Goal: Task Accomplishment & Management: Use online tool/utility

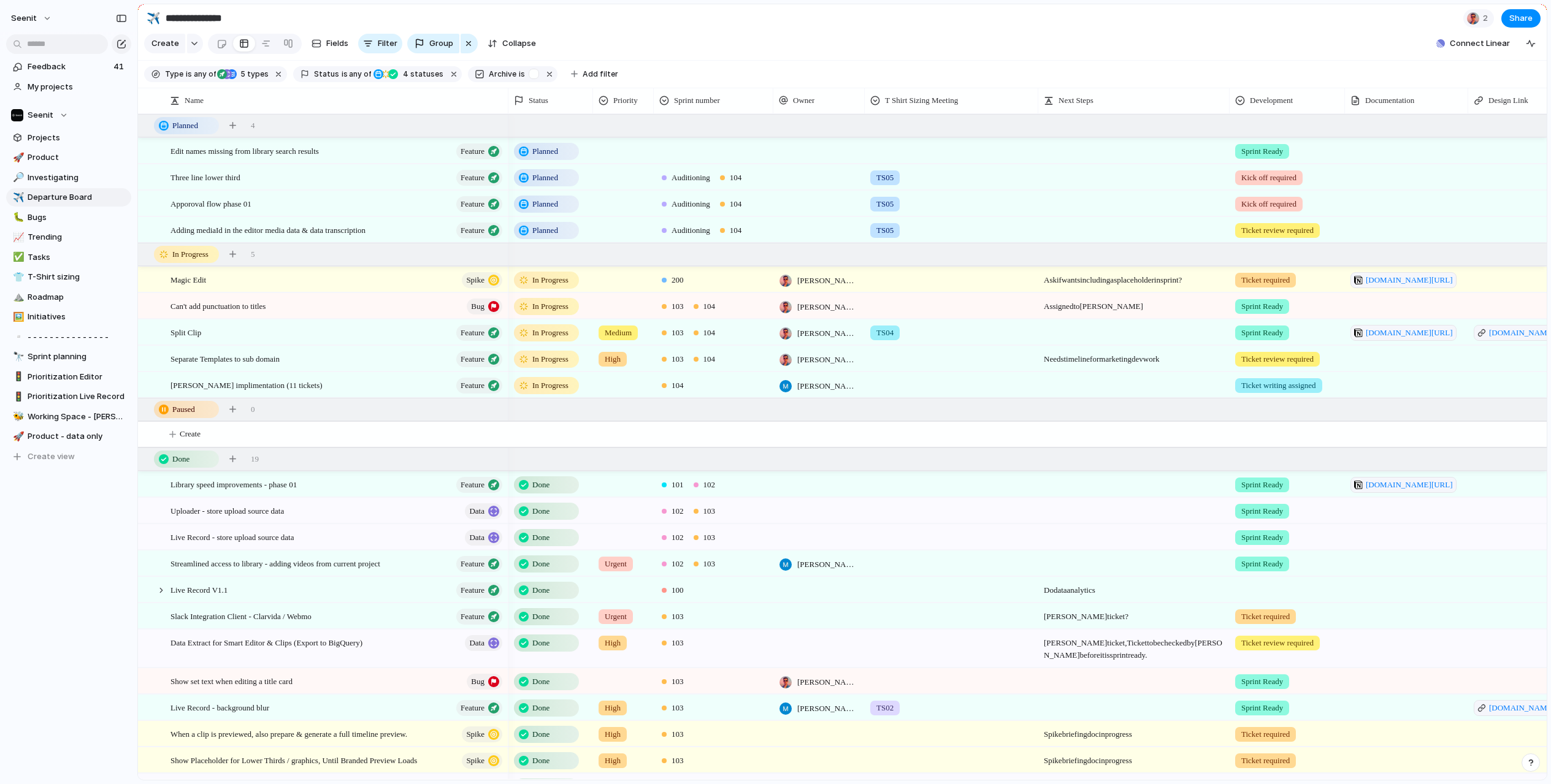
click at [1076, 234] on div at bounding box center [1134, 229] width 191 height 25
type textarea "**********"
drag, startPoint x: 1093, startPoint y: 243, endPoint x: 1033, endPoint y: 234, distance: 60.7
click at [1033, 234] on div "**********" at bounding box center [776, 392] width 1551 height 784
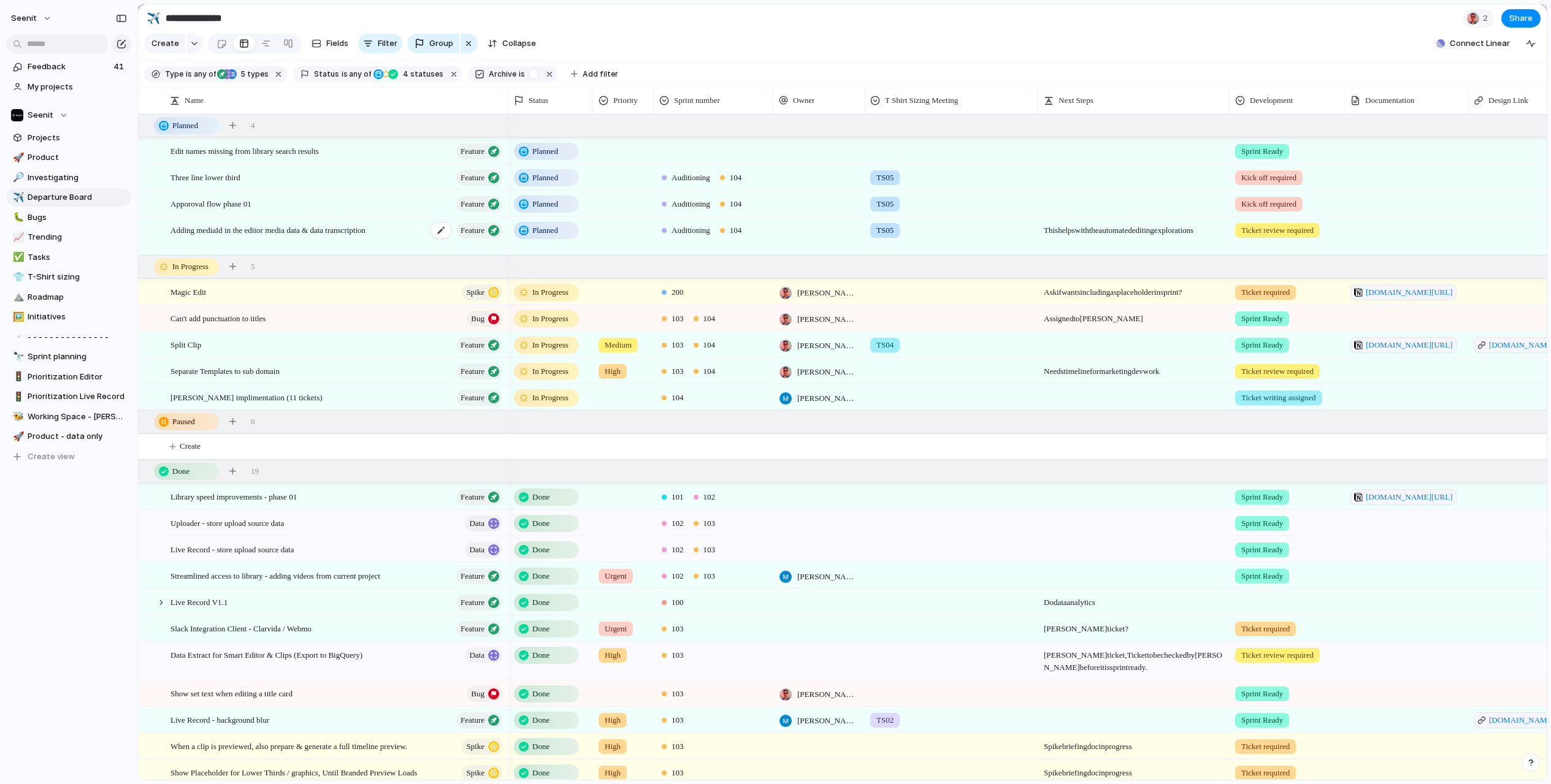
click at [350, 232] on span "Adding mediaId in the editor media data & data transcription" at bounding box center [268, 229] width 195 height 14
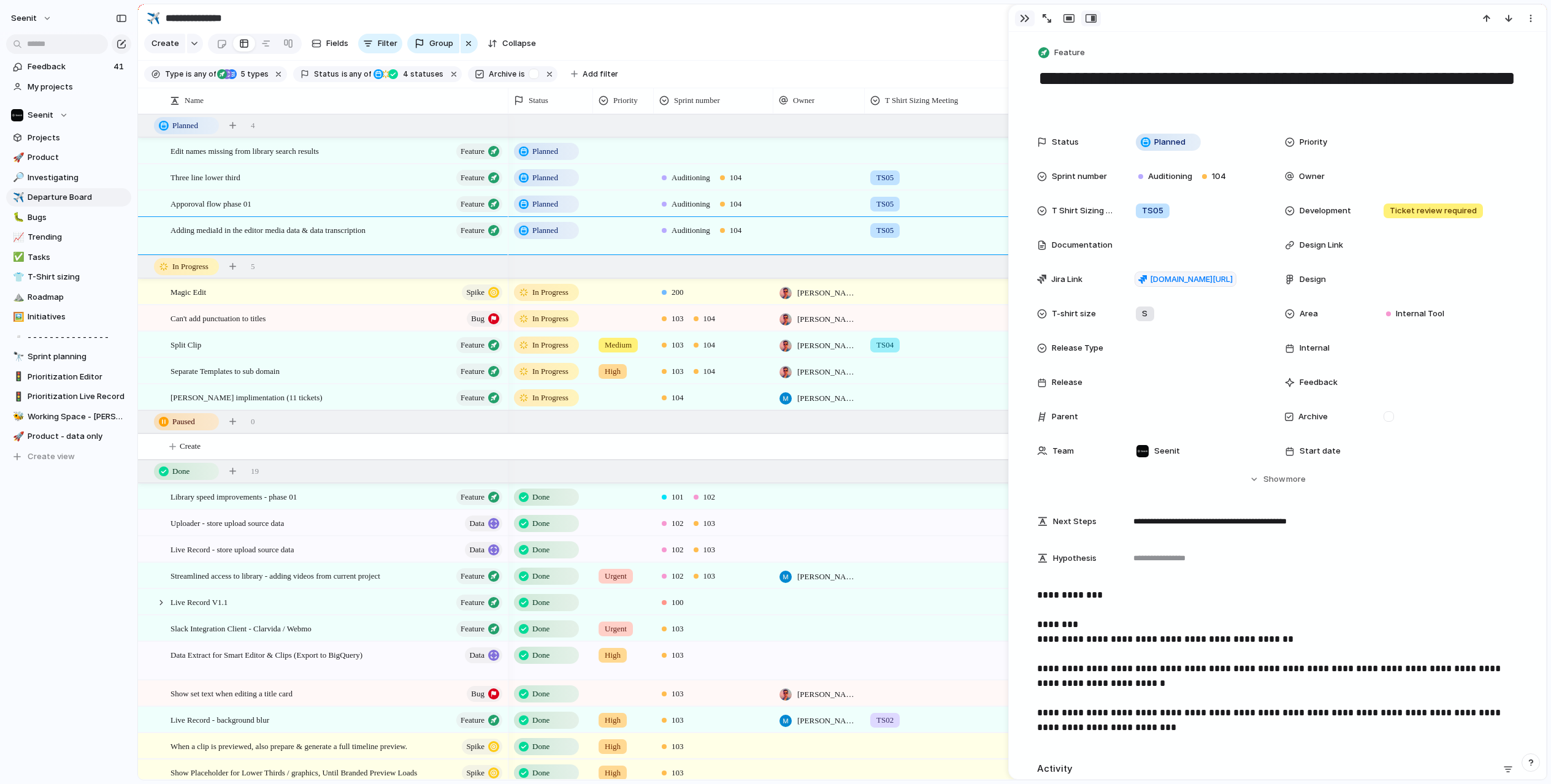
click at [1022, 16] on div "button" at bounding box center [1024, 18] width 10 height 10
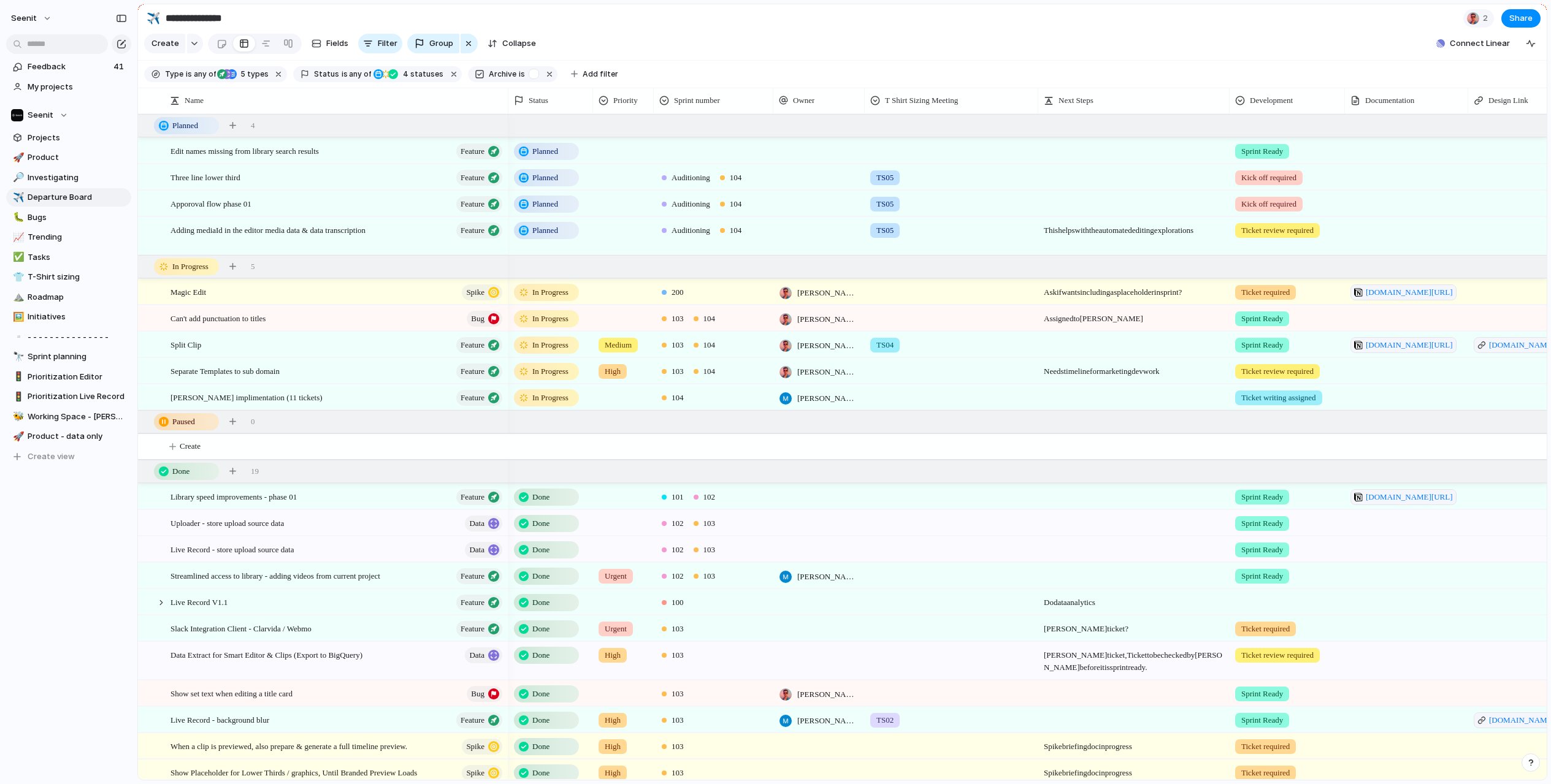
click at [1117, 236] on span "This helps with the automated editing explorations" at bounding box center [1134, 227] width 190 height 19
drag, startPoint x: 1084, startPoint y: 242, endPoint x: 1037, endPoint y: 229, distance: 48.8
click at [1037, 229] on div "**********" at bounding box center [776, 392] width 1551 height 784
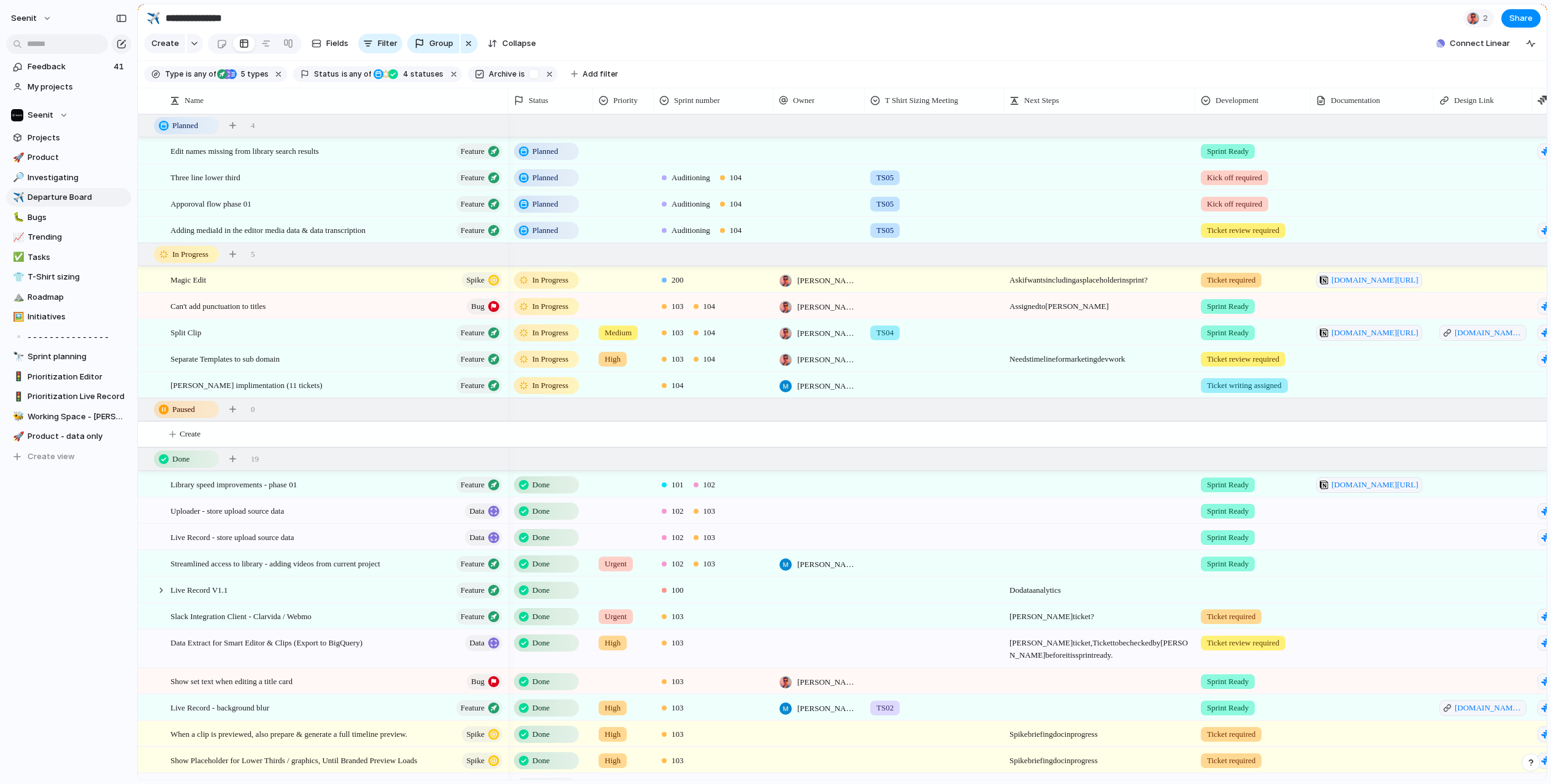
drag, startPoint x: 1038, startPoint y: 103, endPoint x: 1004, endPoint y: 105, distance: 34.1
click at [1004, 105] on div at bounding box center [1002, 101] width 6 height 26
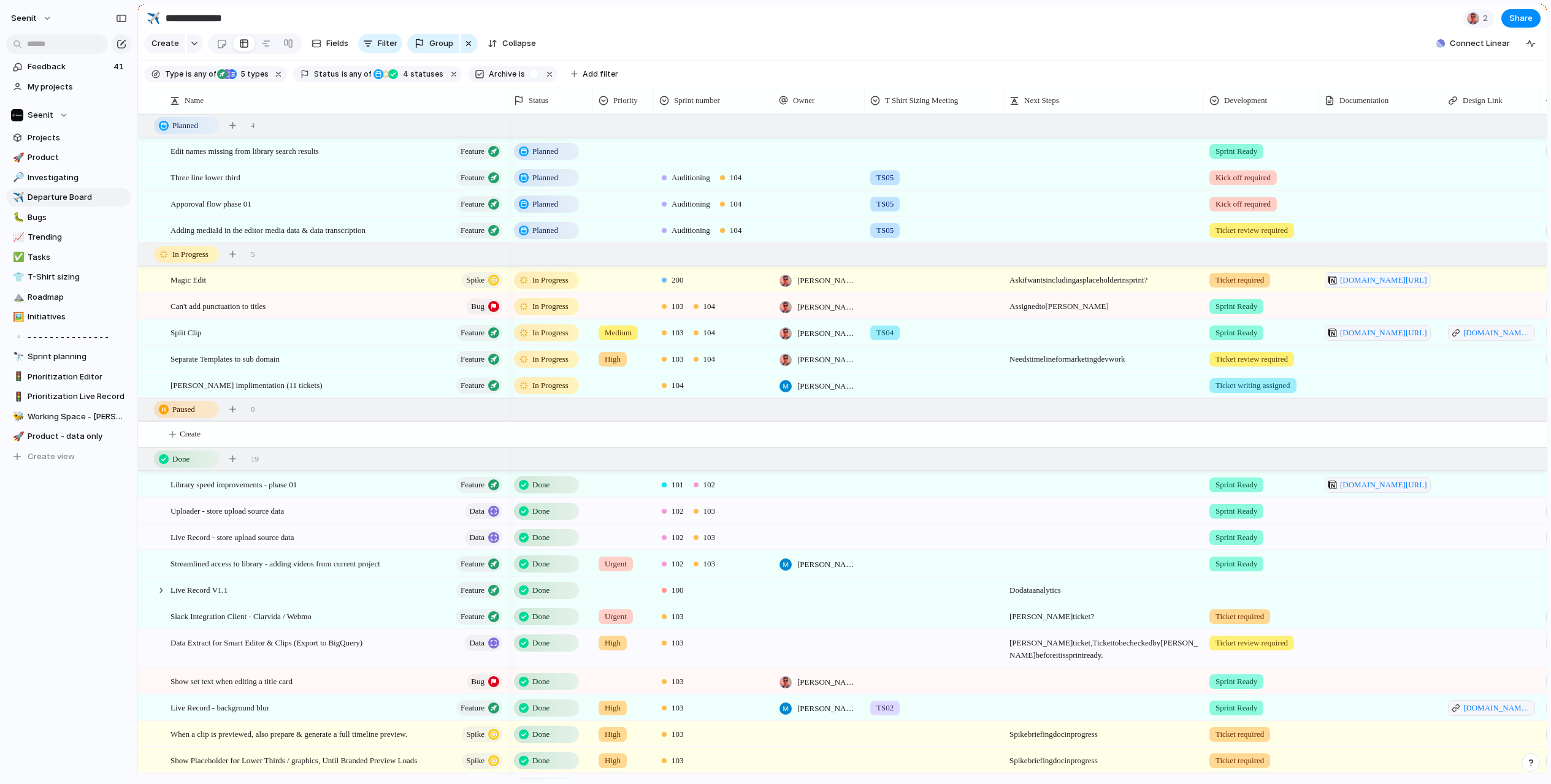
drag, startPoint x: 1195, startPoint y: 99, endPoint x: 1203, endPoint y: 99, distance: 8.0
click at [1203, 99] on div at bounding box center [1202, 101] width 6 height 26
click at [45, 156] on span "Product" at bounding box center [77, 157] width 99 height 12
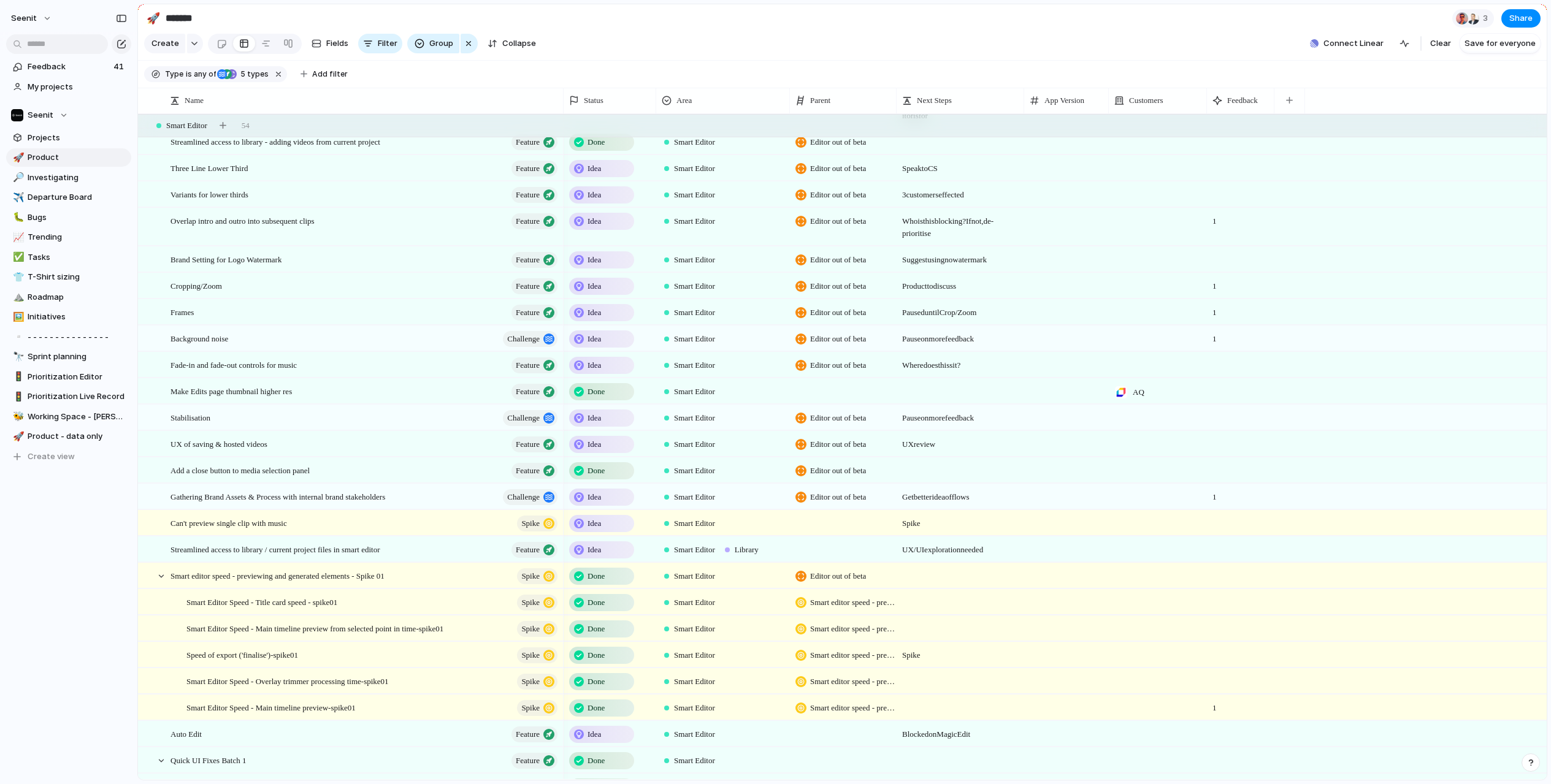
scroll to position [409, 0]
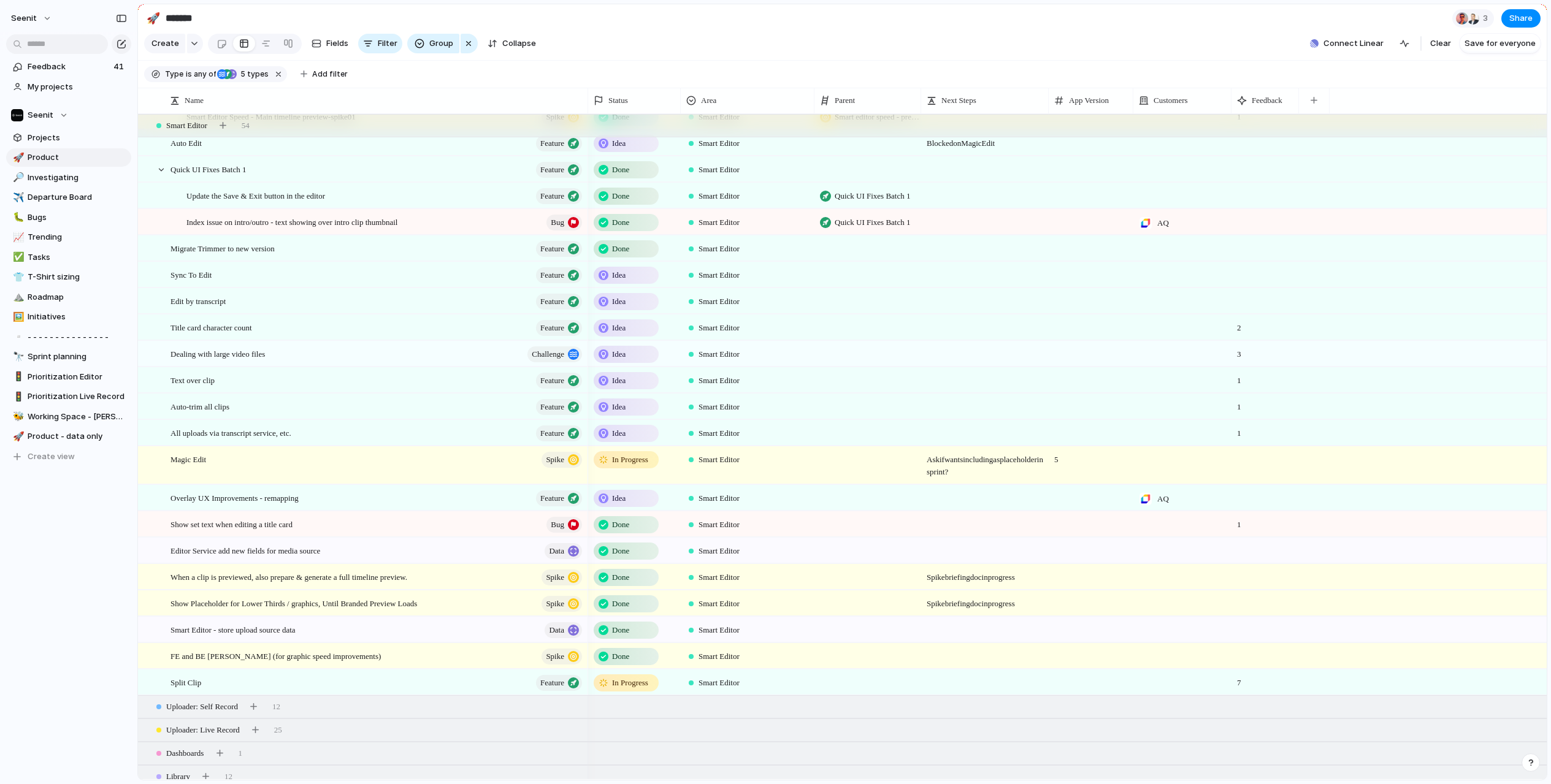
drag, startPoint x: 562, startPoint y: 98, endPoint x: 587, endPoint y: 99, distance: 25.0
click at [587, 99] on div at bounding box center [587, 101] width 6 height 26
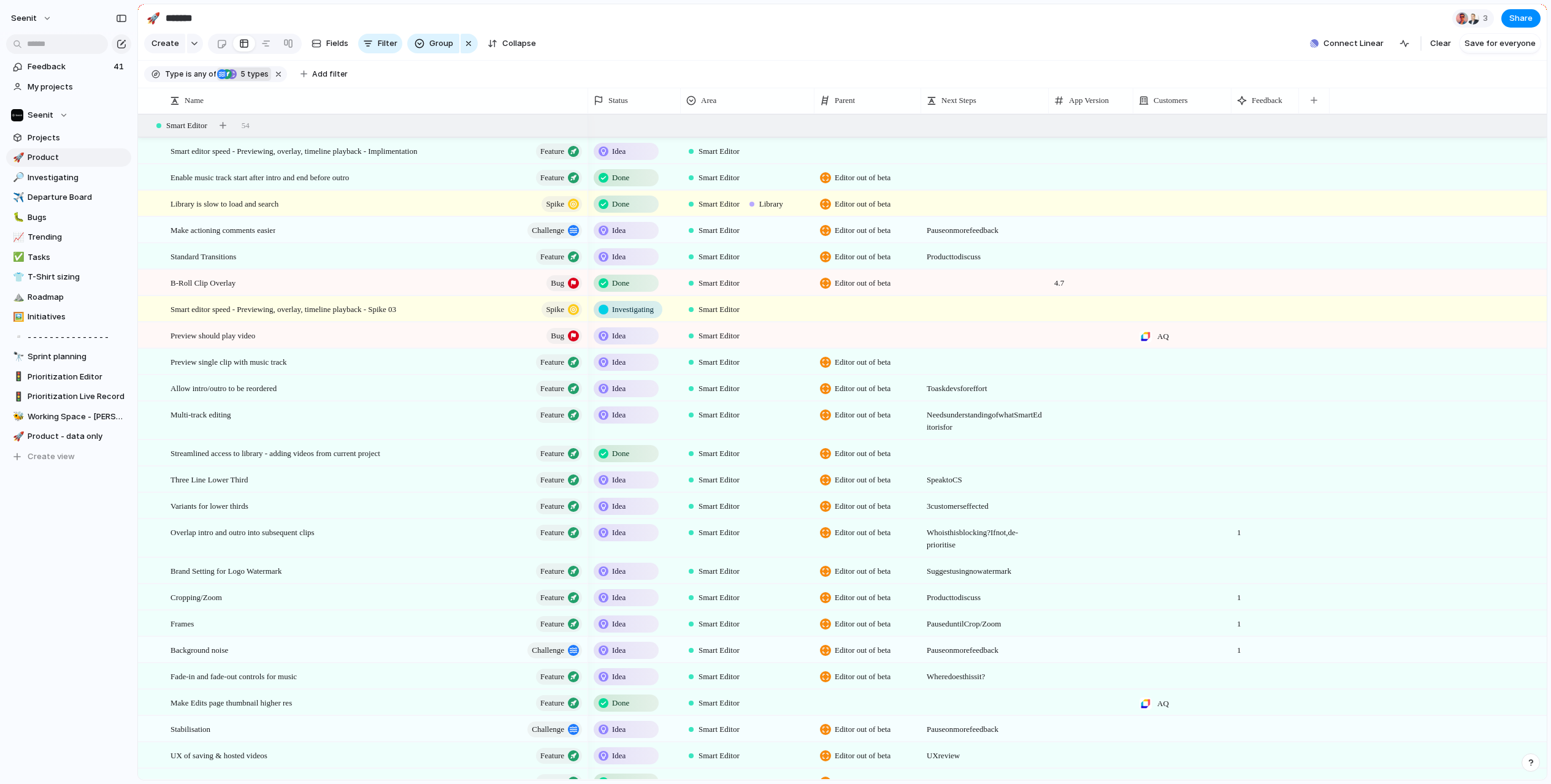
click at [245, 76] on span "5 types" at bounding box center [252, 74] width 32 height 11
click at [407, 85] on div "Initiative Project Challenge Feature Data Bug Spike Task Sprint" at bounding box center [776, 392] width 1551 height 784
click at [203, 75] on span "any of" at bounding box center [204, 74] width 24 height 11
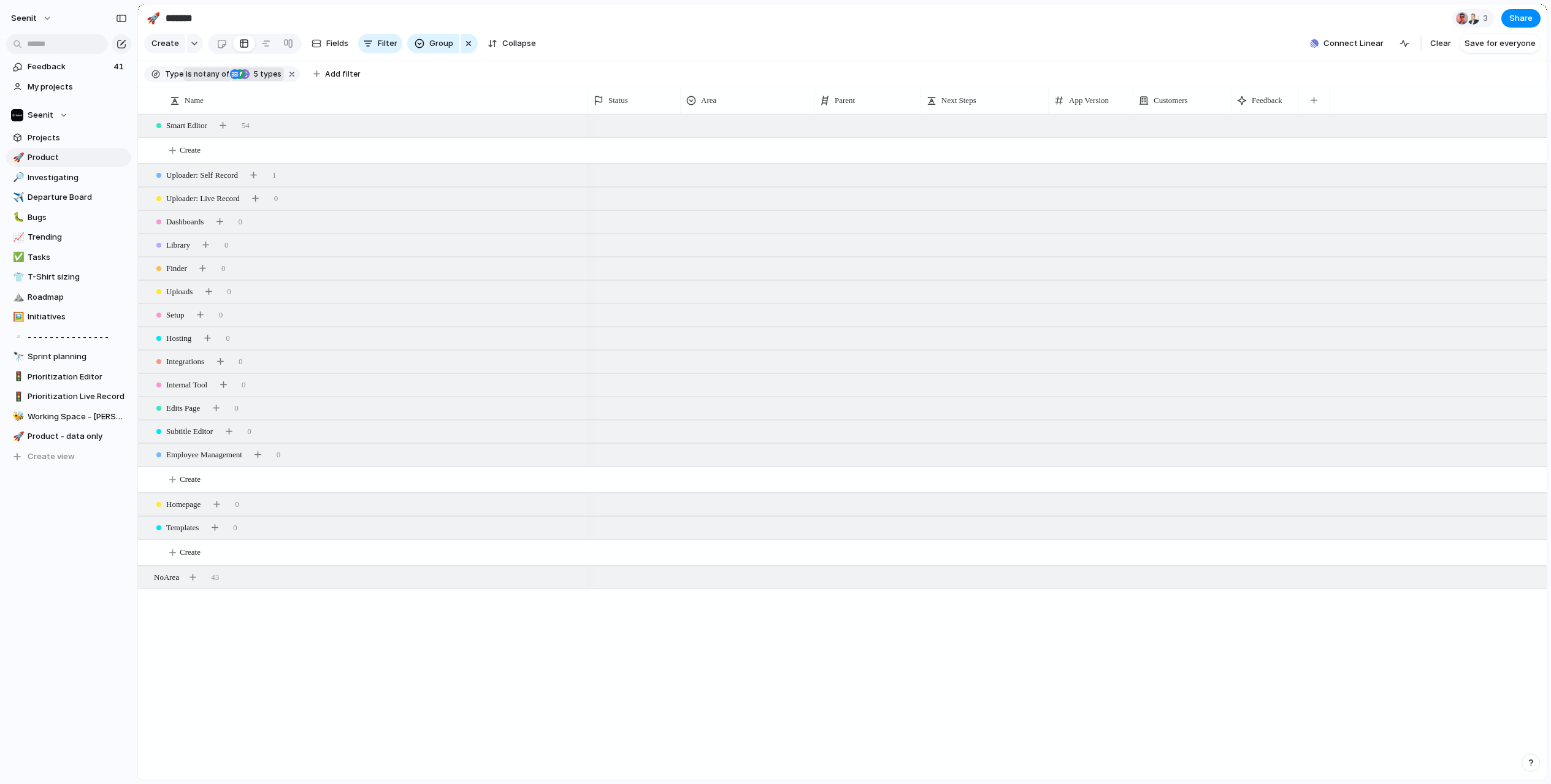
click at [203, 75] on span "not" at bounding box center [199, 74] width 14 height 11
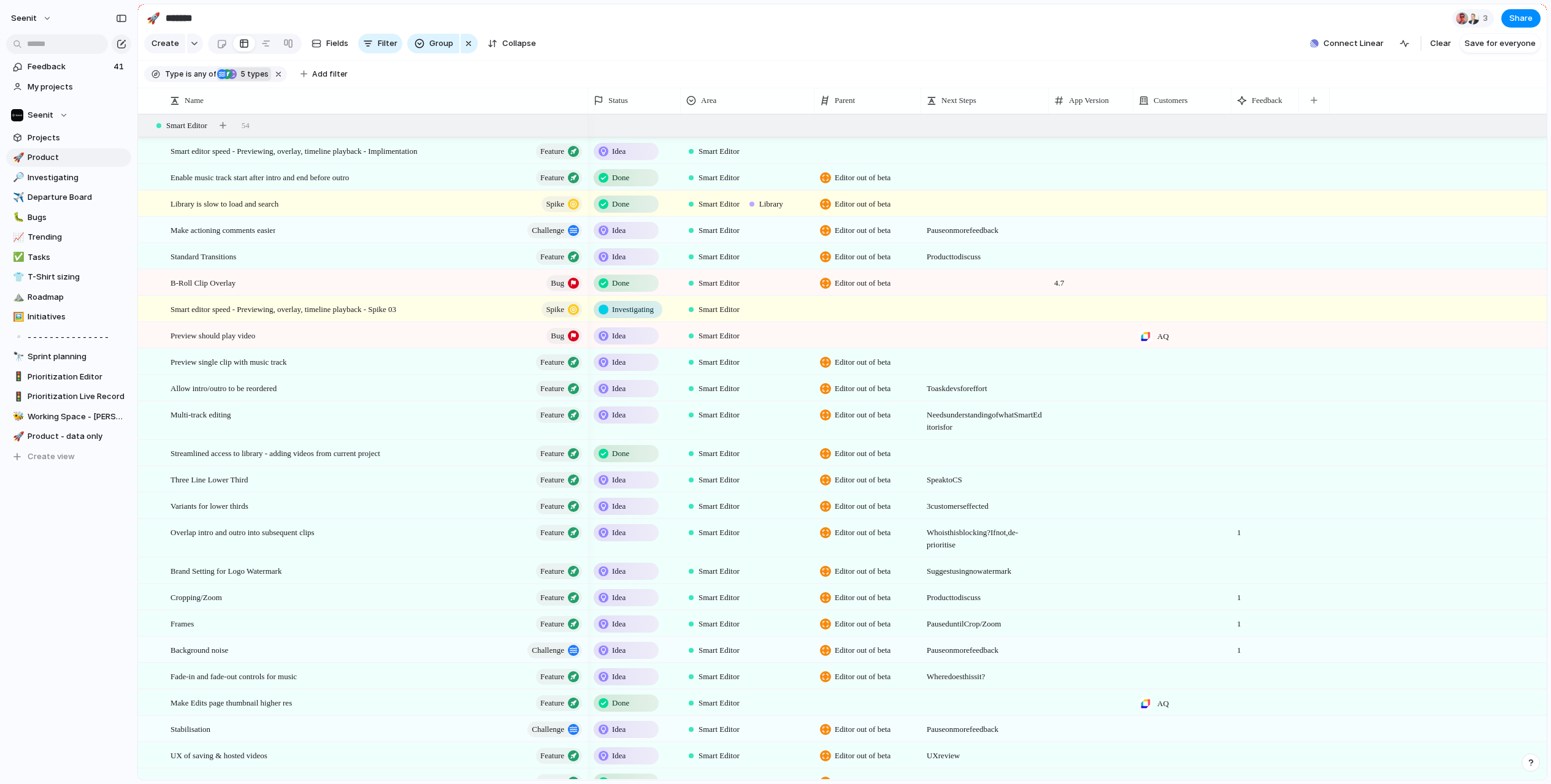
click at [225, 72] on div "Challenge" at bounding box center [222, 74] width 10 height 10
click at [425, 78] on div "Initiative Project Challenge Feature Data Bug Spike Task Sprint" at bounding box center [776, 392] width 1551 height 784
click at [436, 43] on span "Group" at bounding box center [442, 43] width 24 height 12
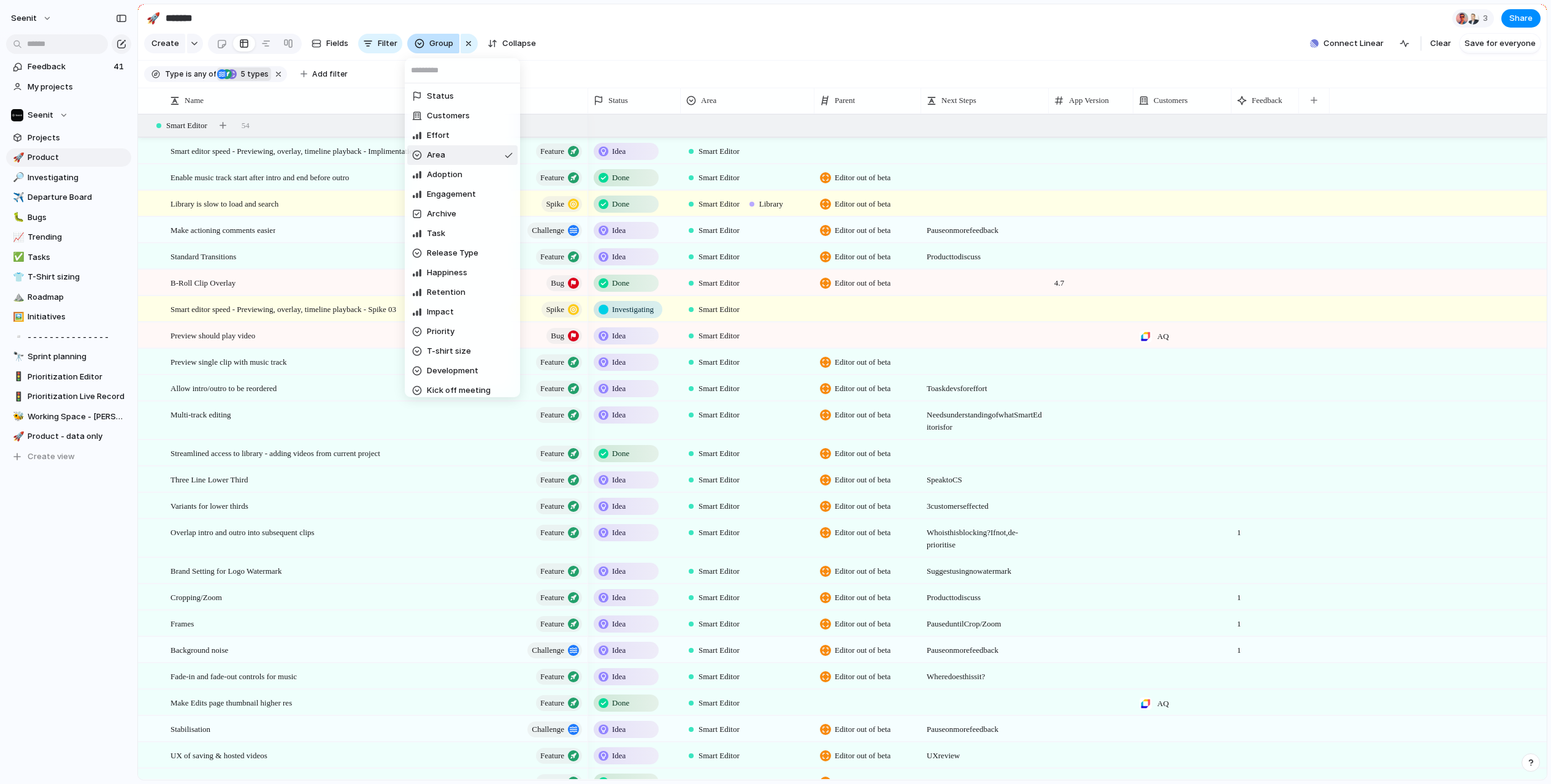
click at [436, 43] on div "Status Customers Effort Area Adoption Engagement Archive Task Release Type Happ…" at bounding box center [776, 392] width 1551 height 784
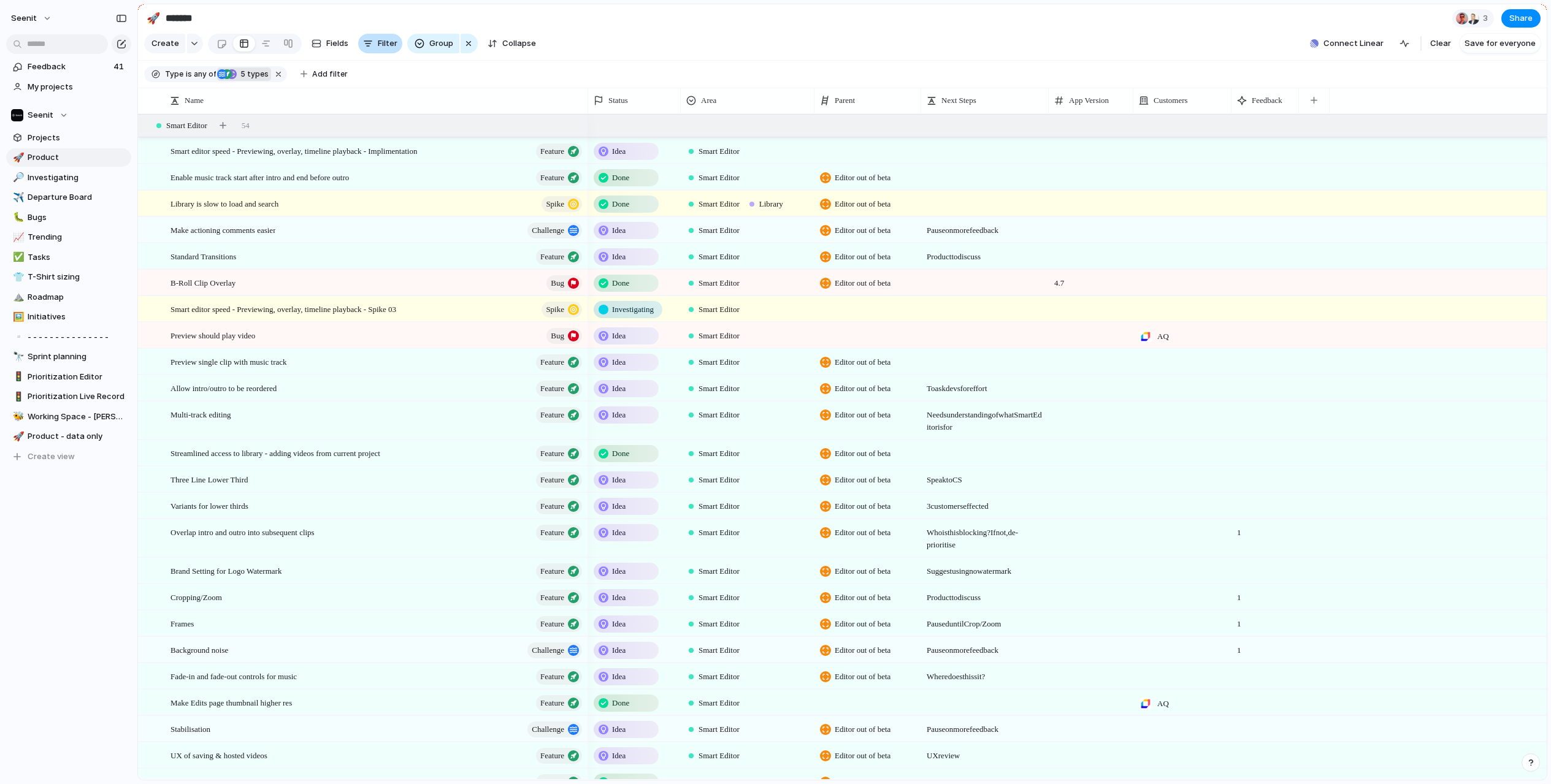
click at [384, 44] on span "Filter" at bounding box center [387, 43] width 20 height 12
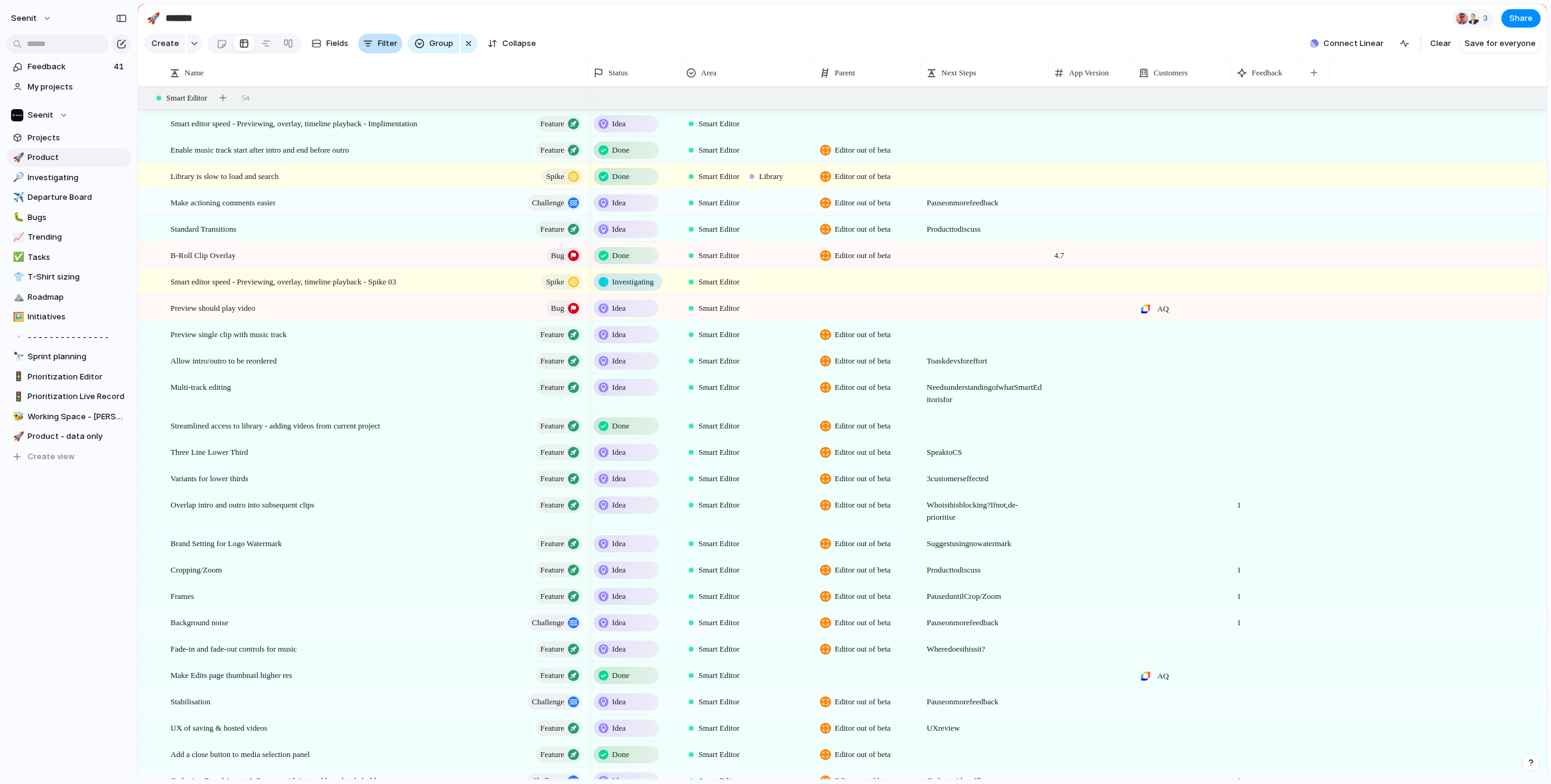
click at [384, 44] on span "Filter" at bounding box center [387, 43] width 20 height 12
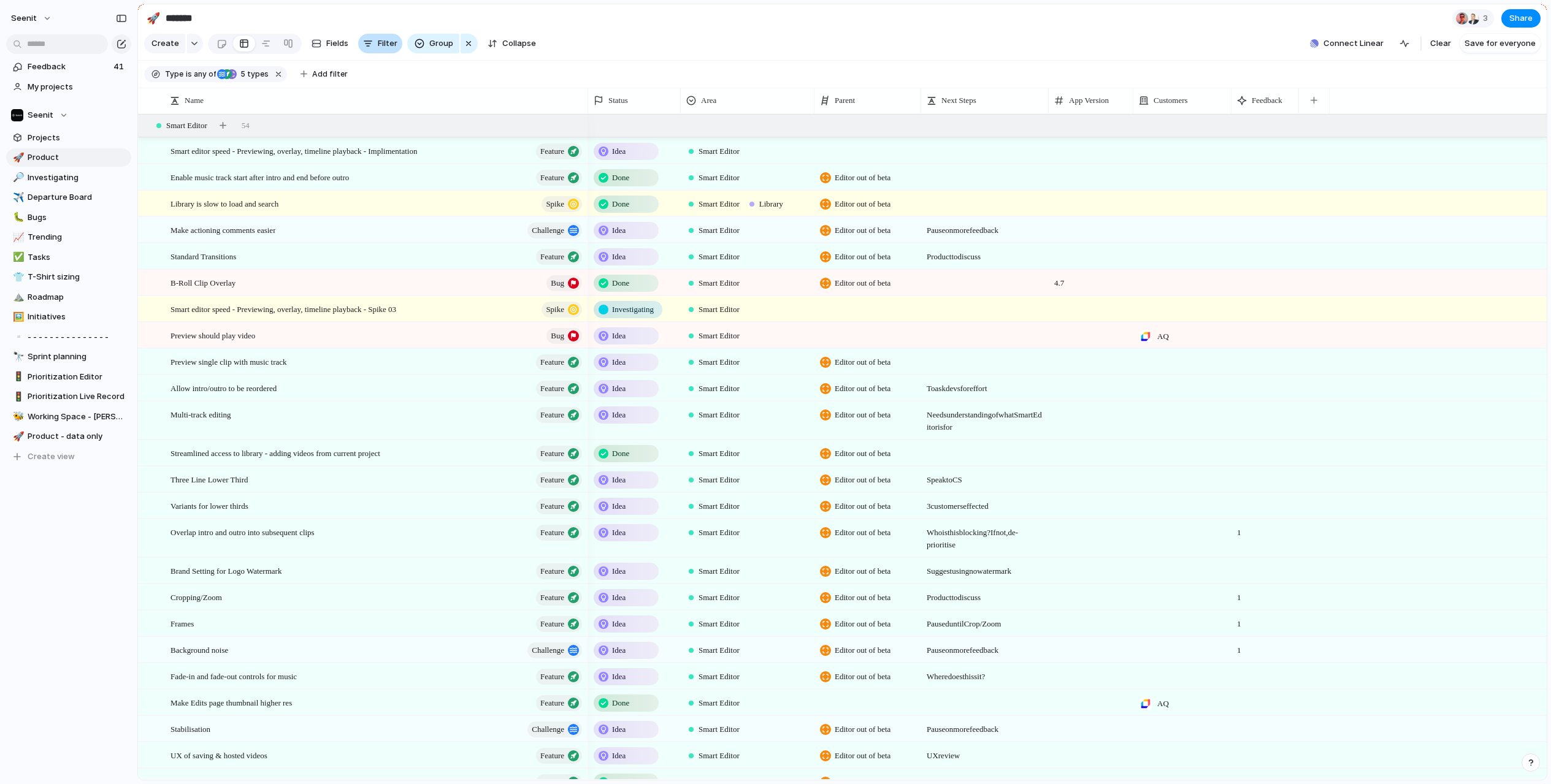
click at [384, 44] on span "Filter" at bounding box center [387, 43] width 20 height 12
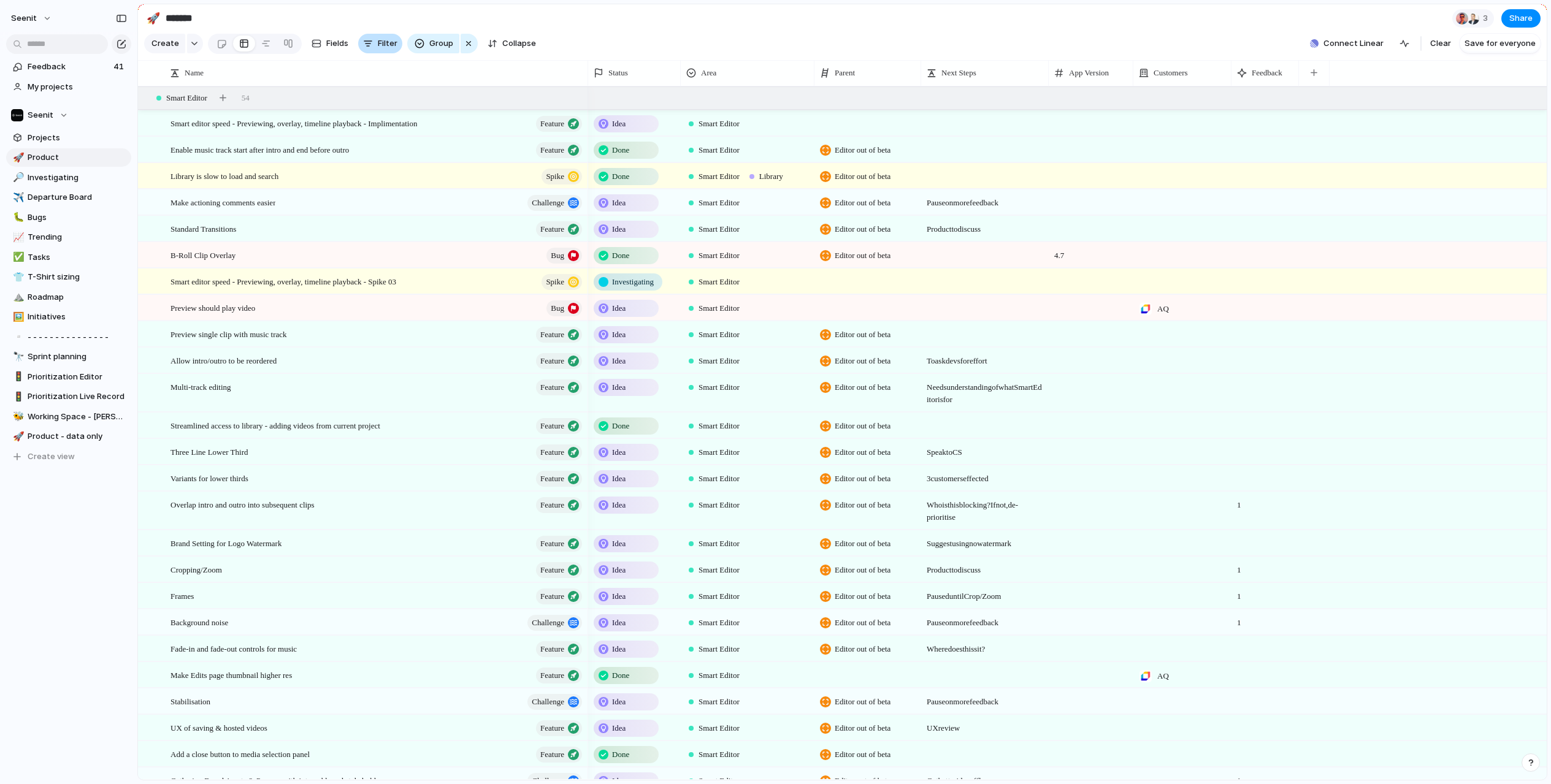
click at [384, 44] on span "Filter" at bounding box center [387, 43] width 20 height 12
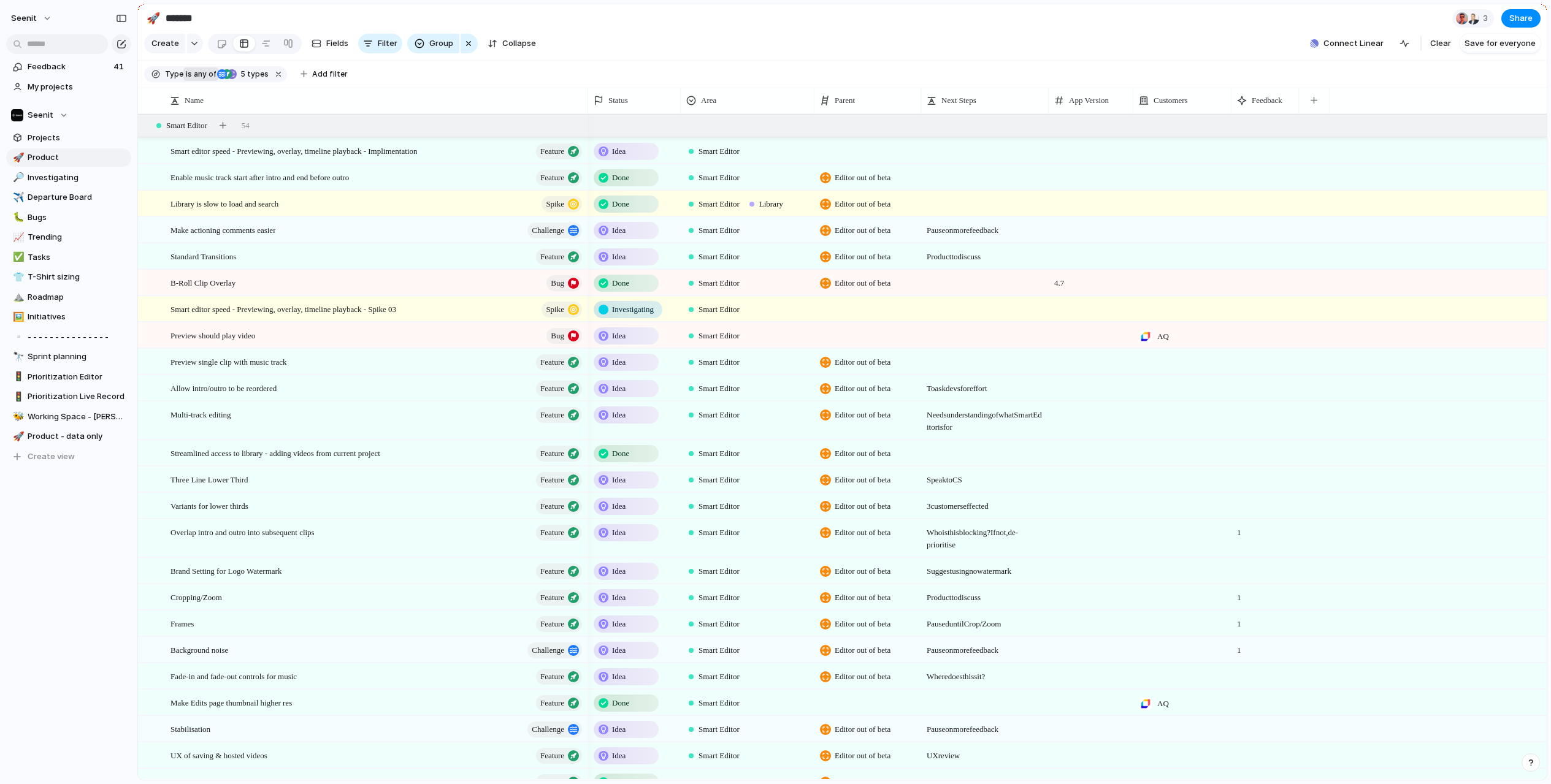
click at [200, 74] on span "any of" at bounding box center [204, 74] width 24 height 11
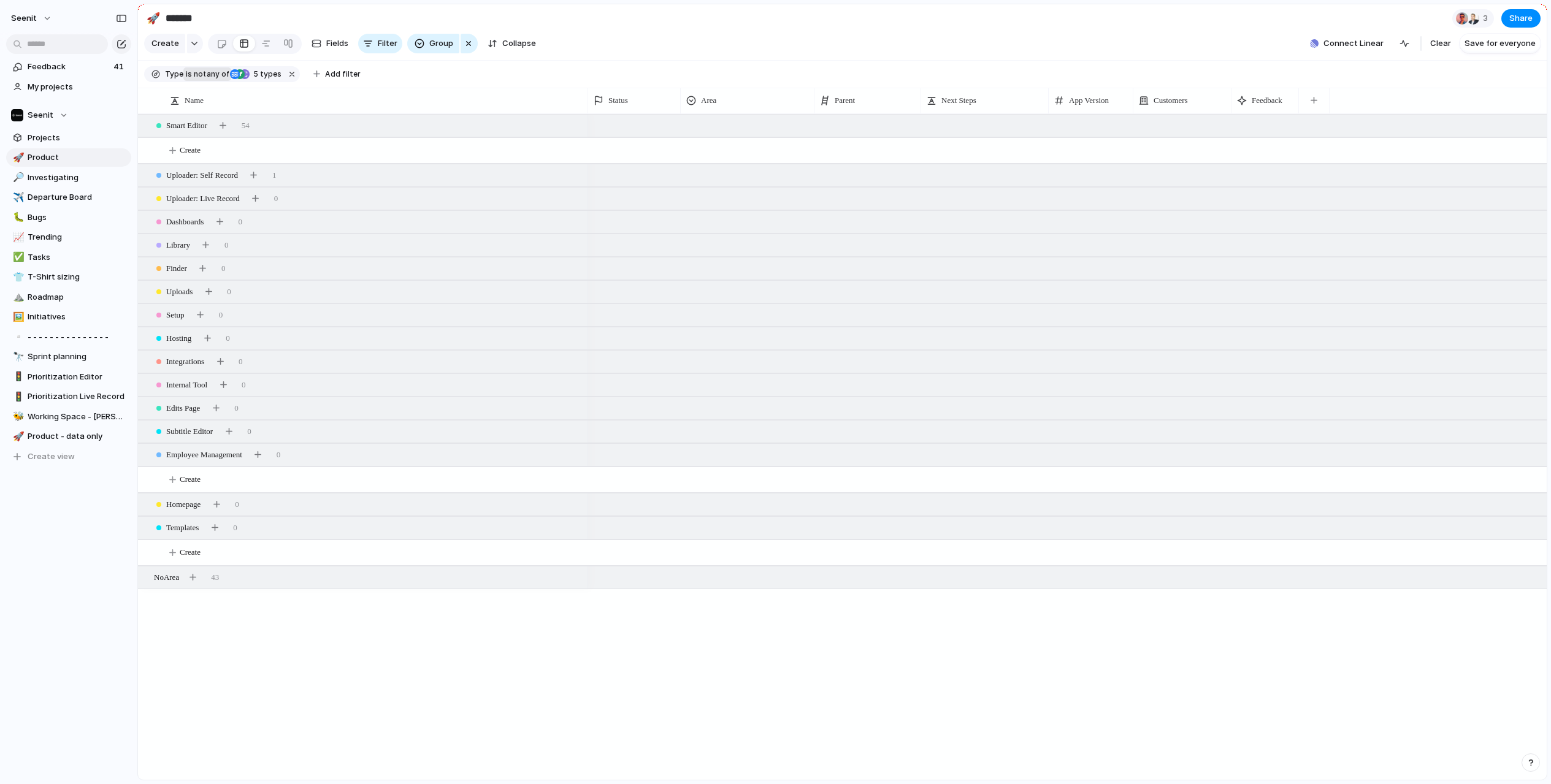
click at [200, 74] on span "not" at bounding box center [199, 74] width 14 height 11
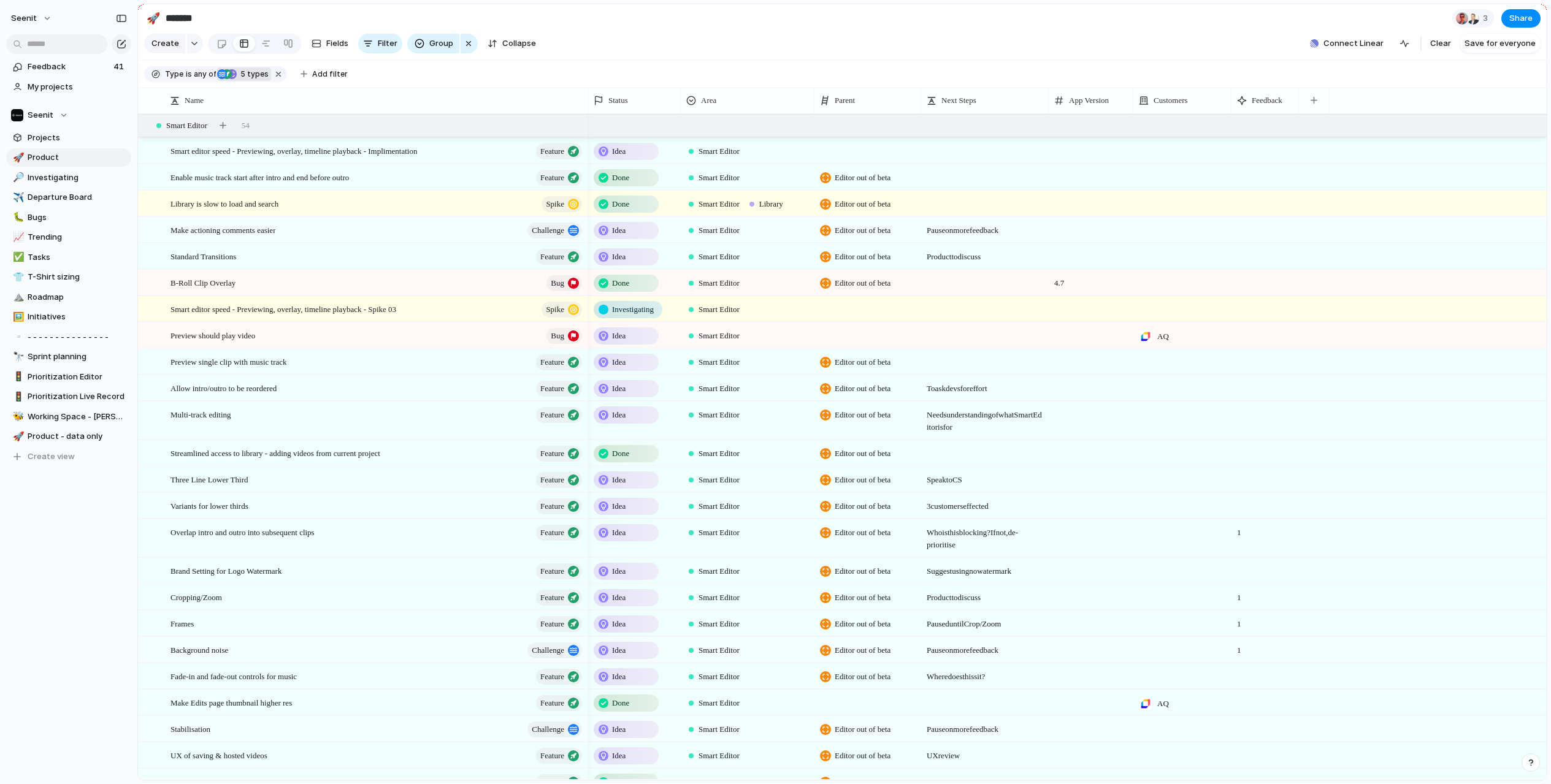
click at [261, 76] on span "5 types" at bounding box center [252, 74] width 32 height 11
click at [415, 92] on div "Initiative Project Challenge Feature Data Bug Spike Task Sprint" at bounding box center [776, 392] width 1551 height 784
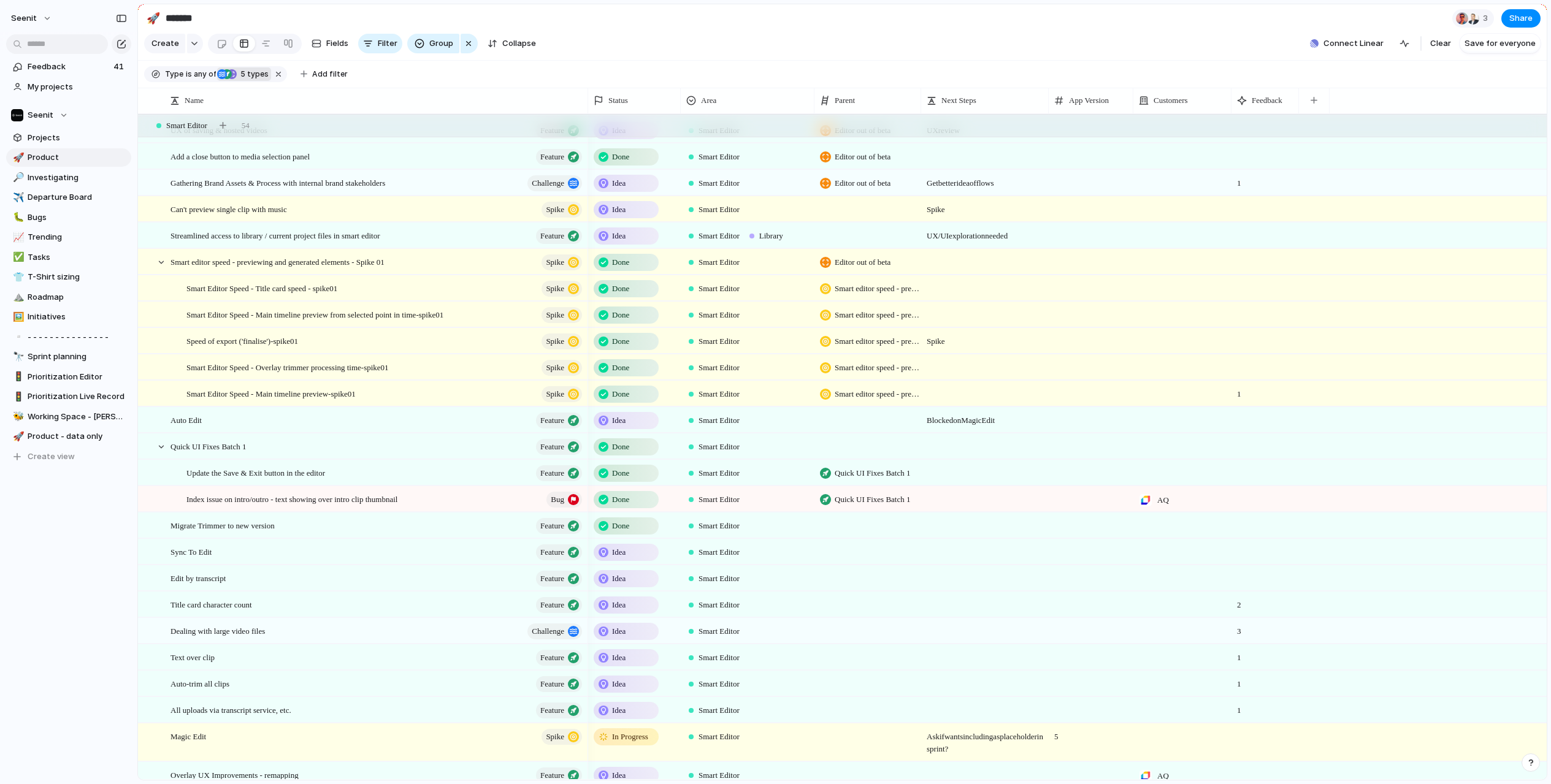
scroll to position [634, 0]
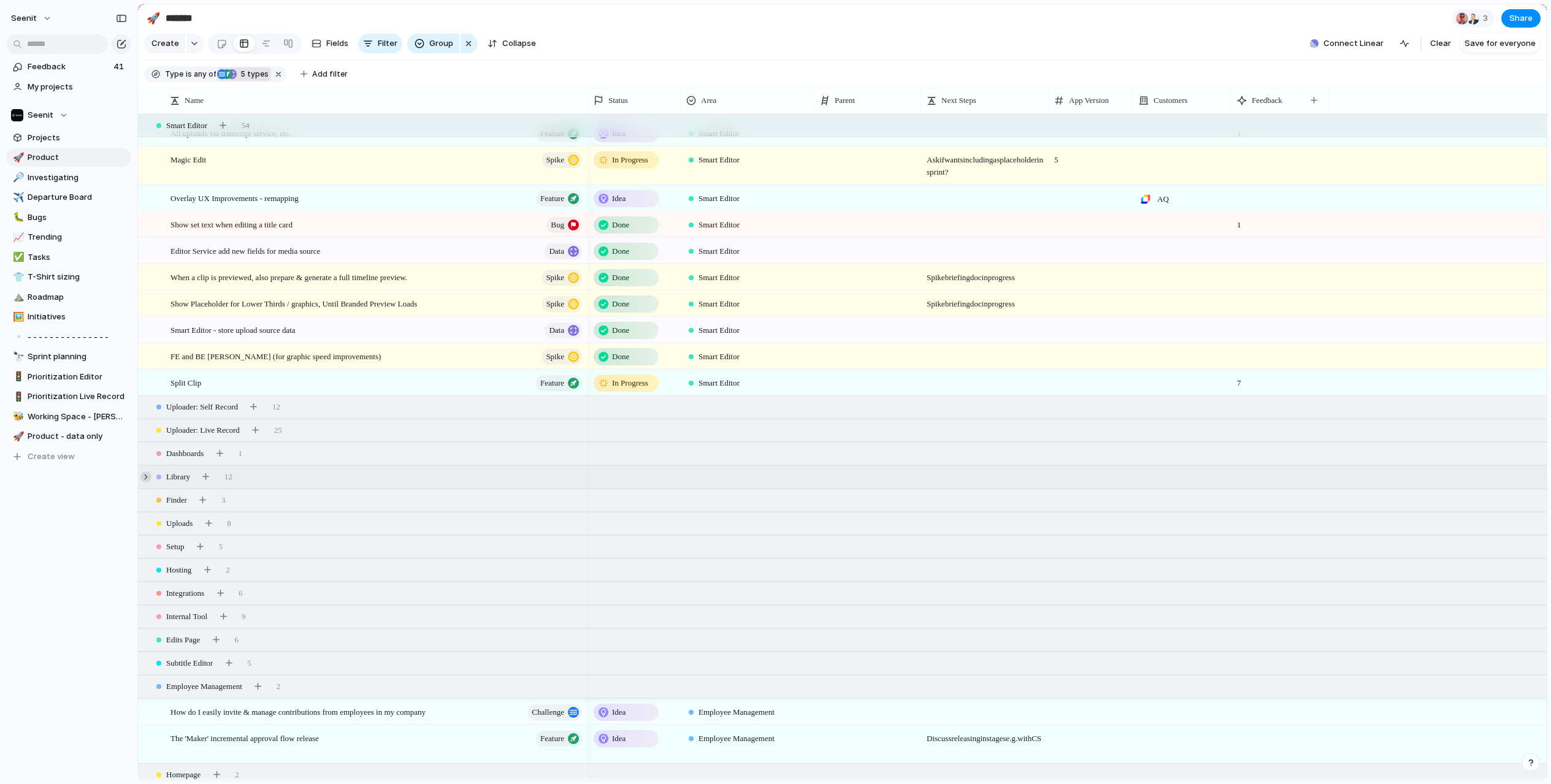
click at [147, 478] on div at bounding box center [146, 476] width 11 height 11
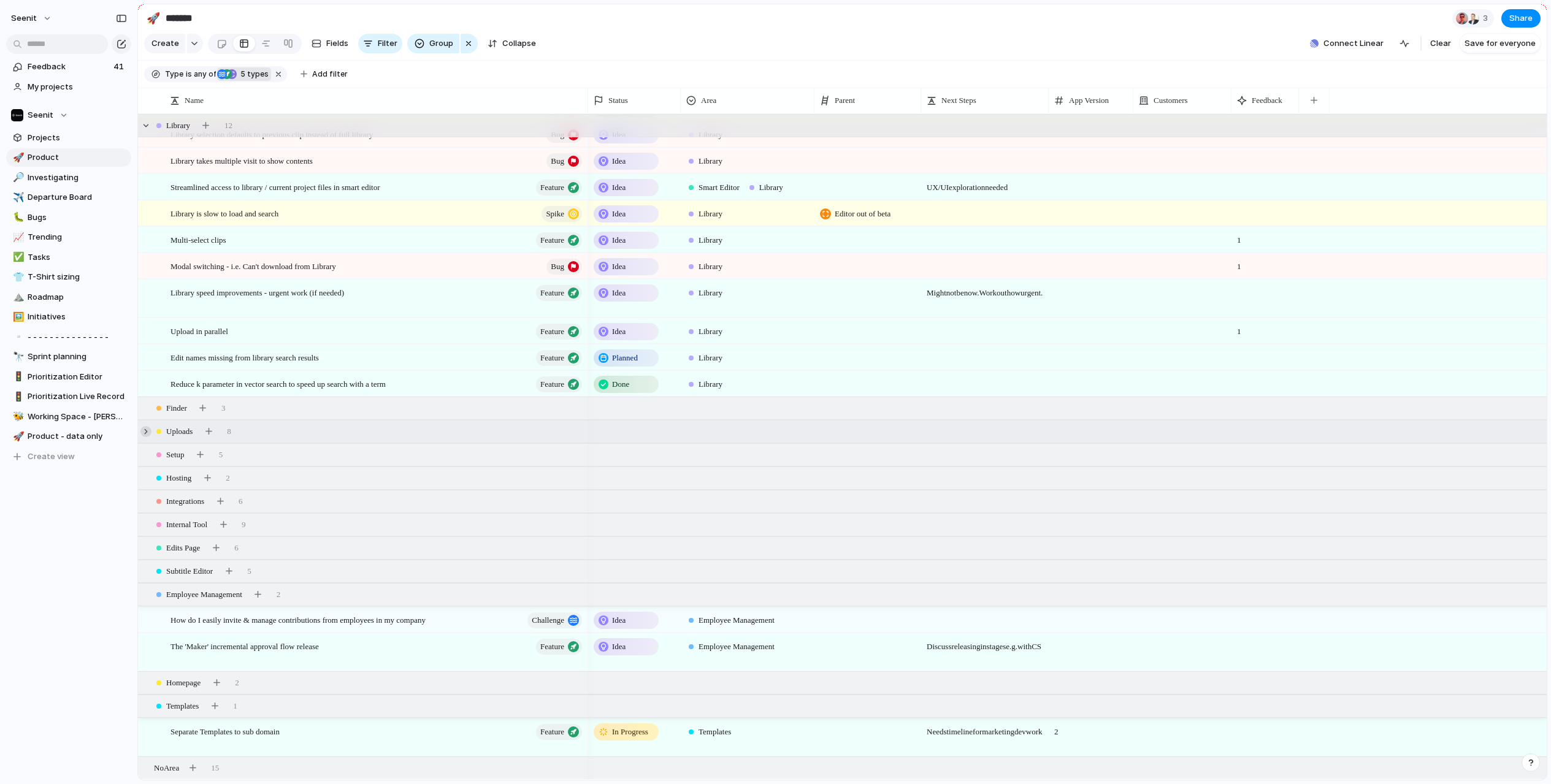
click at [144, 431] on div at bounding box center [146, 431] width 11 height 11
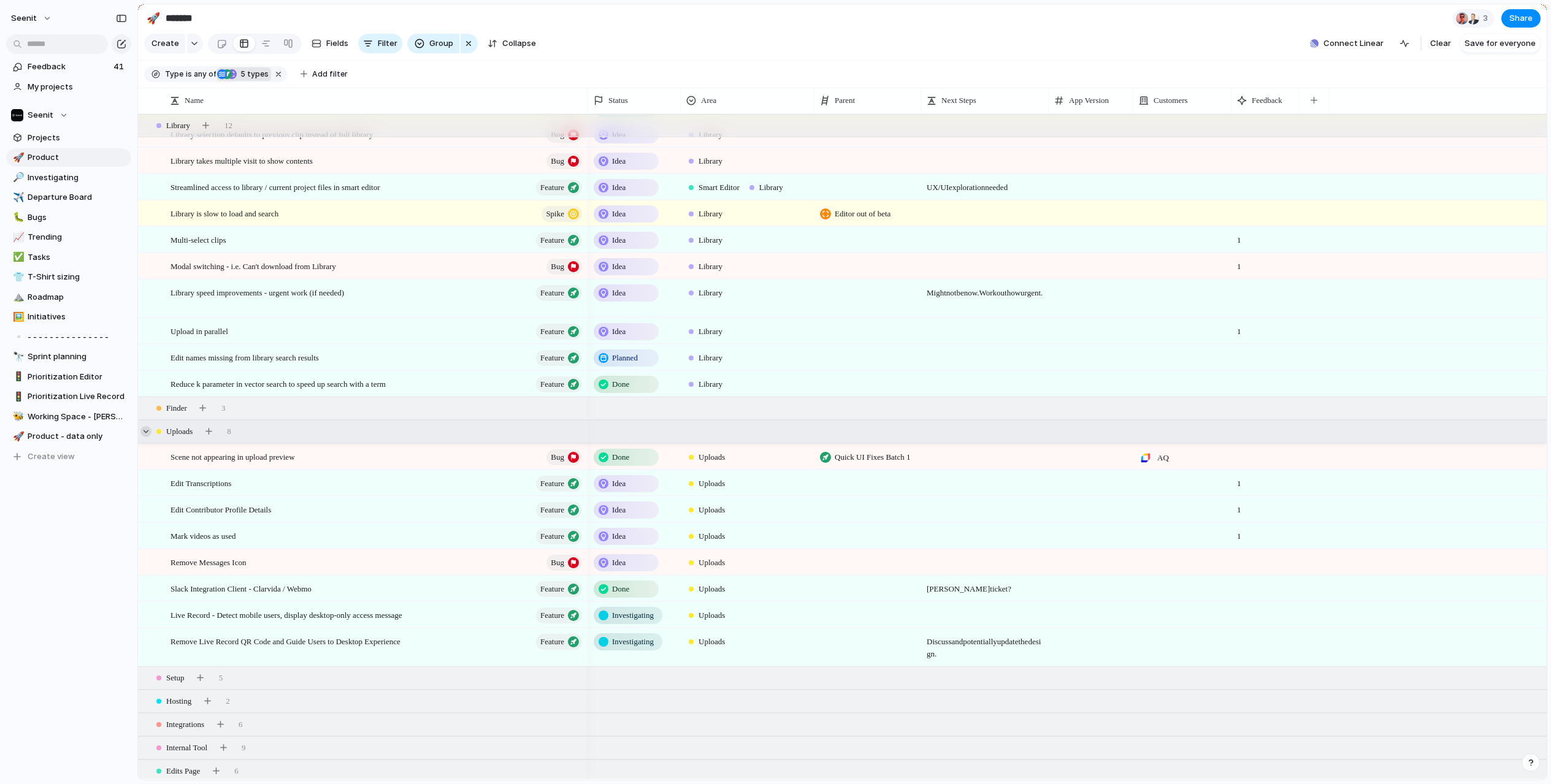
click at [144, 431] on div at bounding box center [146, 431] width 11 height 11
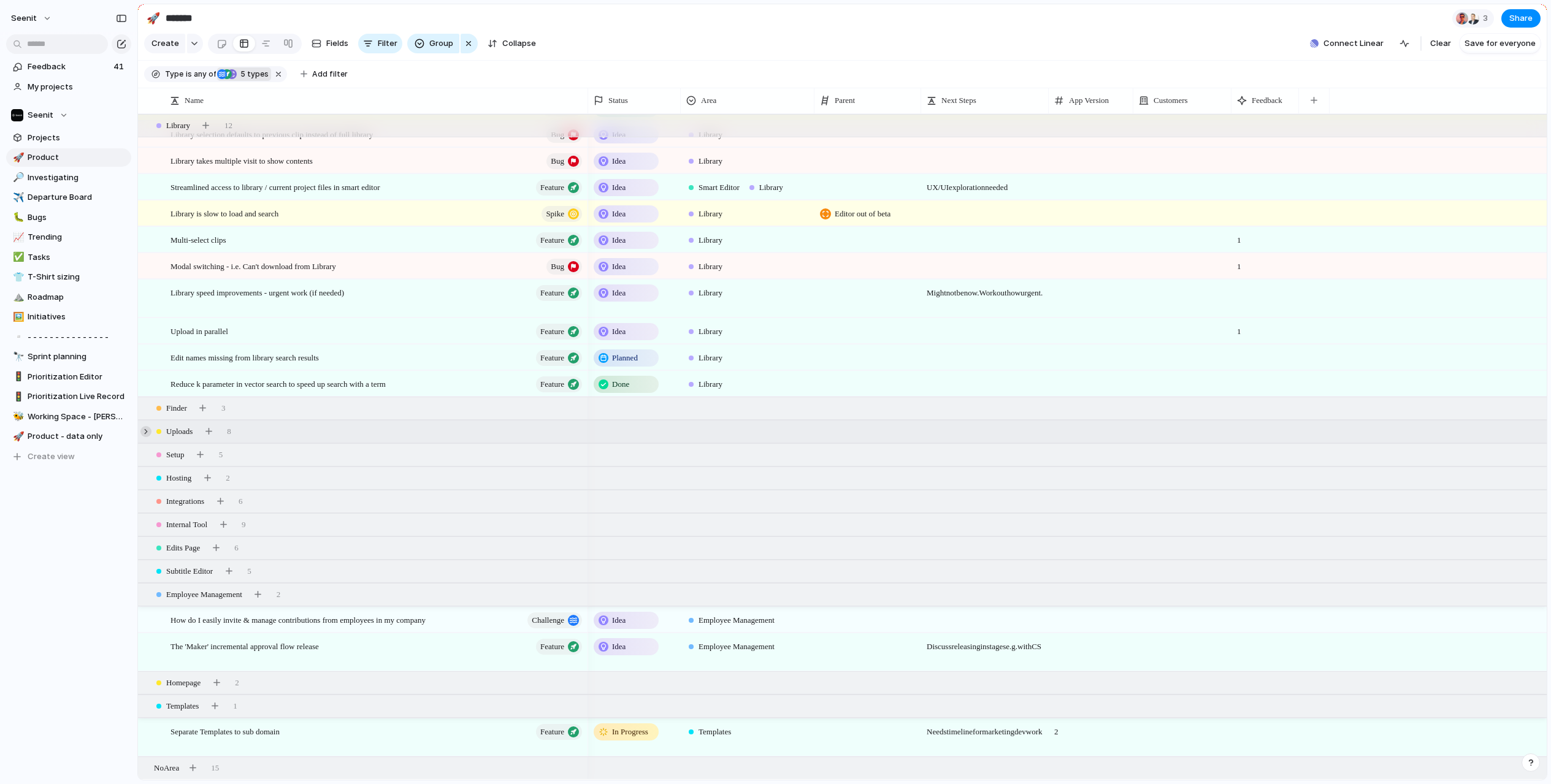
click at [144, 431] on div at bounding box center [146, 431] width 11 height 11
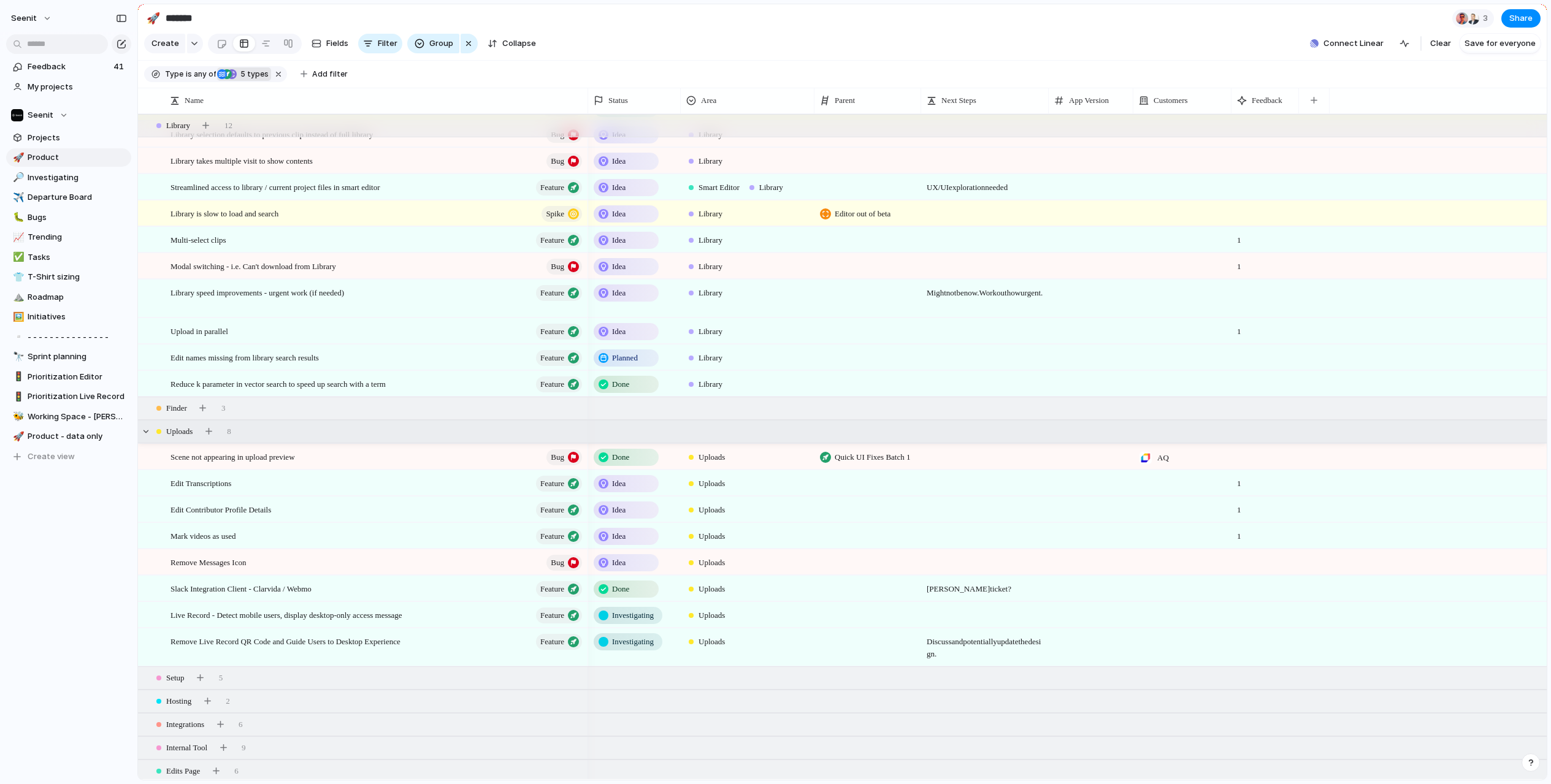
scroll to position [1698, 0]
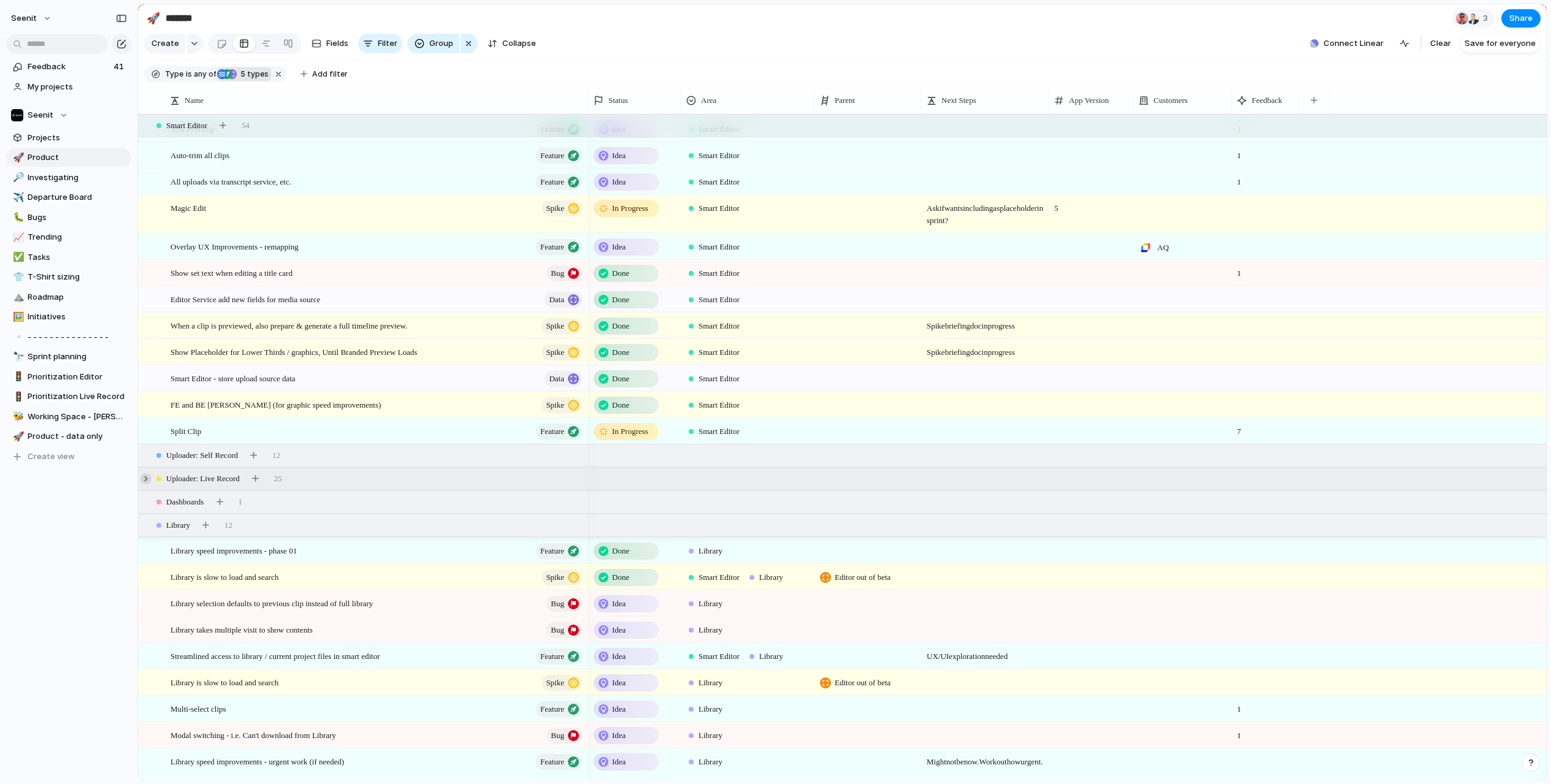
click at [145, 479] on div at bounding box center [146, 478] width 11 height 11
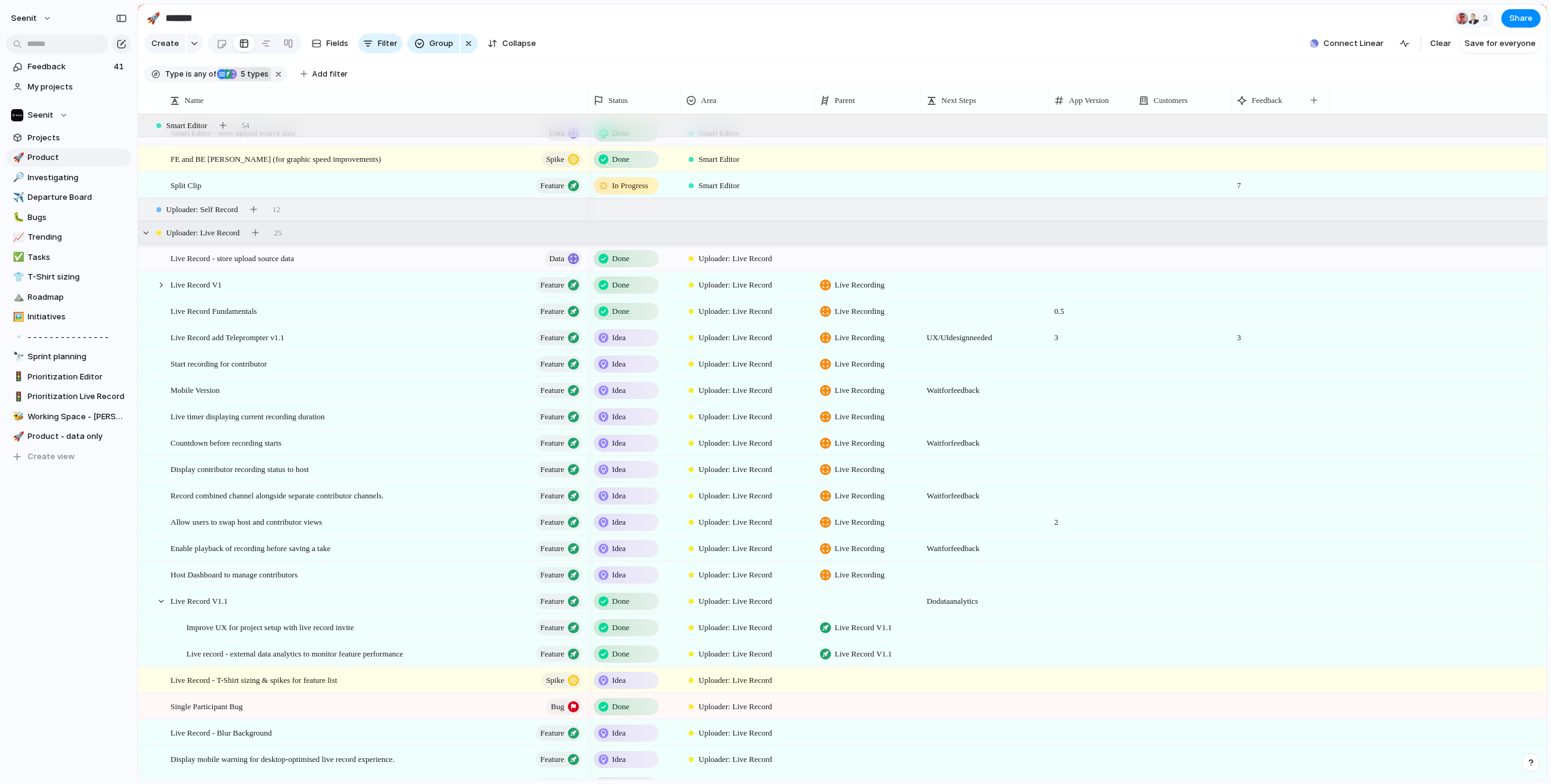
click at [625, 342] on span "Idea" at bounding box center [619, 338] width 14 height 12
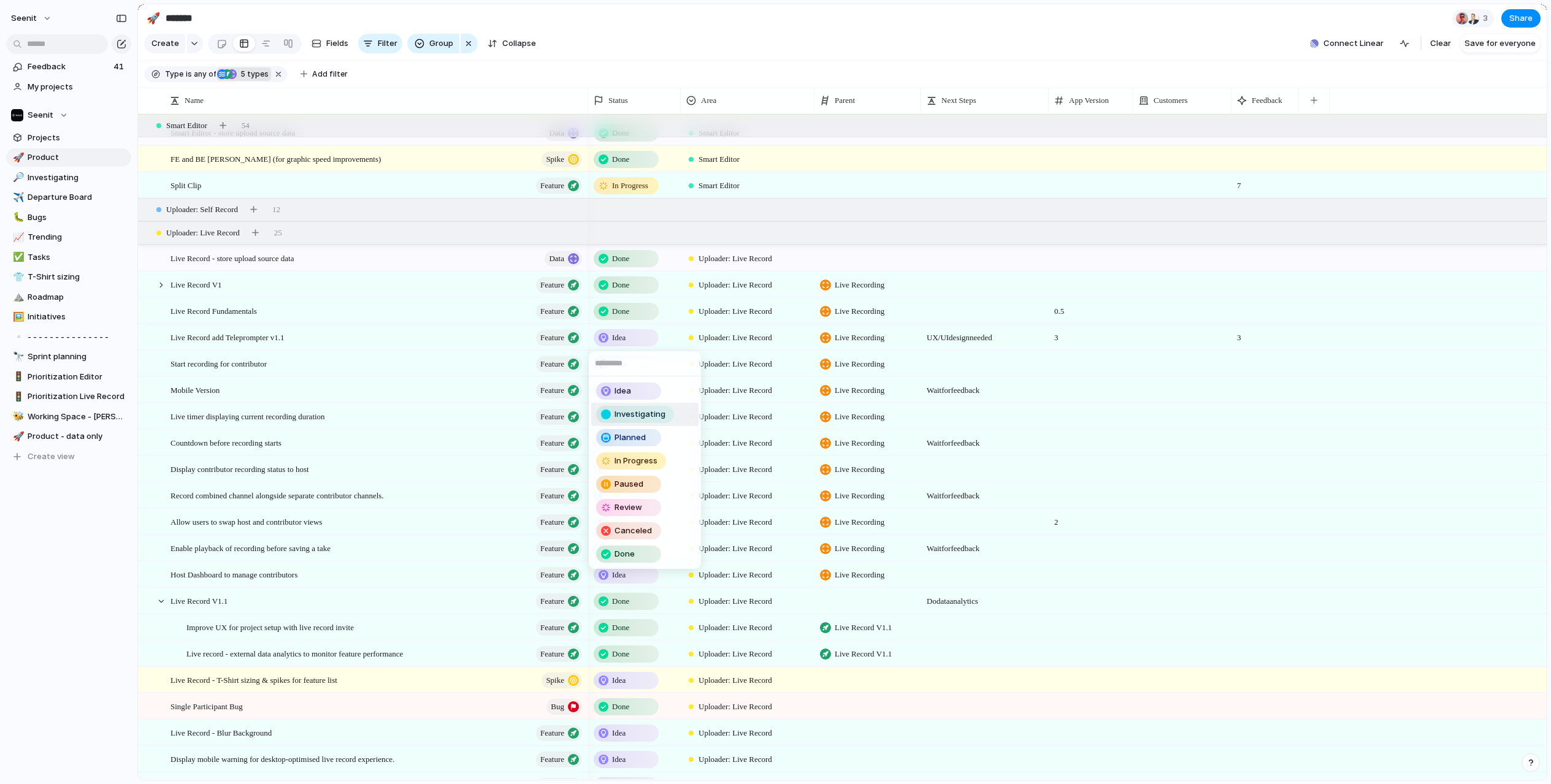
click at [623, 415] on span "Investigating" at bounding box center [640, 415] width 51 height 12
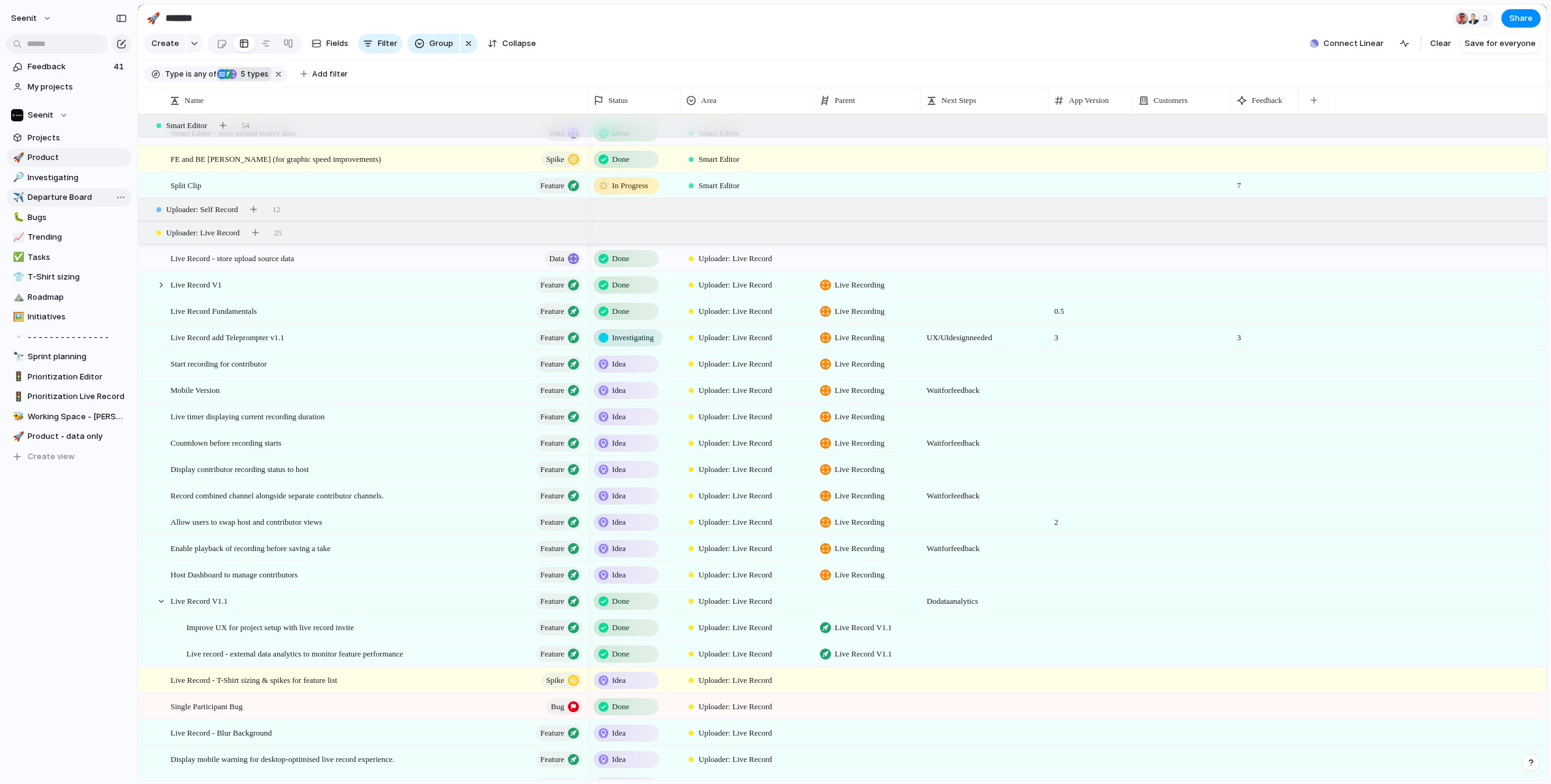
click at [65, 195] on span "Departure Board" at bounding box center [77, 197] width 99 height 12
type input "**********"
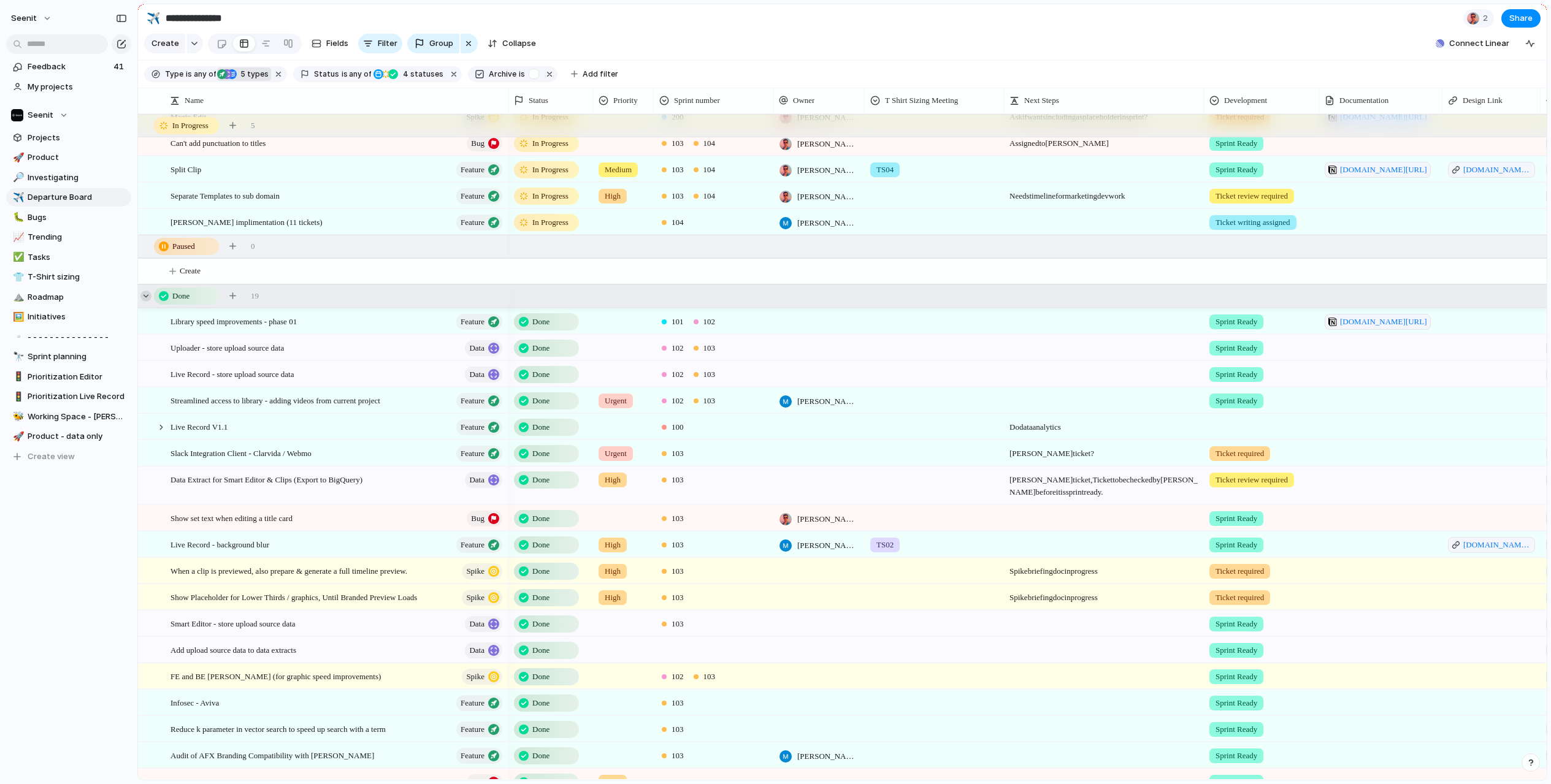
click at [144, 296] on div at bounding box center [146, 296] width 11 height 11
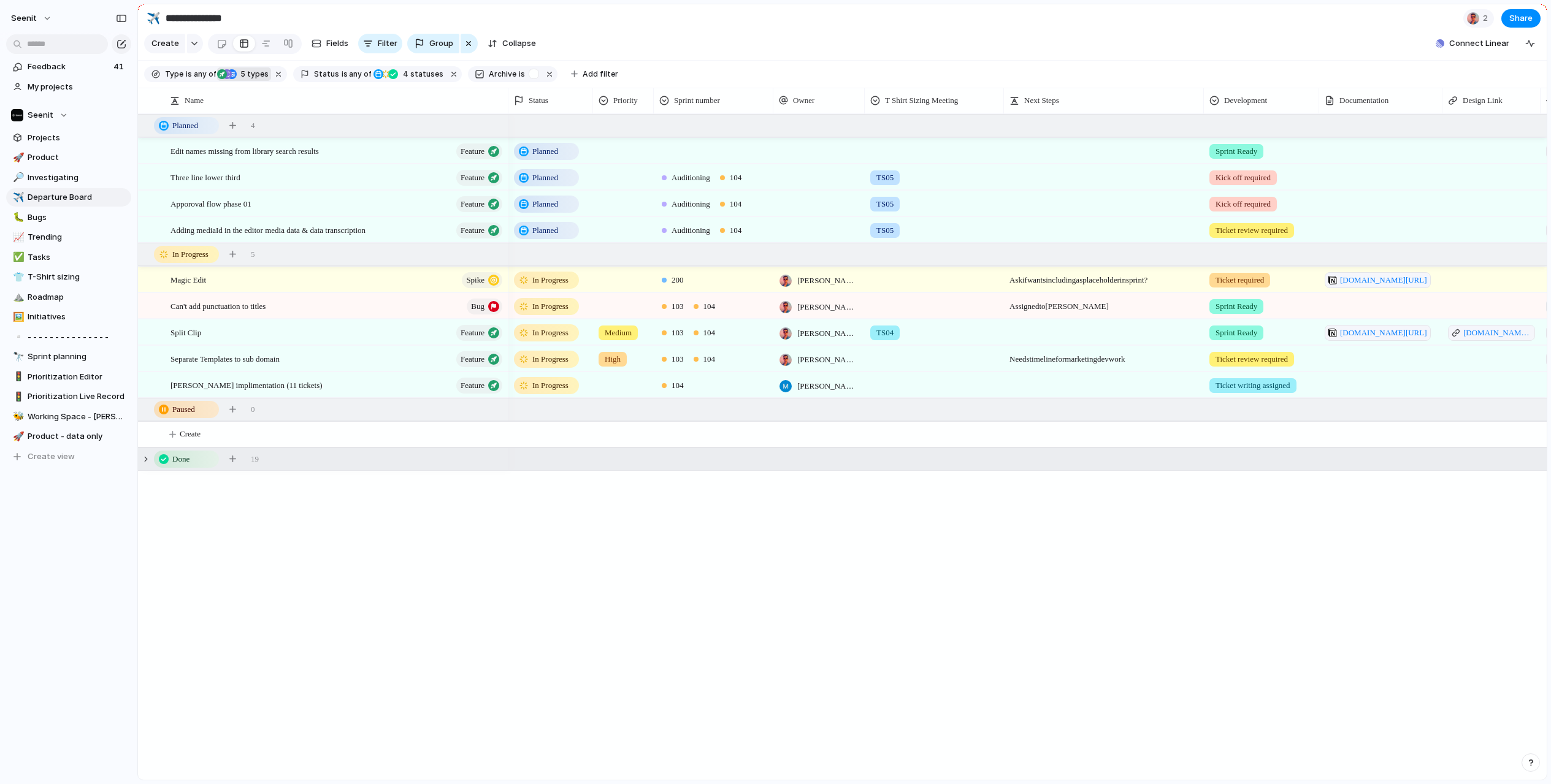
click at [422, 616] on div "Edit names missing from library search results Feature Three line lower third F…" at bounding box center [842, 447] width 1408 height 666
click at [146, 461] on div at bounding box center [146, 459] width 11 height 11
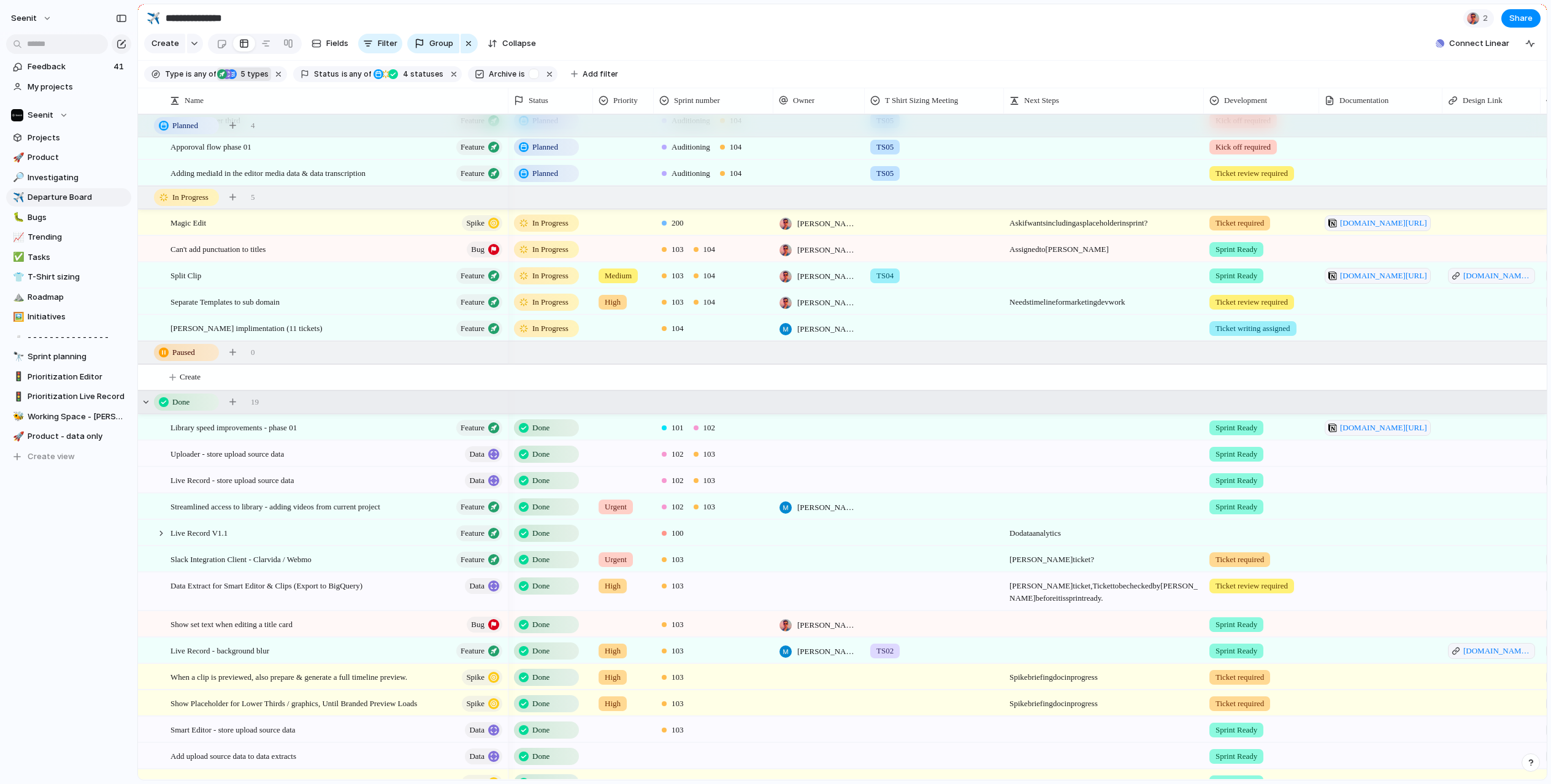
scroll to position [57, 0]
click at [363, 677] on span "When a clip is previewed, also prepare & generate a full timeline preview." at bounding box center [289, 675] width 236 height 14
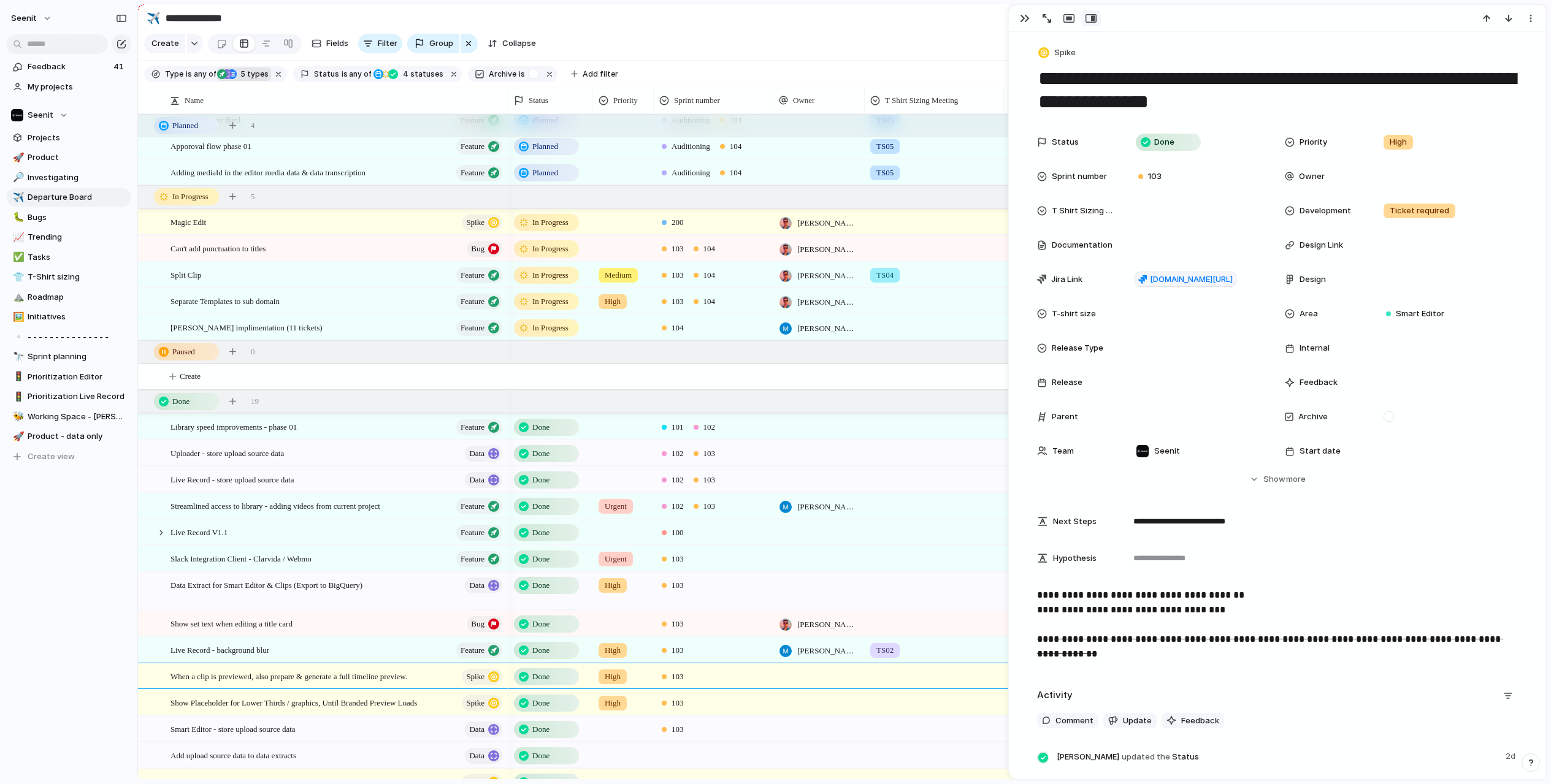
drag, startPoint x: 1042, startPoint y: 77, endPoint x: 1182, endPoint y: 105, distance: 142.8
click at [1182, 105] on textarea "**********" at bounding box center [1277, 90] width 481 height 50
click at [1026, 16] on div "button" at bounding box center [1024, 18] width 10 height 10
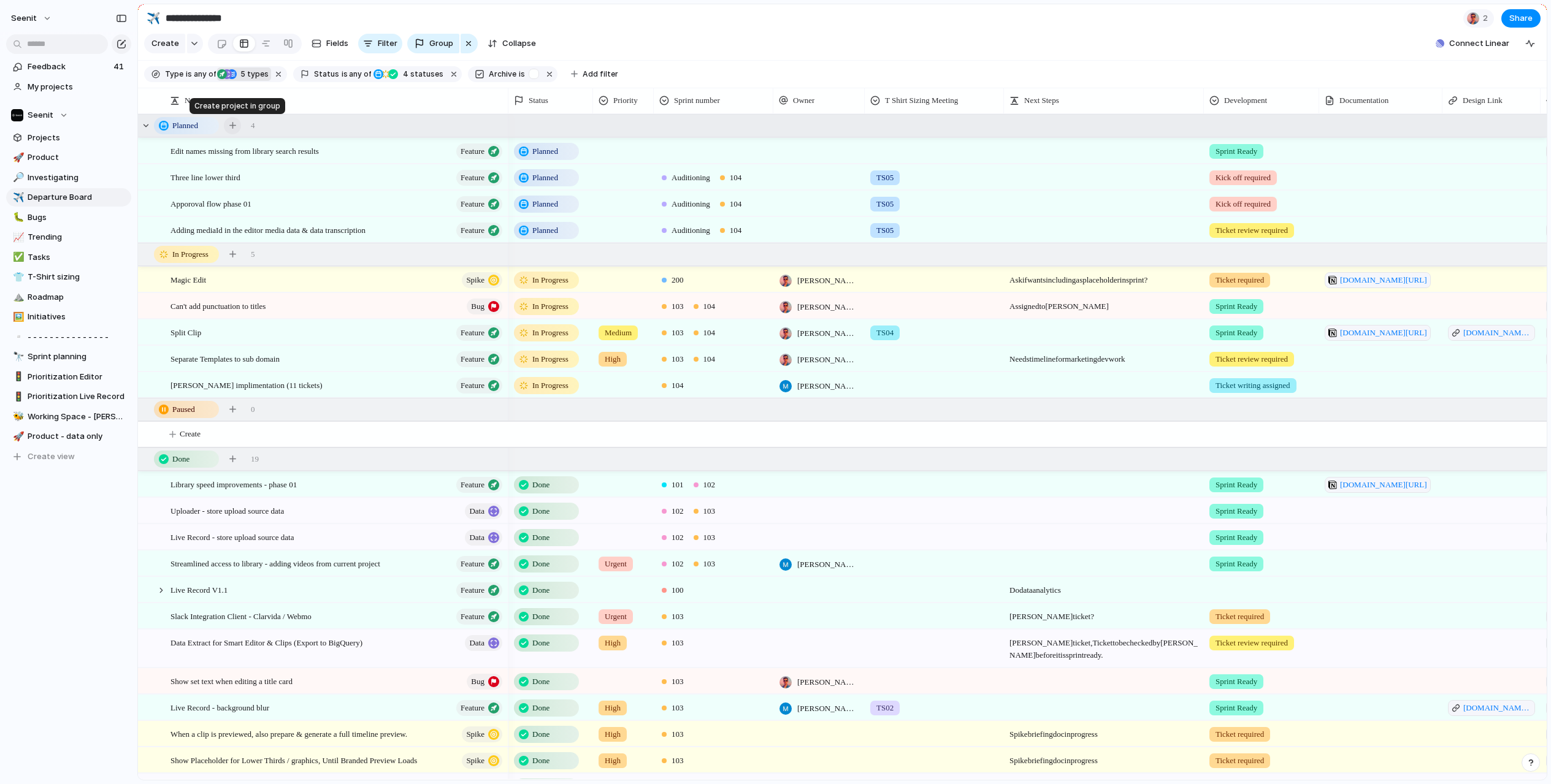
click at [231, 126] on div "button" at bounding box center [233, 125] width 7 height 7
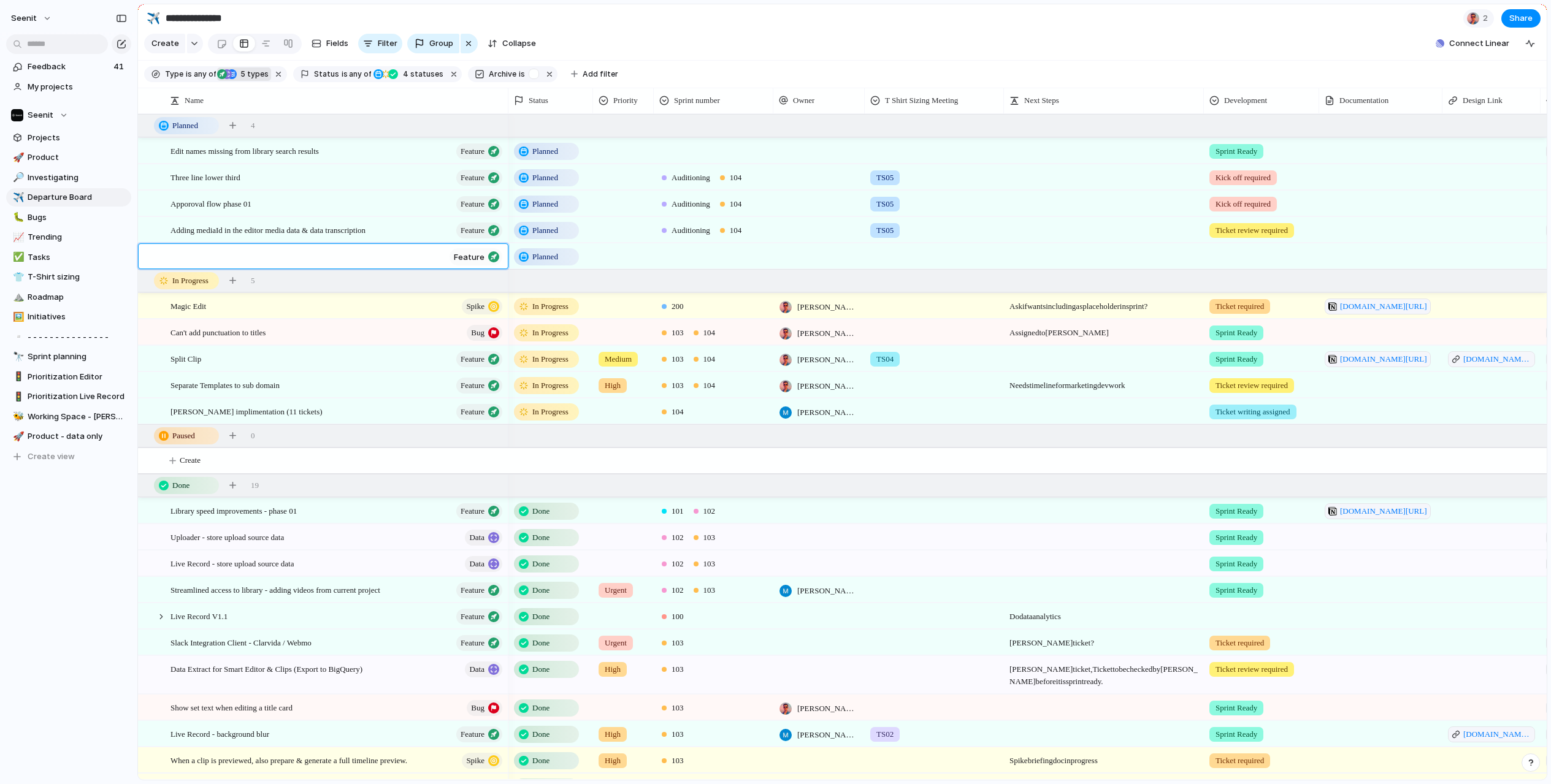
type textarea "**********"
click at [247, 269] on textarea "**********" at bounding box center [308, 262] width 276 height 24
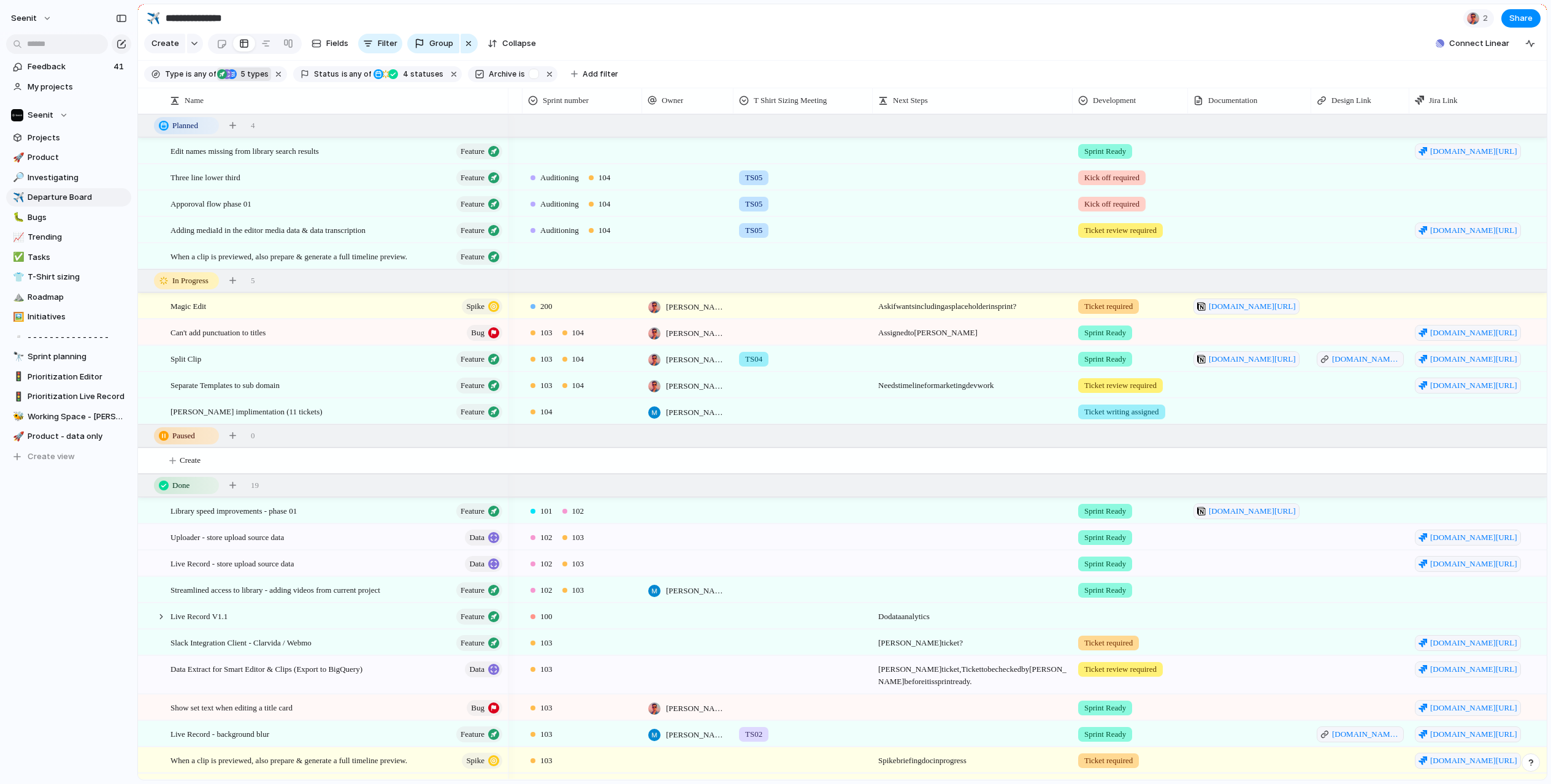
scroll to position [0, 171]
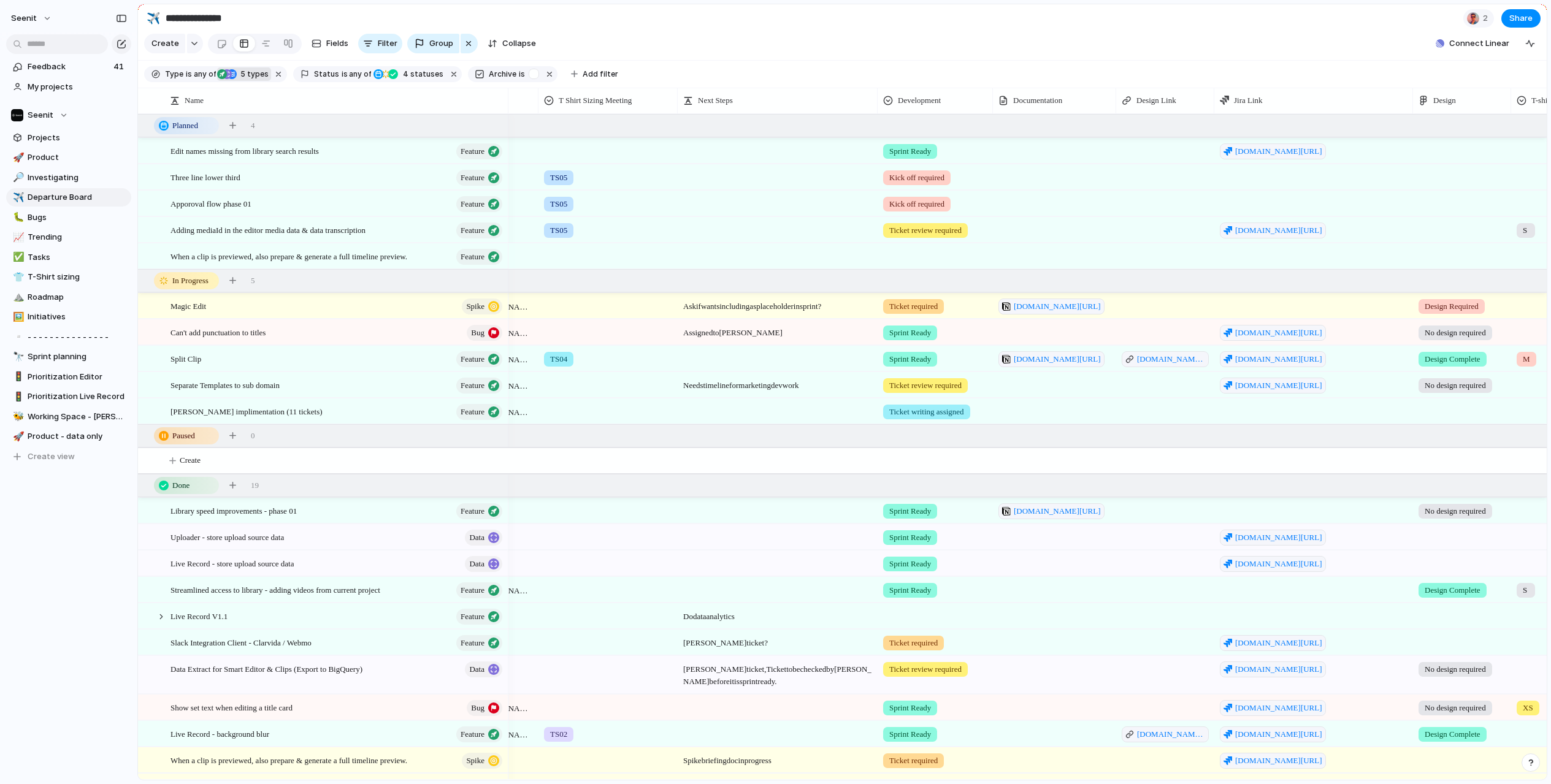
click at [910, 256] on div at bounding box center [935, 254] width 114 height 20
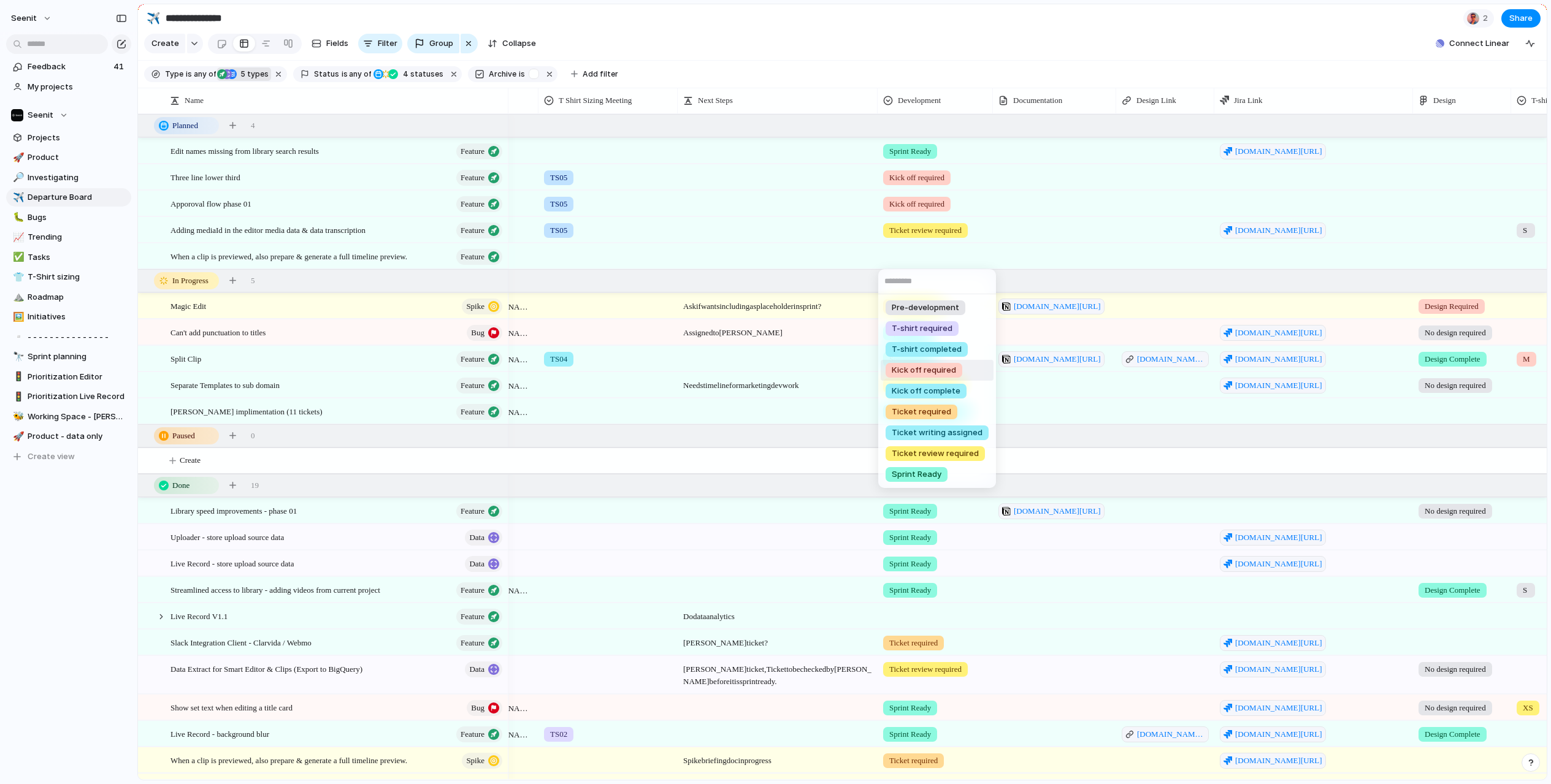
click at [910, 371] on span "Kick off required" at bounding box center [923, 370] width 64 height 12
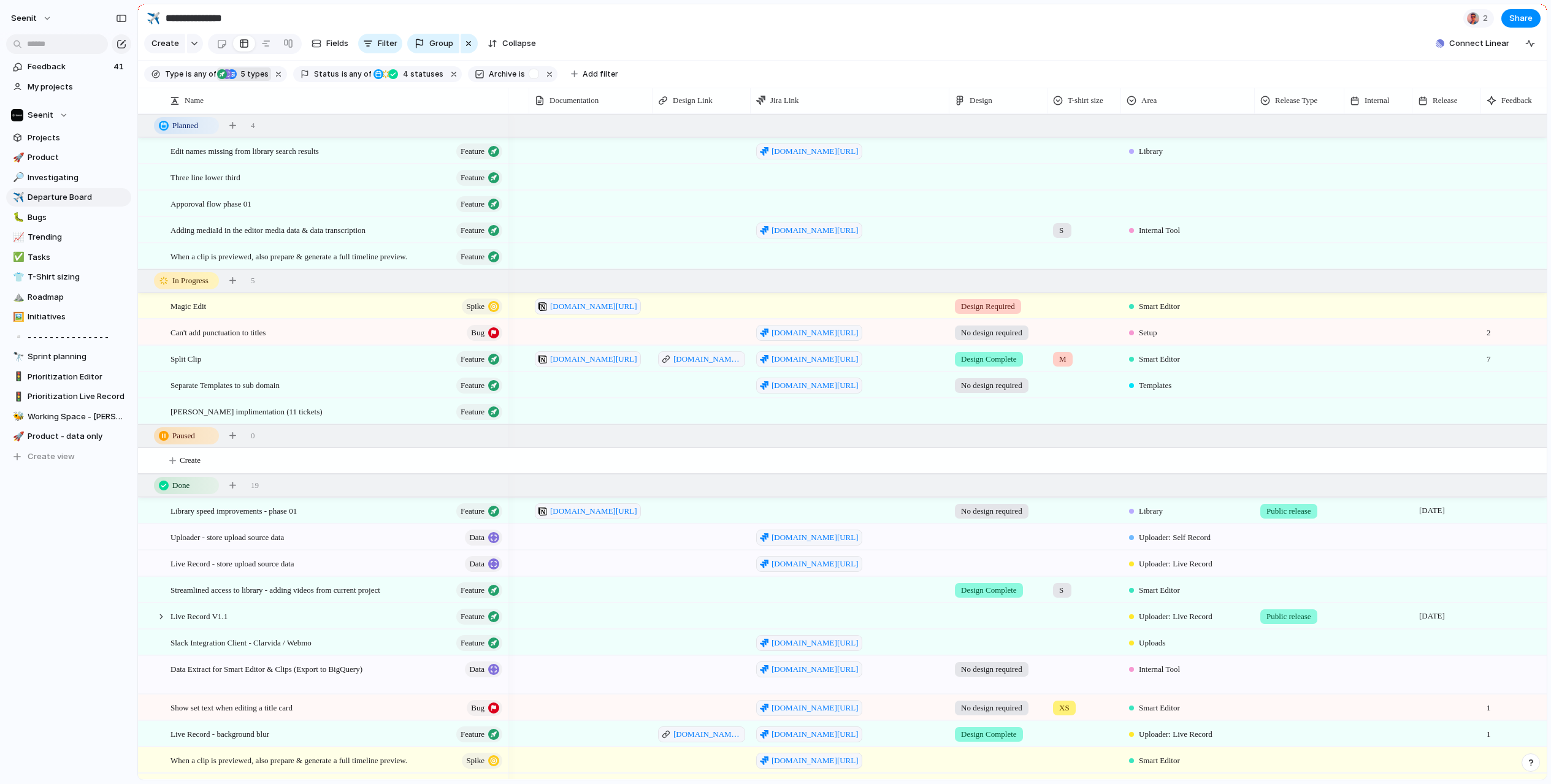
click at [1157, 259] on div at bounding box center [1188, 254] width 132 height 20
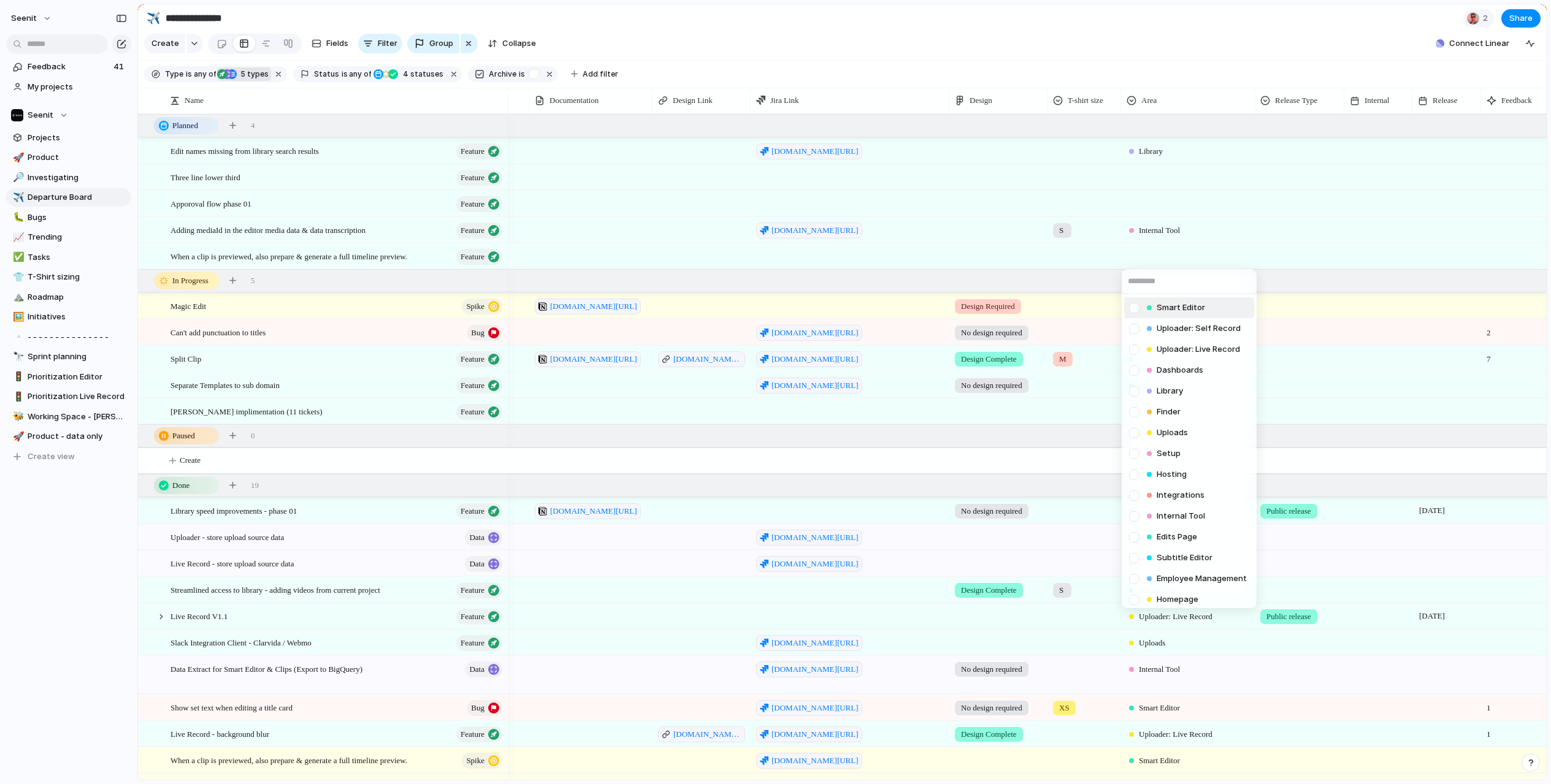
click at [1135, 311] on div at bounding box center [1134, 308] width 22 height 22
click at [1293, 250] on div "Smart Editor Uploader: Self Record Uploader: Live Record Dashboards Library Fin…" at bounding box center [776, 392] width 1551 height 784
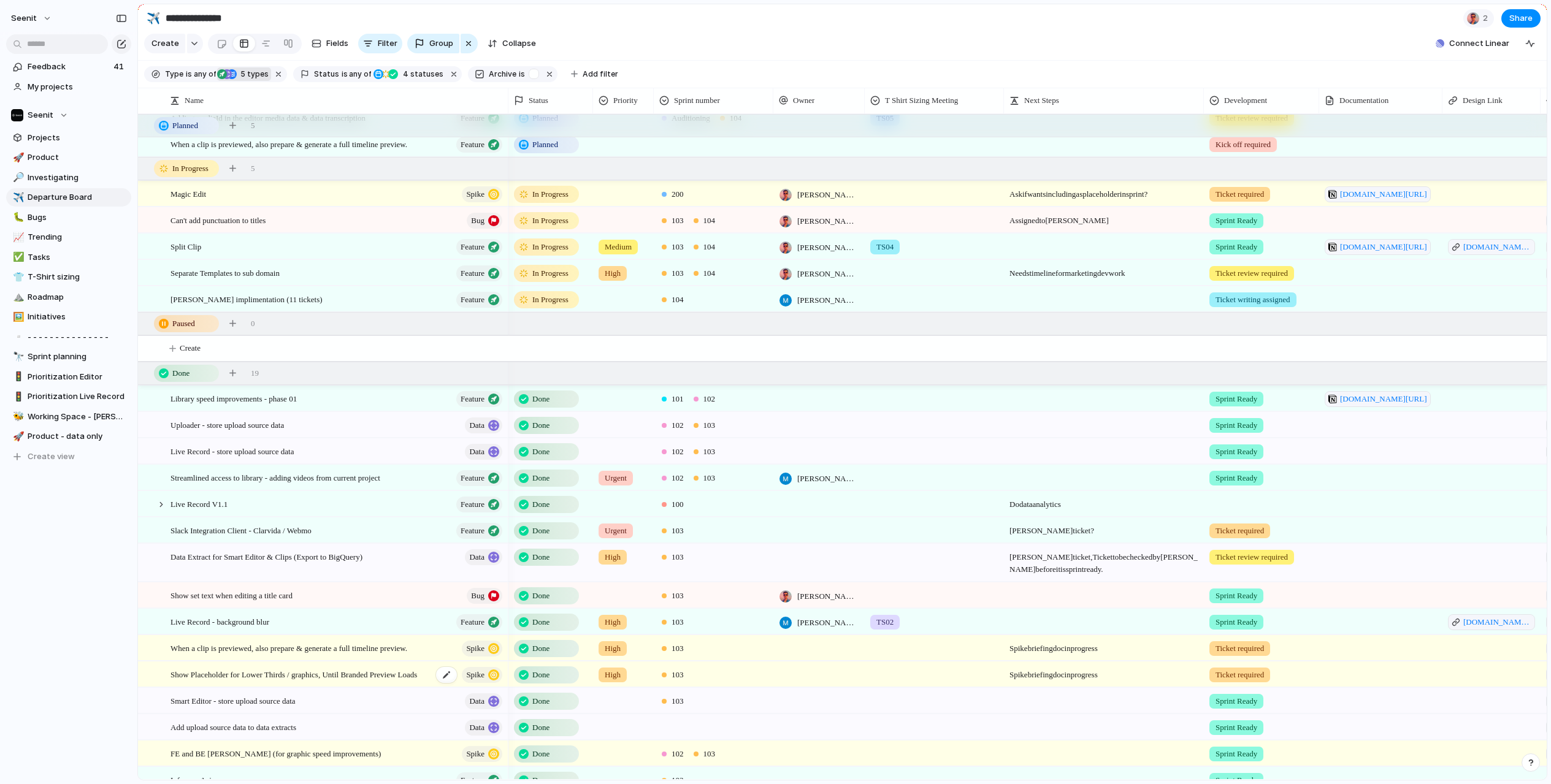
click at [355, 676] on span "Show Placeholder for Lower Thirds / graphics, Until Branded Preview Loads" at bounding box center [294, 674] width 247 height 14
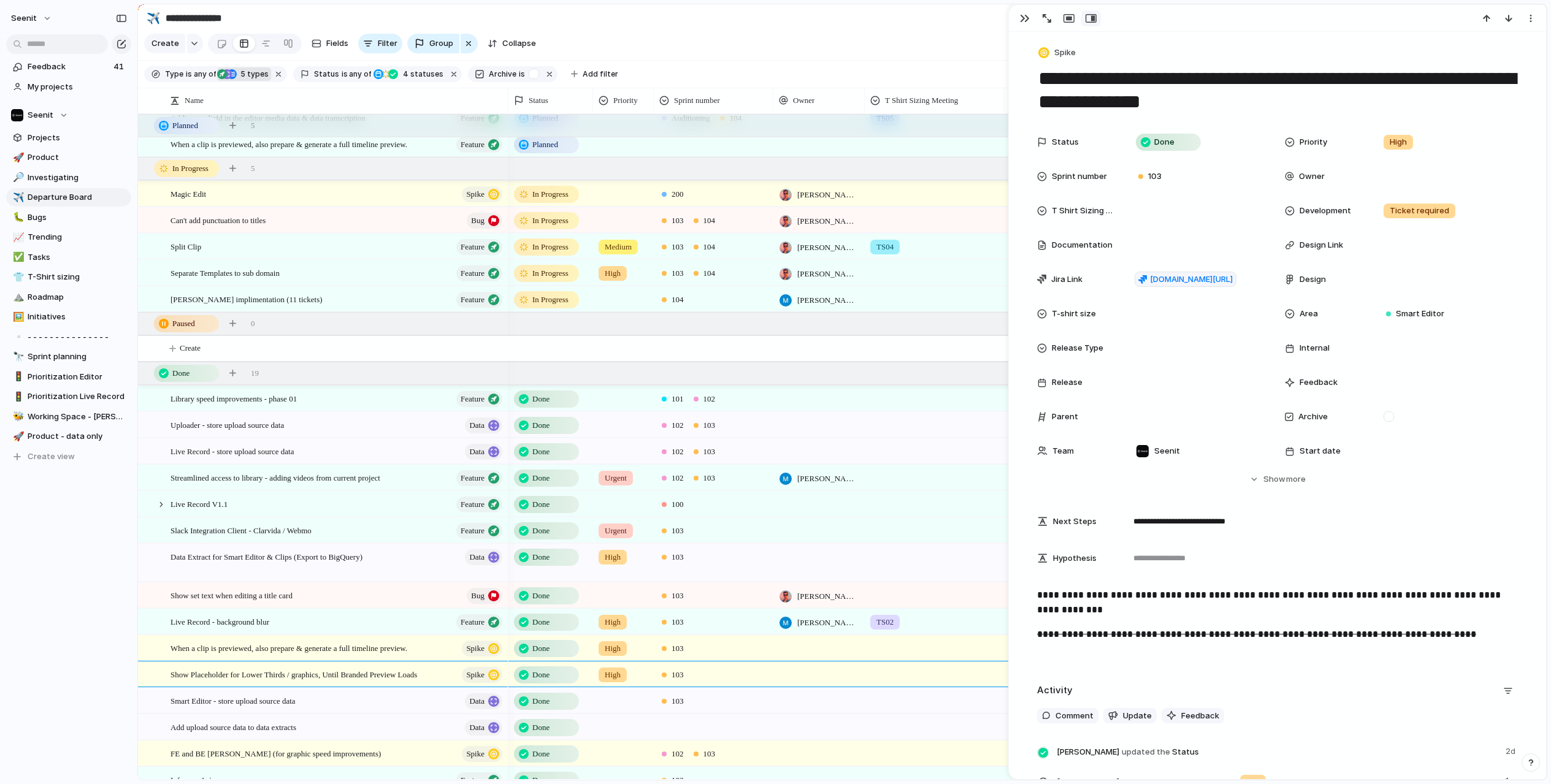
click at [1215, 110] on textarea "**********" at bounding box center [1277, 90] width 481 height 50
click at [1025, 17] on div "button" at bounding box center [1024, 18] width 10 height 10
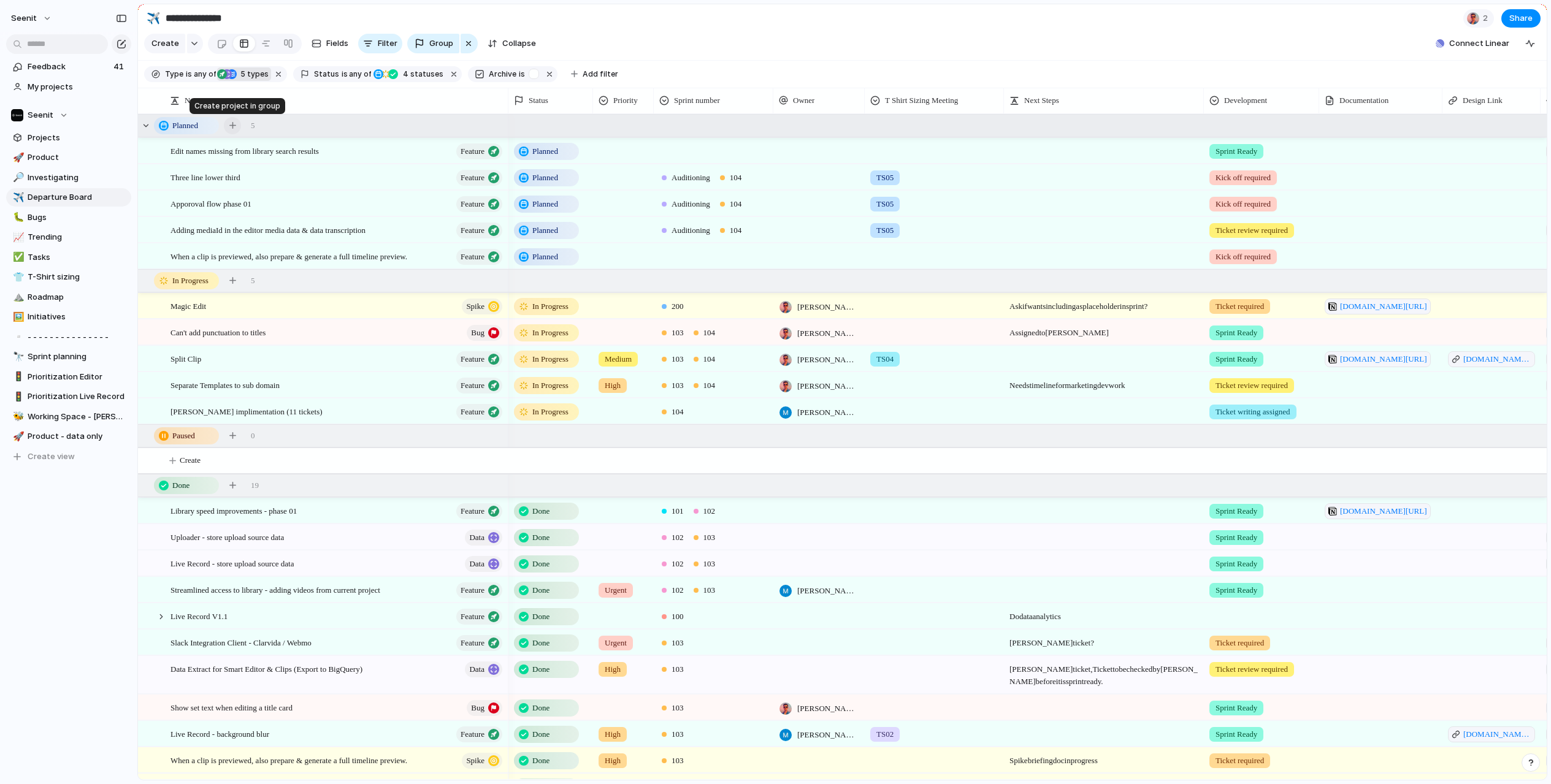
click at [232, 124] on div "button" at bounding box center [233, 125] width 7 height 7
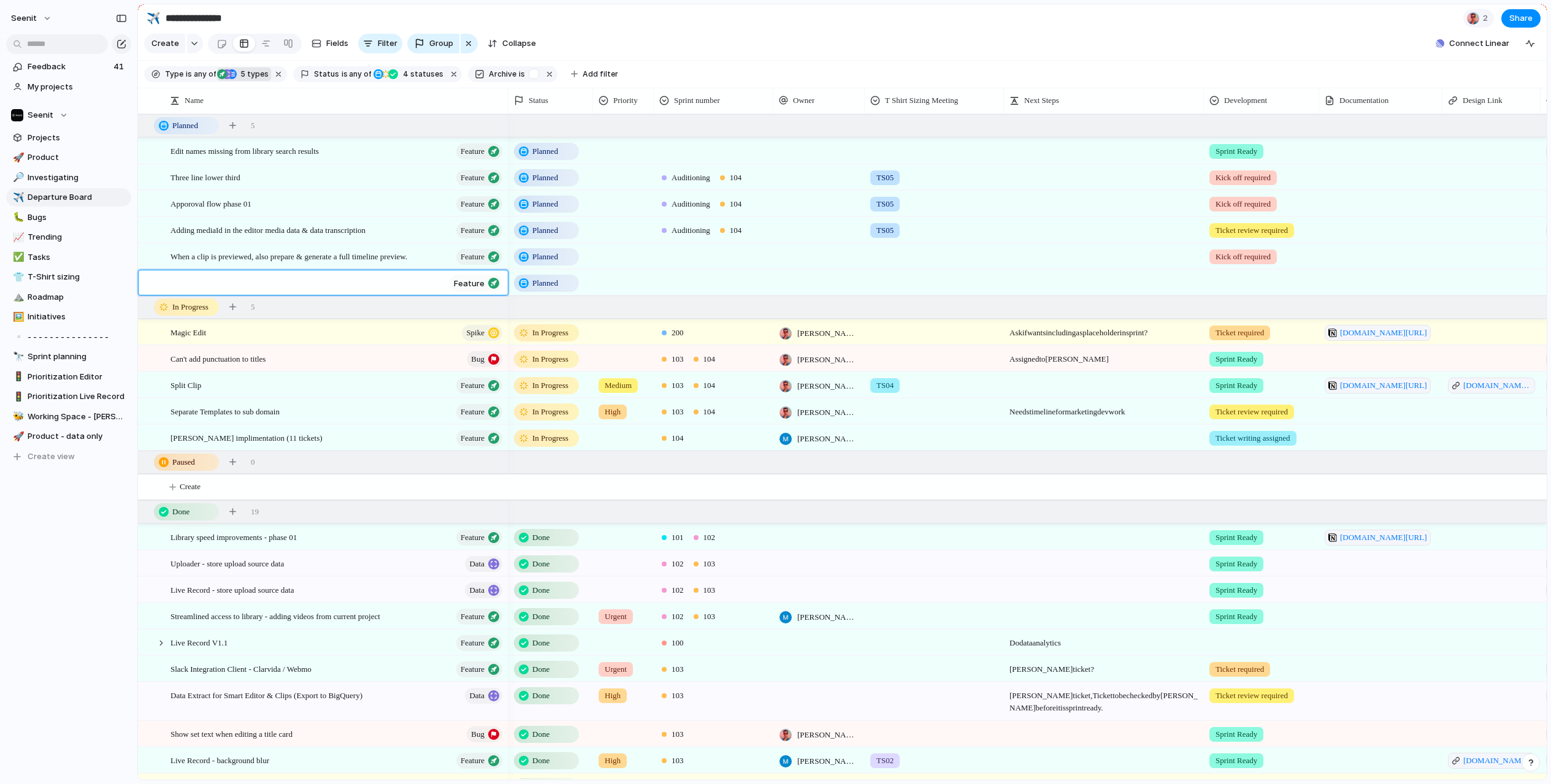
click at [253, 287] on textarea at bounding box center [307, 284] width 274 height 14
type textarea "**********"
click at [1254, 288] on div at bounding box center [1261, 280] width 114 height 20
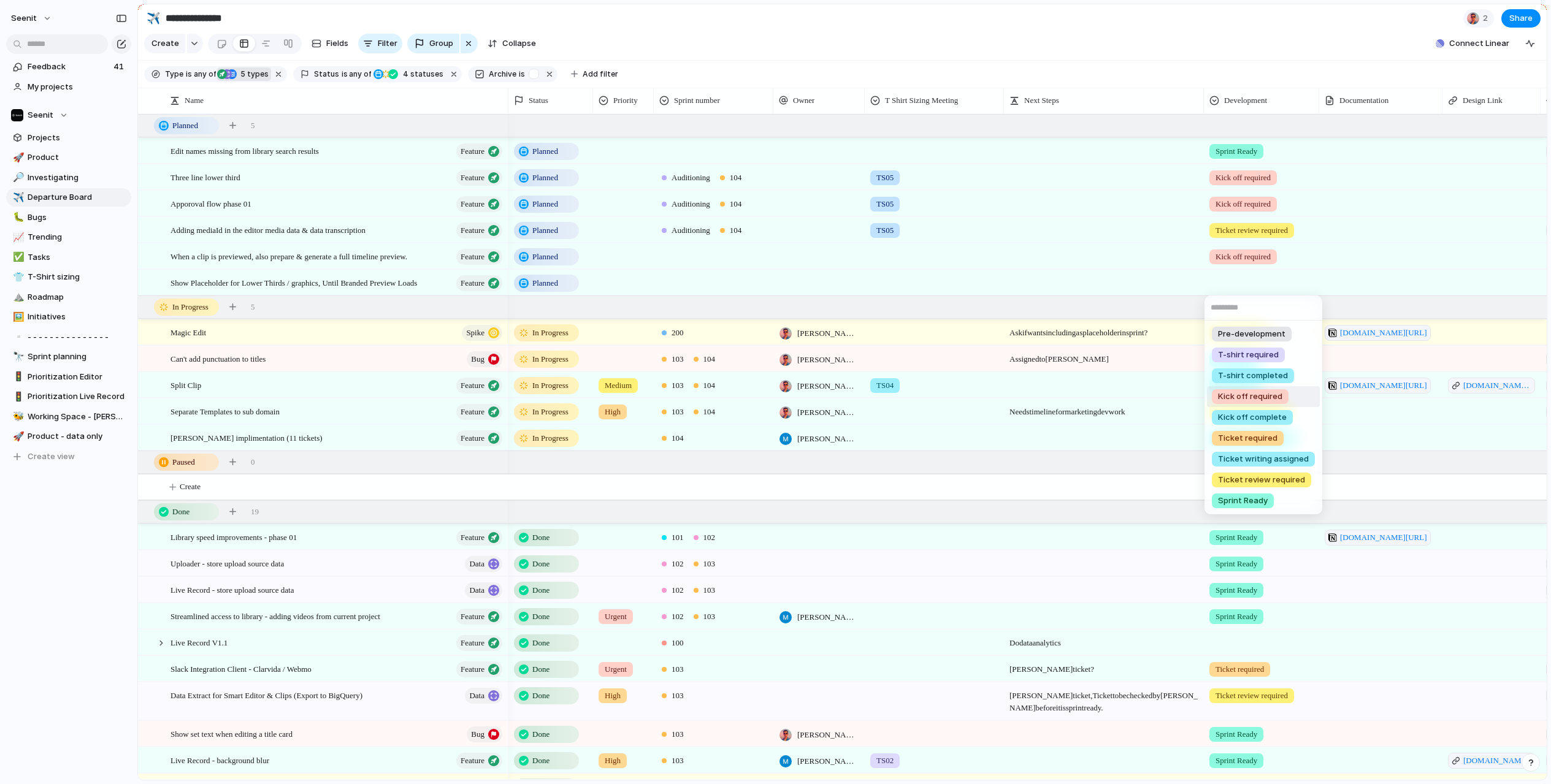
click at [1252, 394] on span "Kick off required" at bounding box center [1250, 396] width 64 height 12
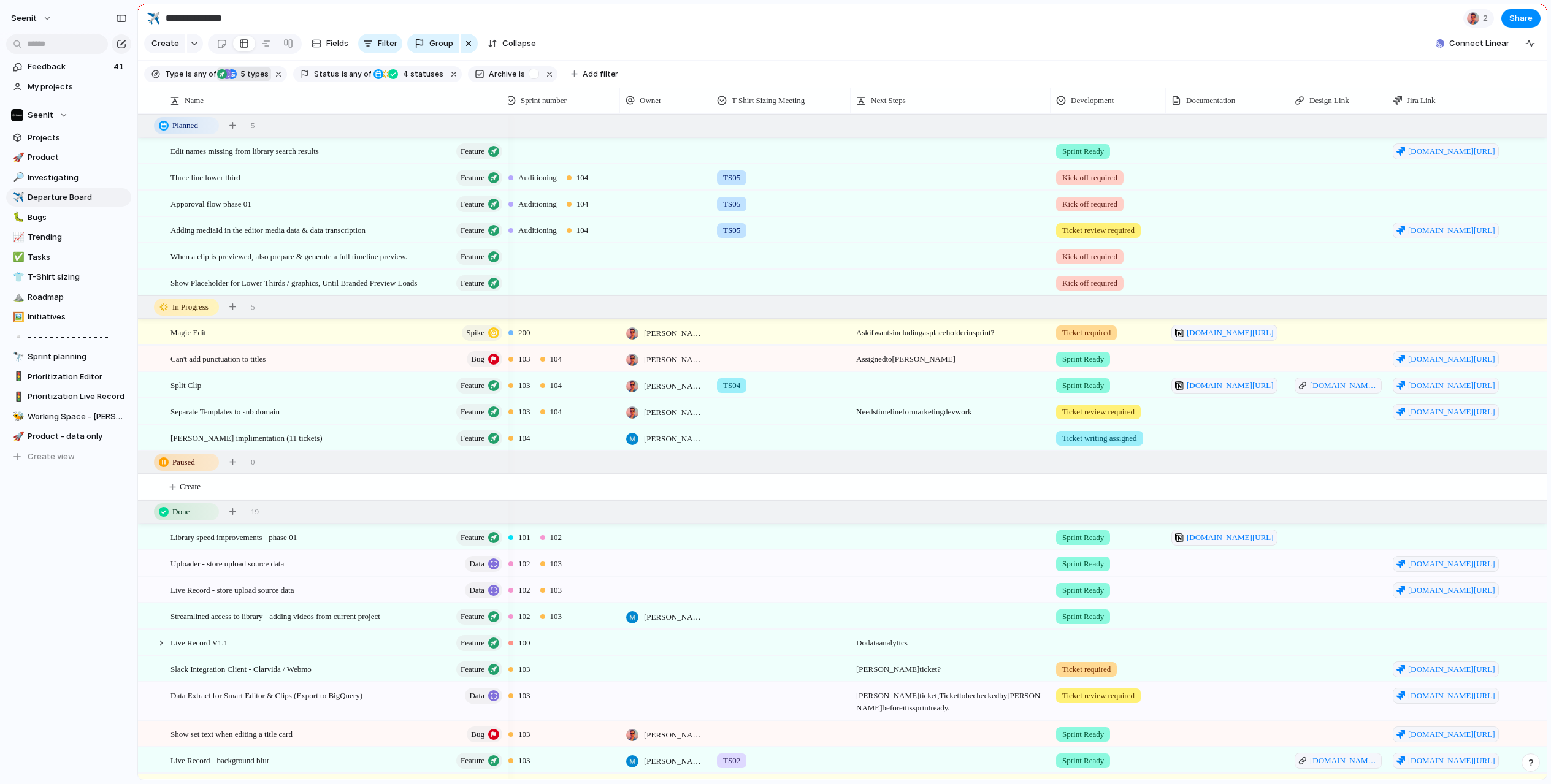
scroll to position [0, 163]
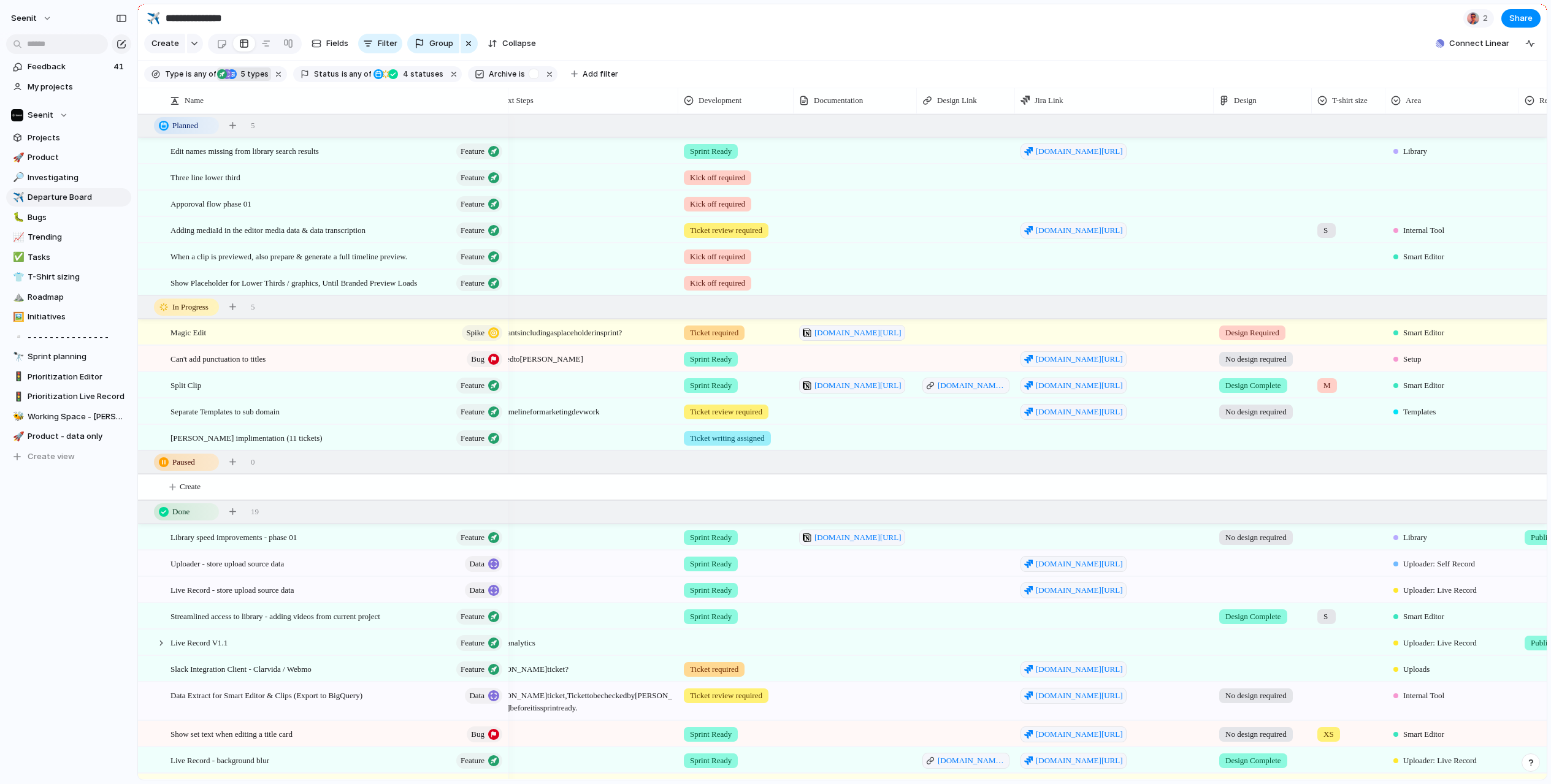
click at [1417, 284] on div at bounding box center [1452, 280] width 132 height 20
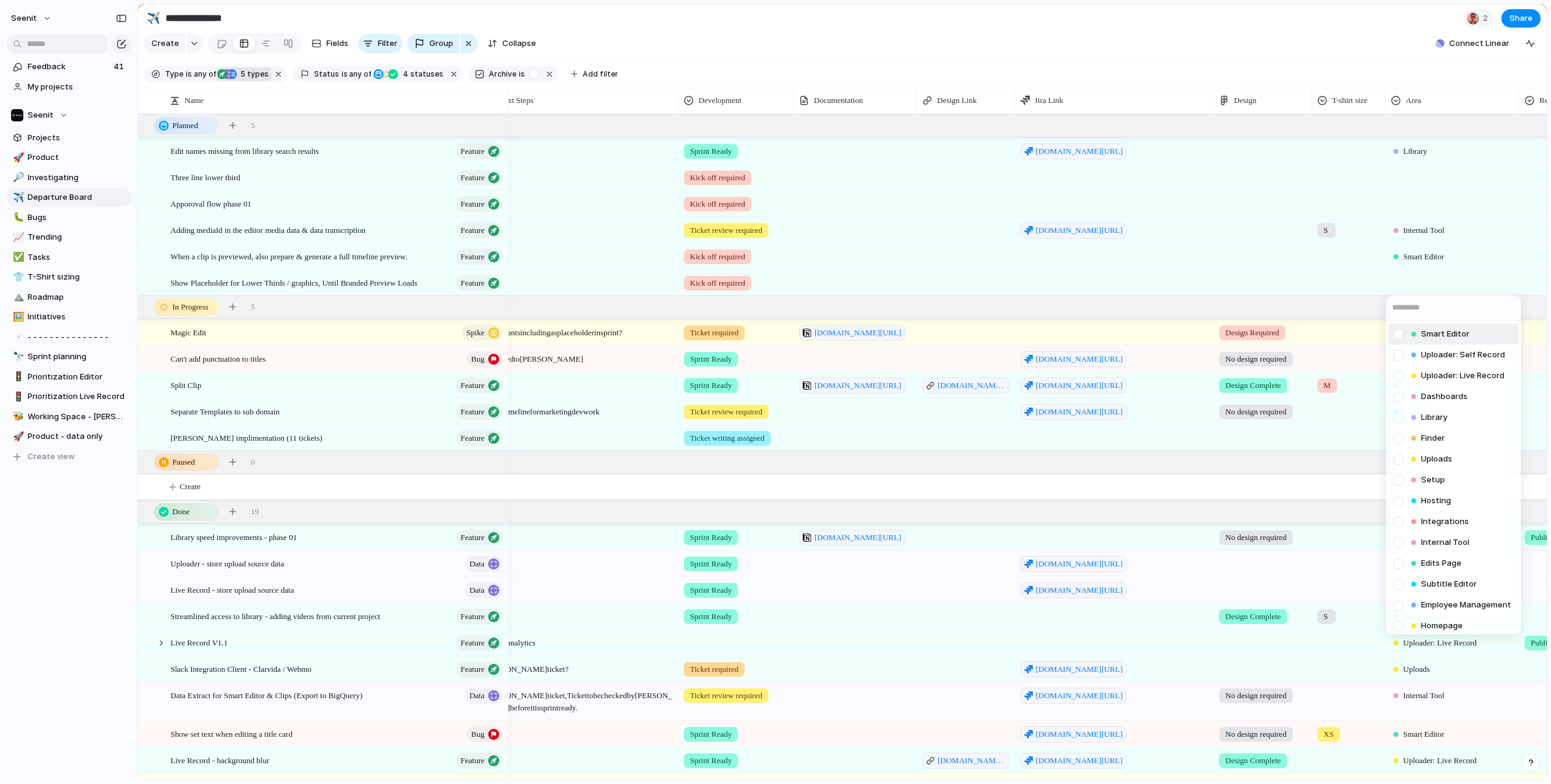
click at [1418, 332] on div "Smart Editor" at bounding box center [1440, 334] width 58 height 12
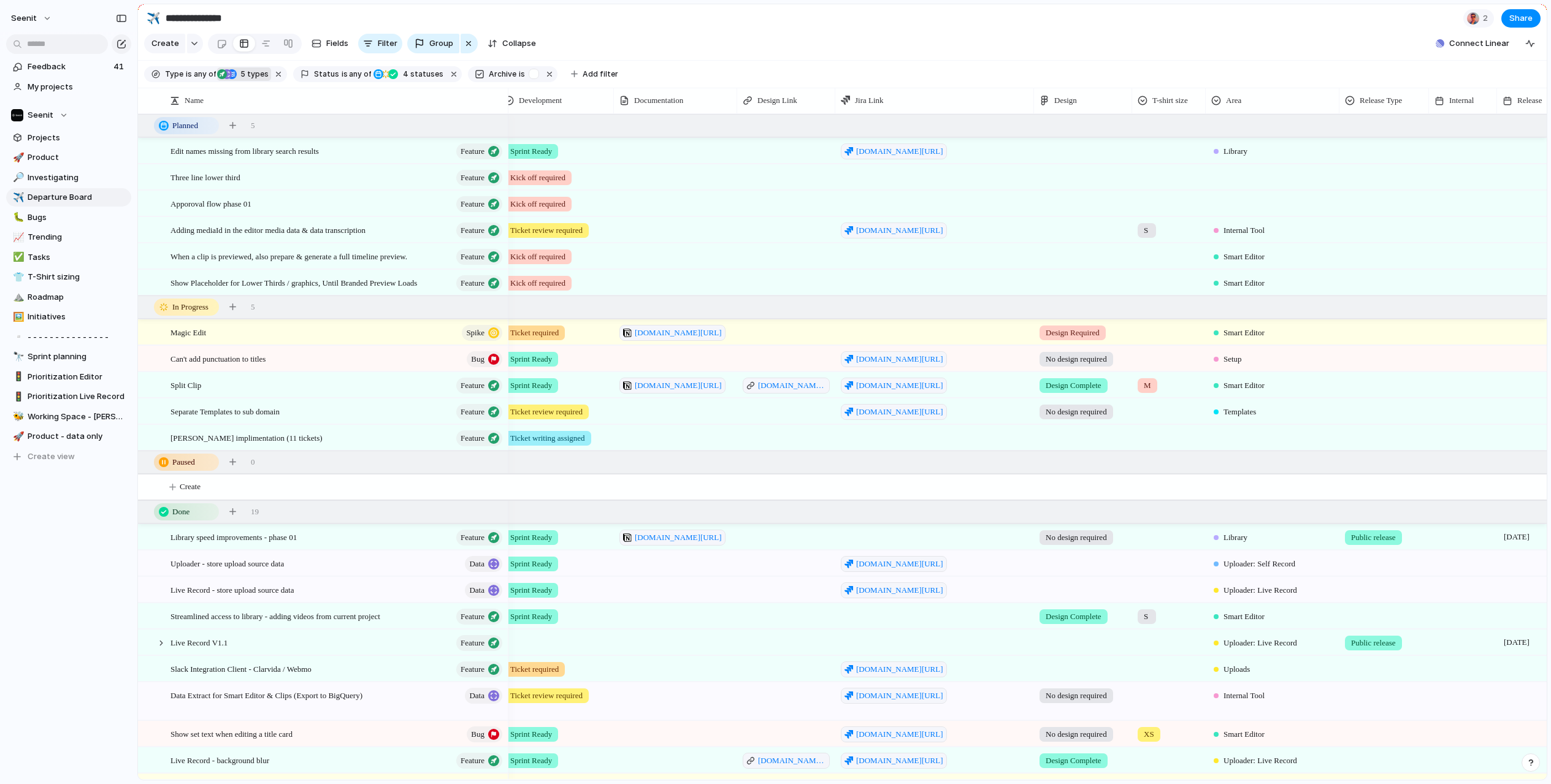
click at [890, 443] on div at bounding box center [935, 437] width 199 height 25
type textarea "**********"
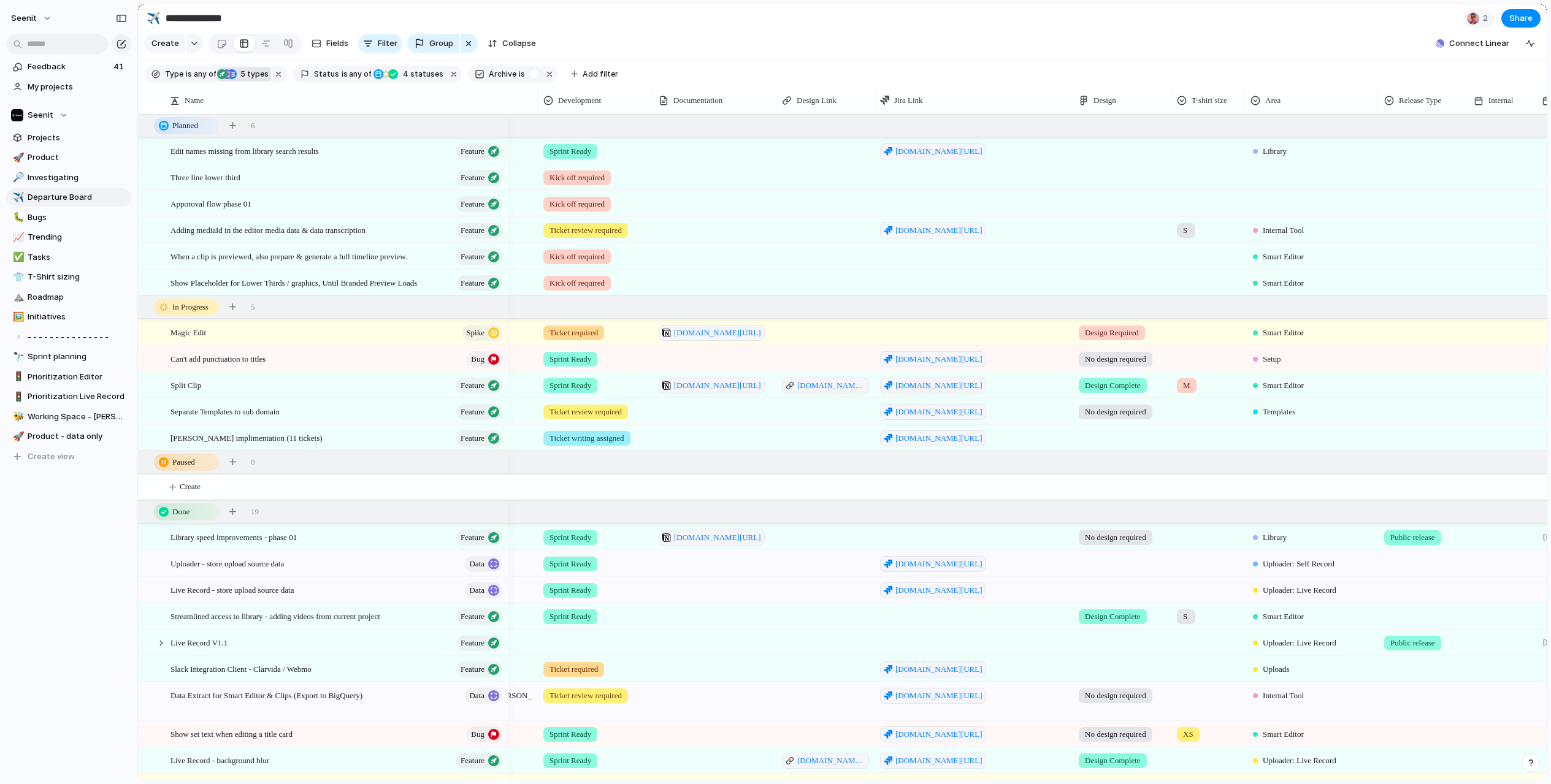
click at [1139, 436] on div at bounding box center [1122, 435] width 97 height 20
click at [1021, 501] on div "No design required Design Required Needs updating Design Review Design Complete" at bounding box center [776, 392] width 1551 height 784
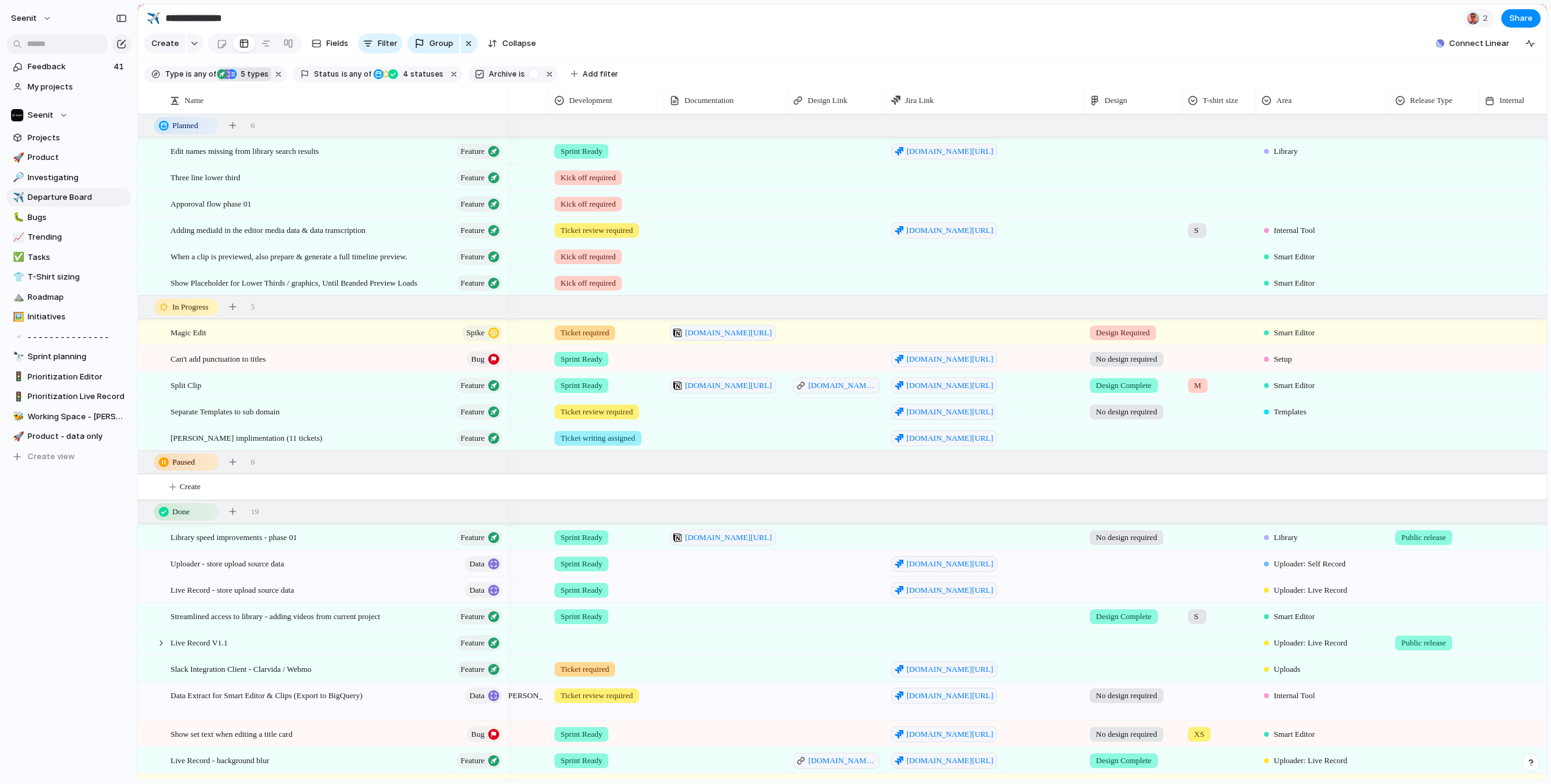
click at [1122, 232] on div at bounding box center [1133, 227] width 97 height 20
click at [1117, 186] on div "No design required Design Required Needs updating Design Review Design Complete" at bounding box center [776, 392] width 1551 height 784
click at [1118, 203] on div at bounding box center [1133, 201] width 97 height 20
click at [1120, 295] on span "Needs updating" at bounding box center [1128, 296] width 62 height 12
click at [1111, 229] on div at bounding box center [1133, 227] width 97 height 20
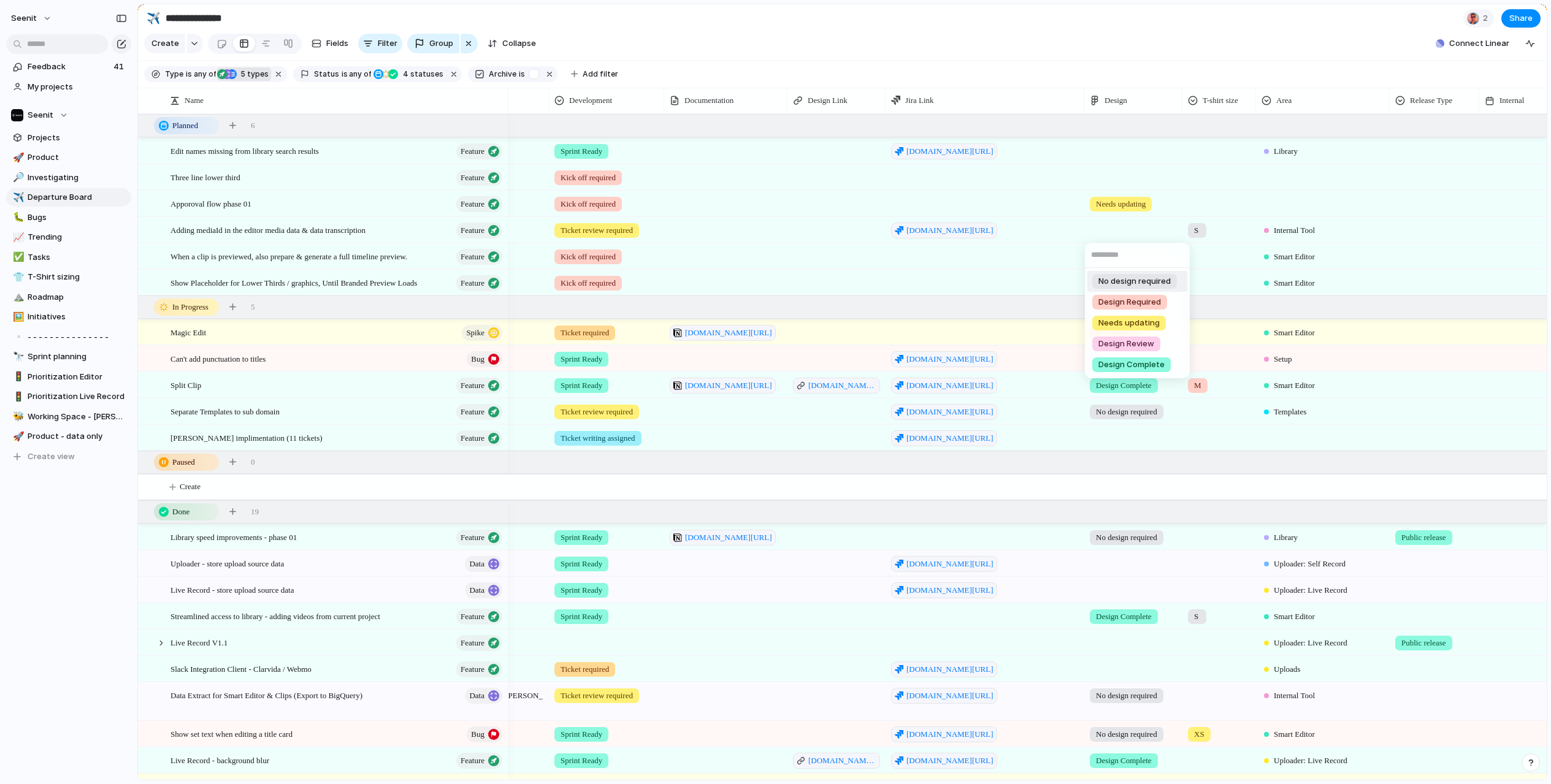
click at [1121, 282] on span "No design required" at bounding box center [1134, 282] width 72 height 12
click at [1123, 255] on div at bounding box center [1133, 254] width 97 height 20
click at [1123, 305] on span "No design required" at bounding box center [1134, 308] width 72 height 12
click at [1125, 282] on div at bounding box center [1133, 280] width 97 height 20
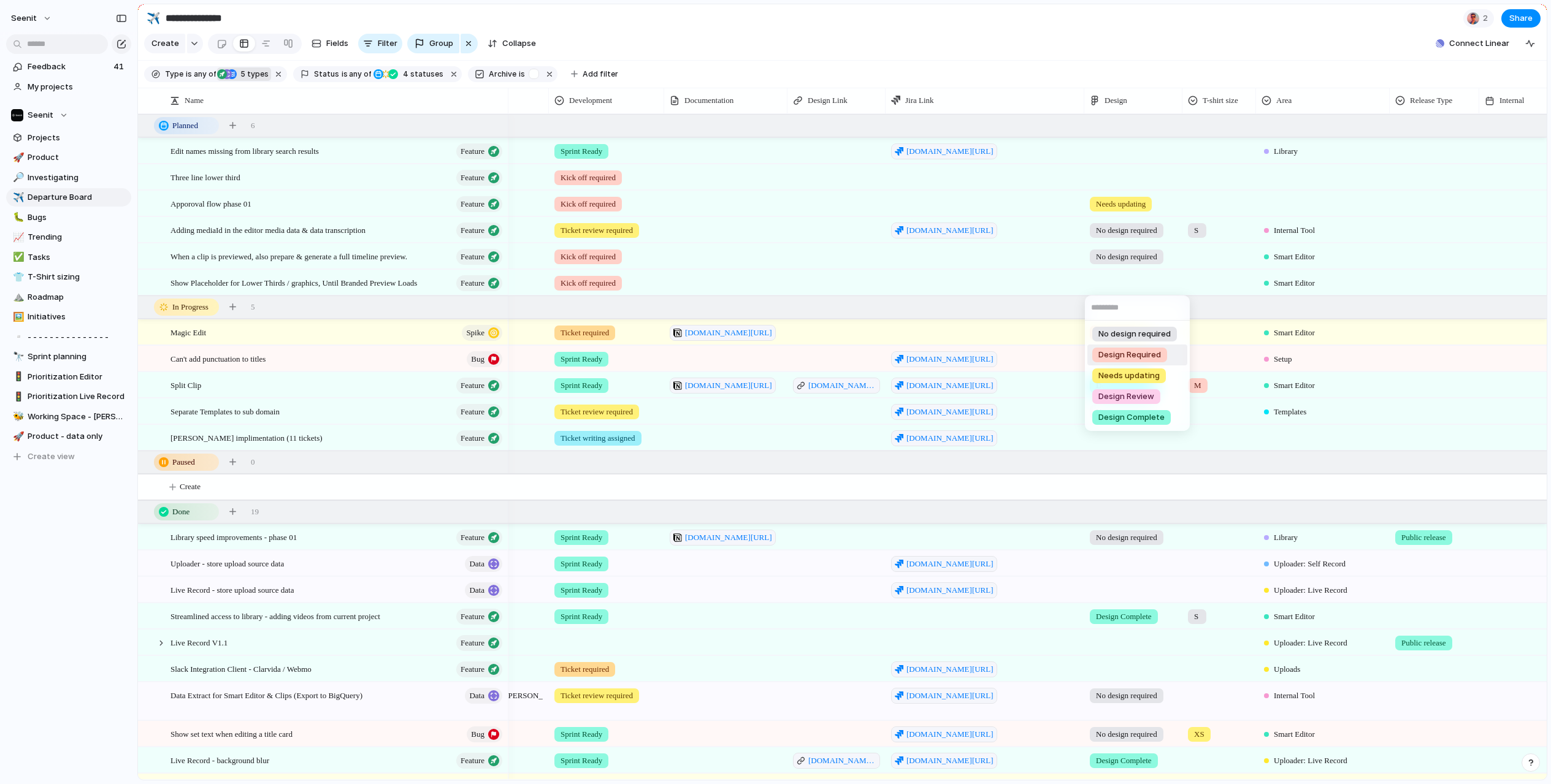
click at [1114, 352] on span "Design Required" at bounding box center [1129, 355] width 63 height 12
click at [1291, 440] on div at bounding box center [1322, 435] width 132 height 20
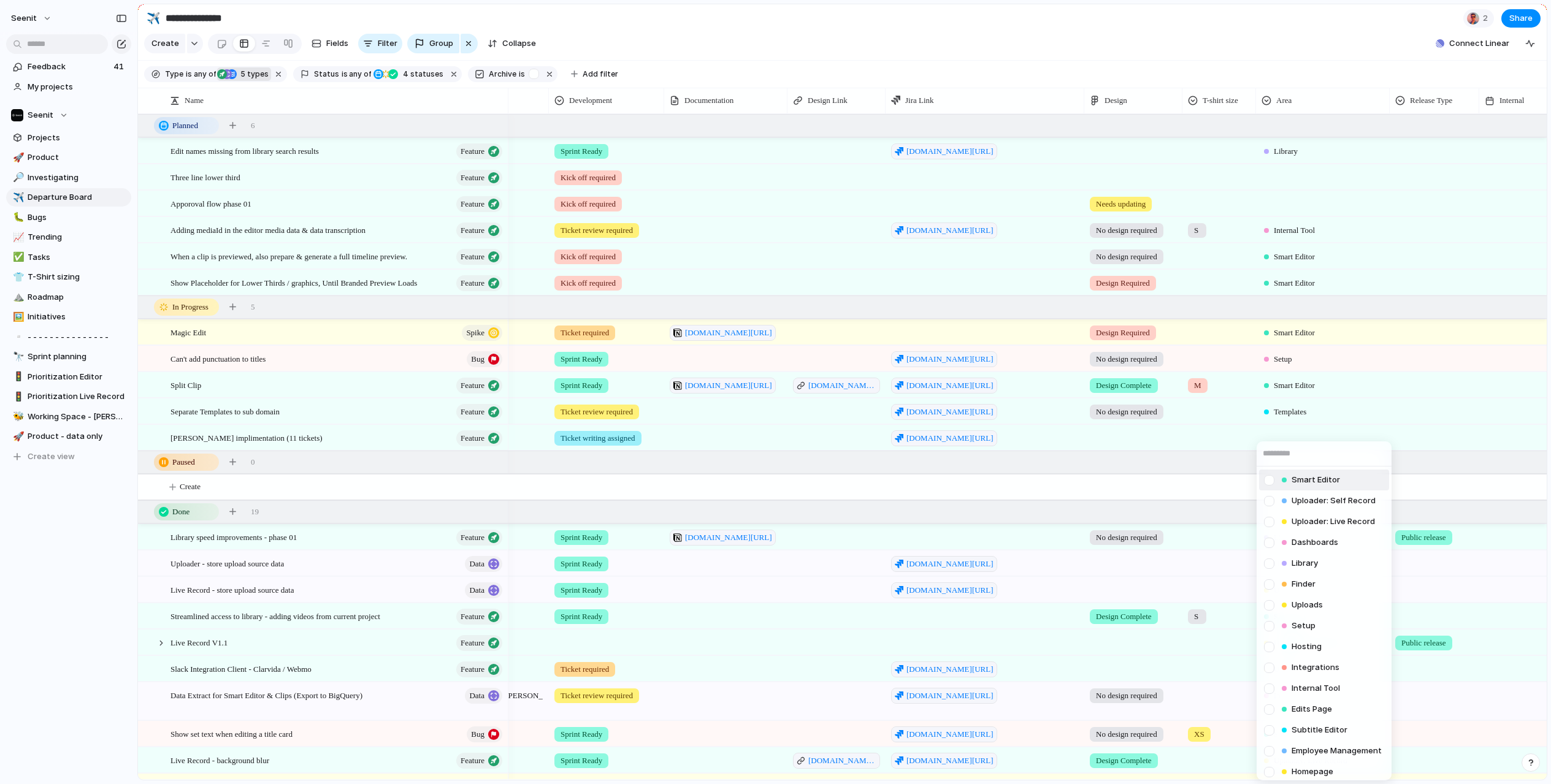
click at [1270, 480] on div at bounding box center [1268, 480] width 22 height 22
click at [1209, 486] on div "Smart Editor Uploader: Self Record Uploader: Live Record Dashboards Library Fin…" at bounding box center [776, 392] width 1551 height 784
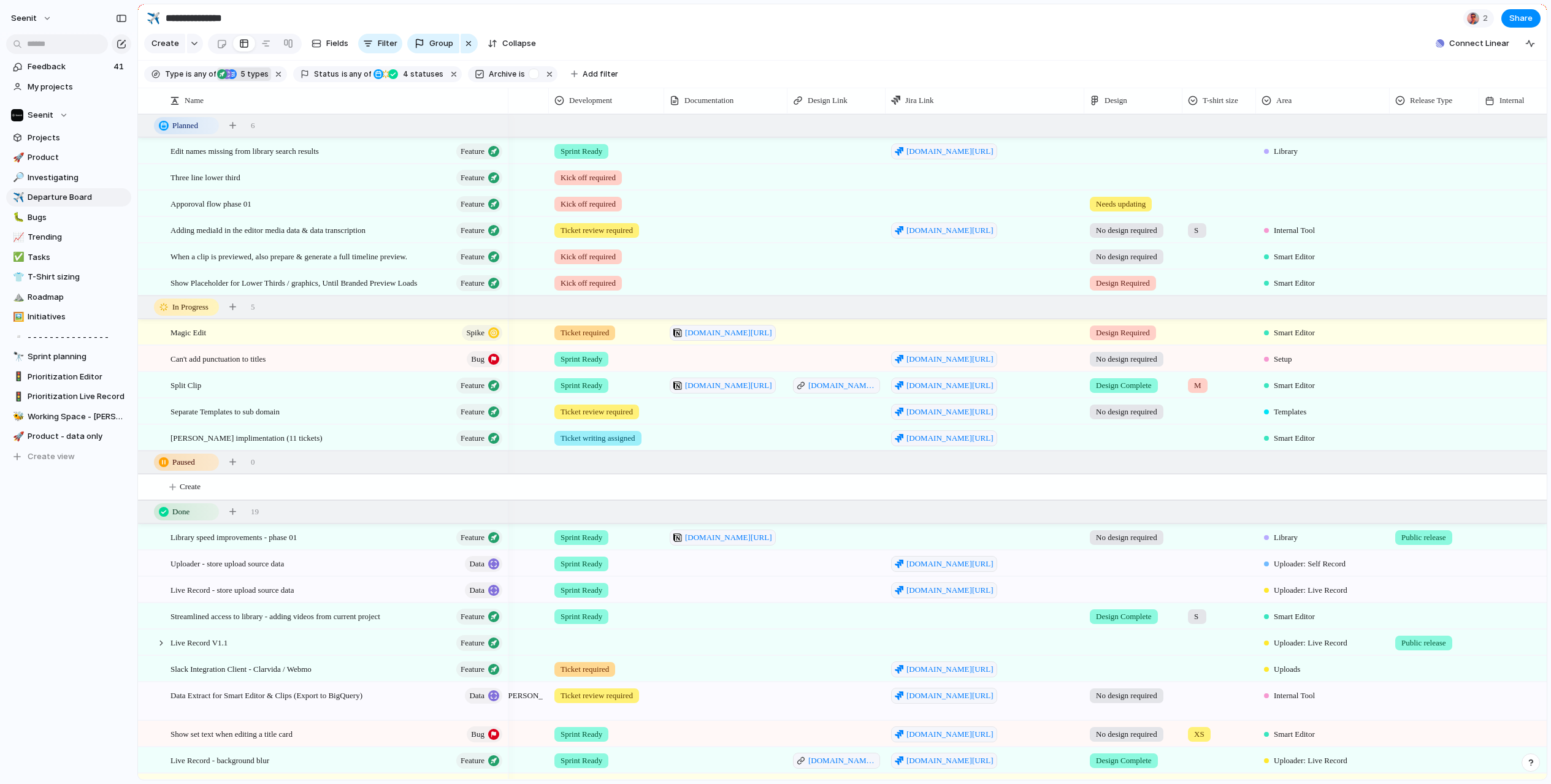
click at [1285, 203] on div at bounding box center [1322, 201] width 132 height 20
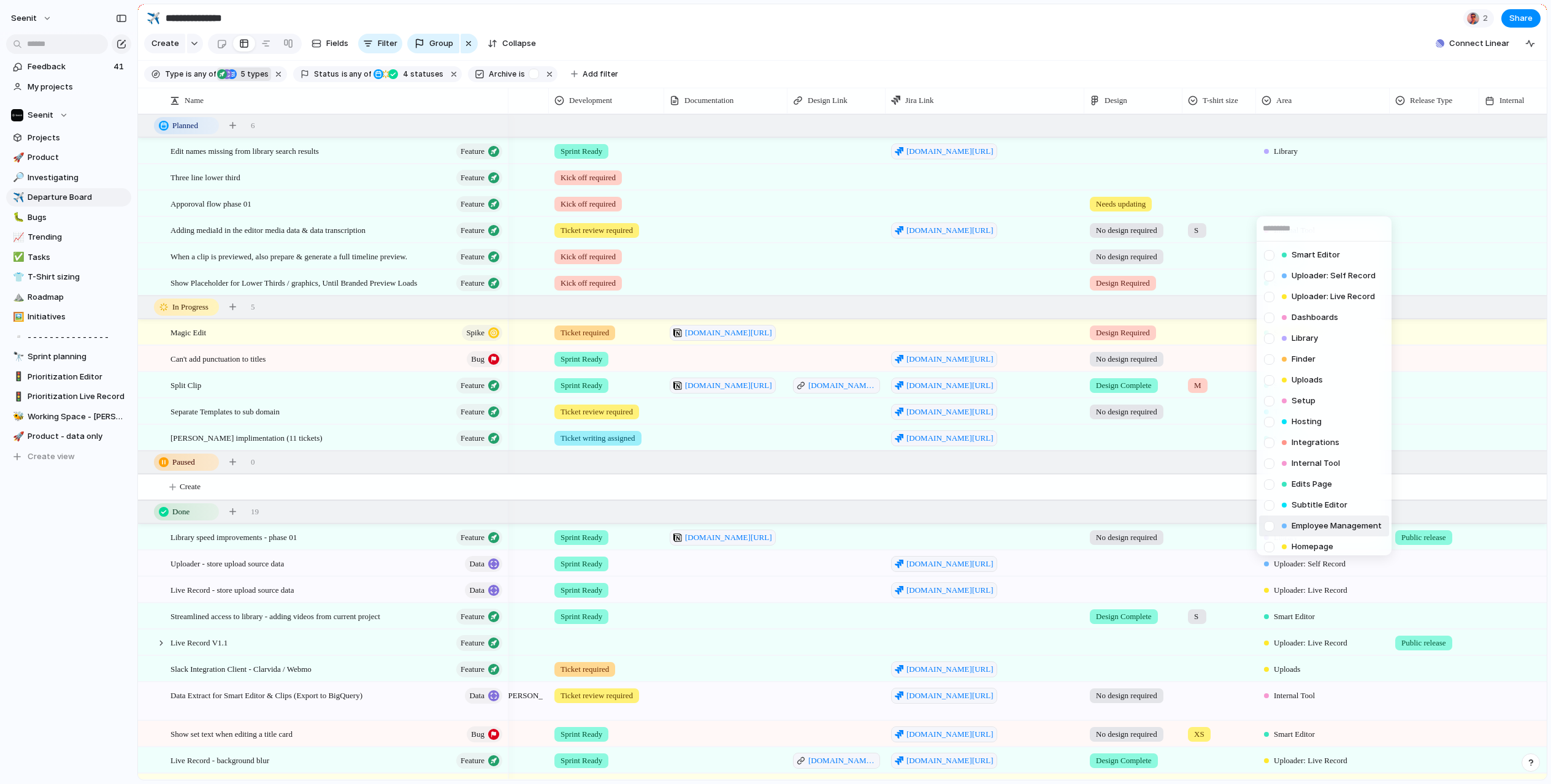
click at [1269, 528] on div at bounding box center [1268, 526] width 22 height 22
click at [1171, 480] on div "Smart Editor Uploader: Self Record Uploader: Live Record Dashboards Library Fin…" at bounding box center [776, 392] width 1551 height 784
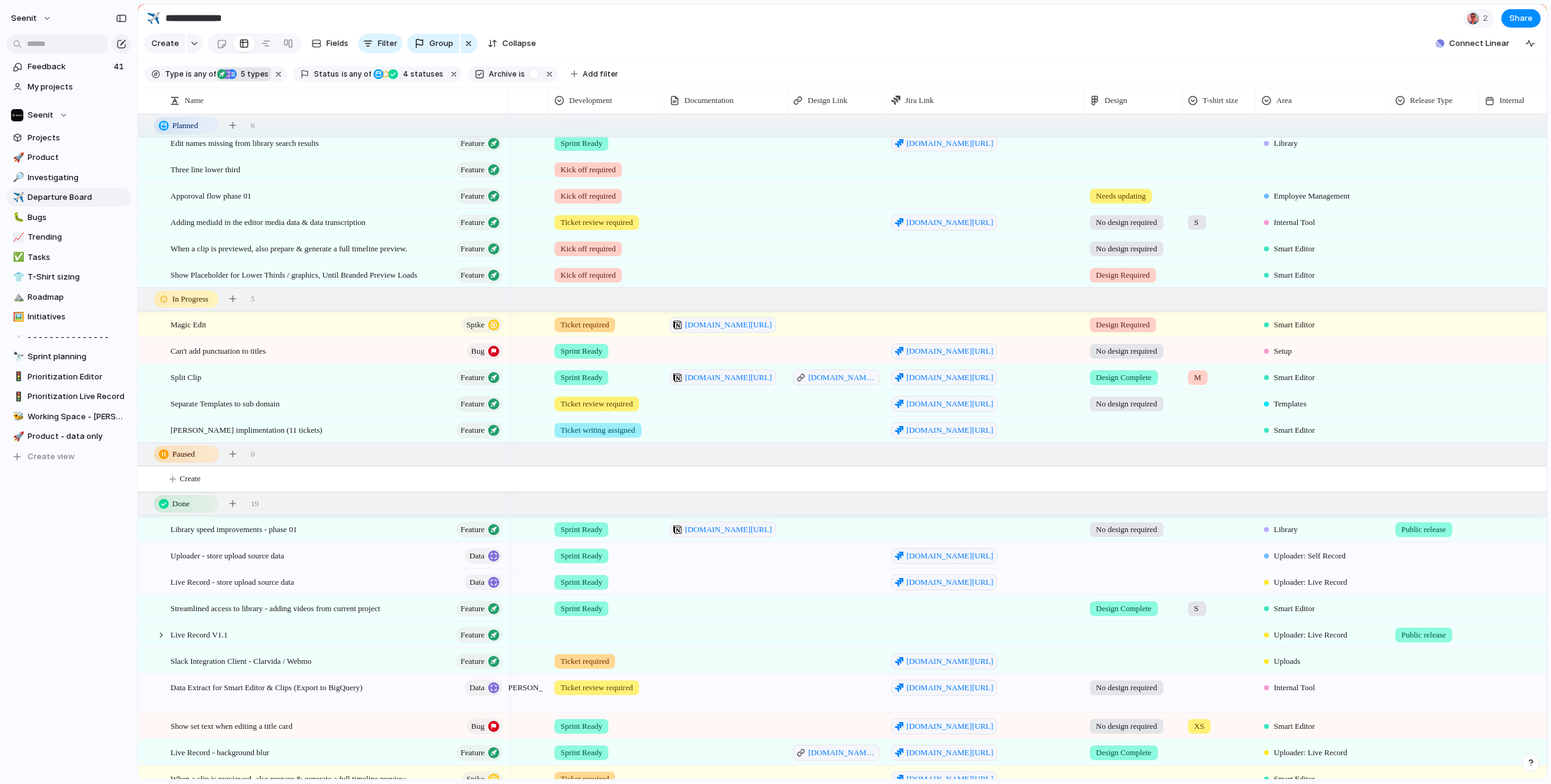
scroll to position [7, 0]
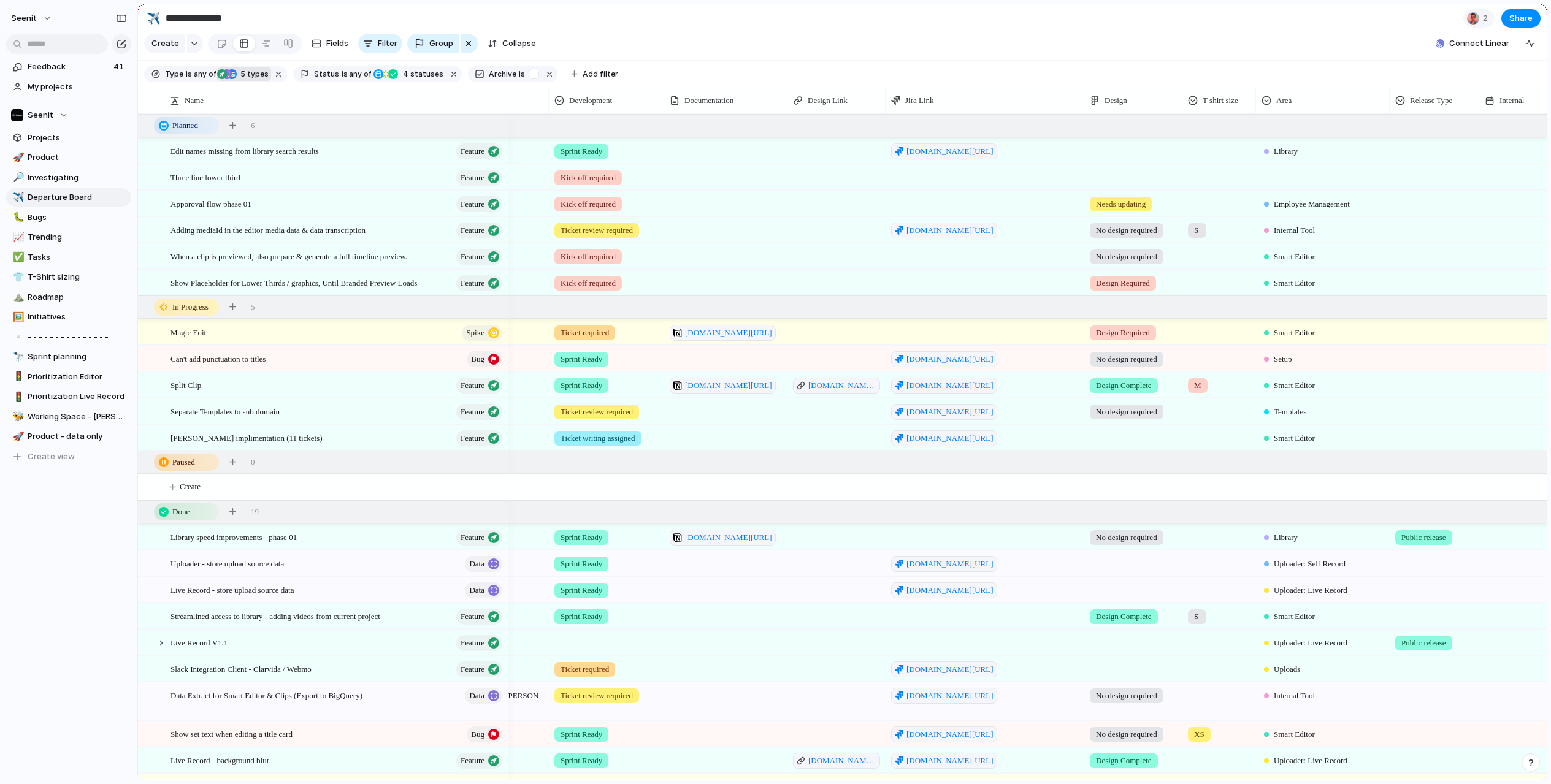
click at [1276, 178] on div at bounding box center [1322, 175] width 132 height 20
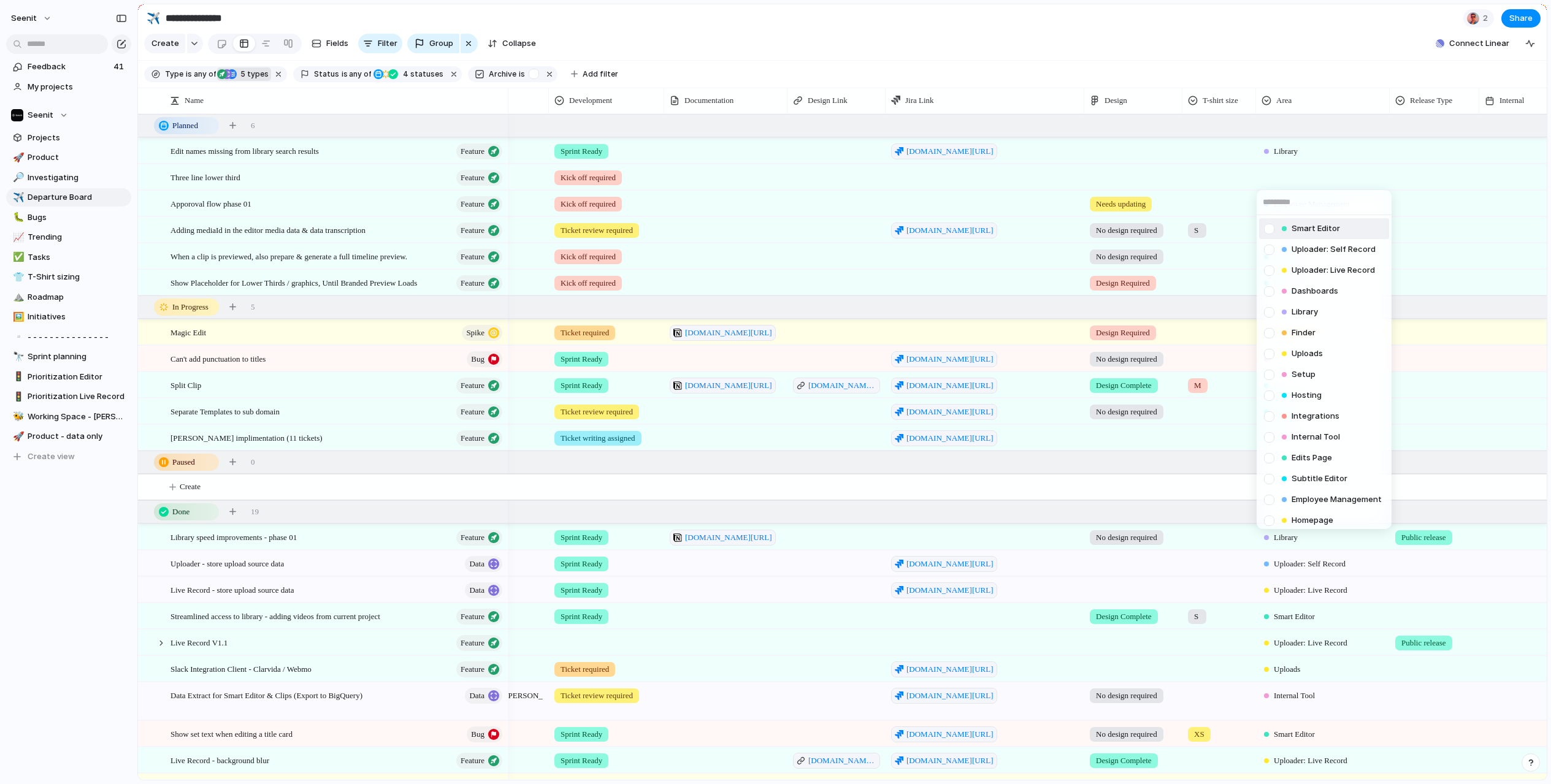
click at [1268, 228] on div at bounding box center [1268, 229] width 22 height 22
click at [1198, 492] on div "Smart Editor Uploader: Self Record Uploader: Live Record Dashboards Library Fin…" at bounding box center [776, 392] width 1551 height 784
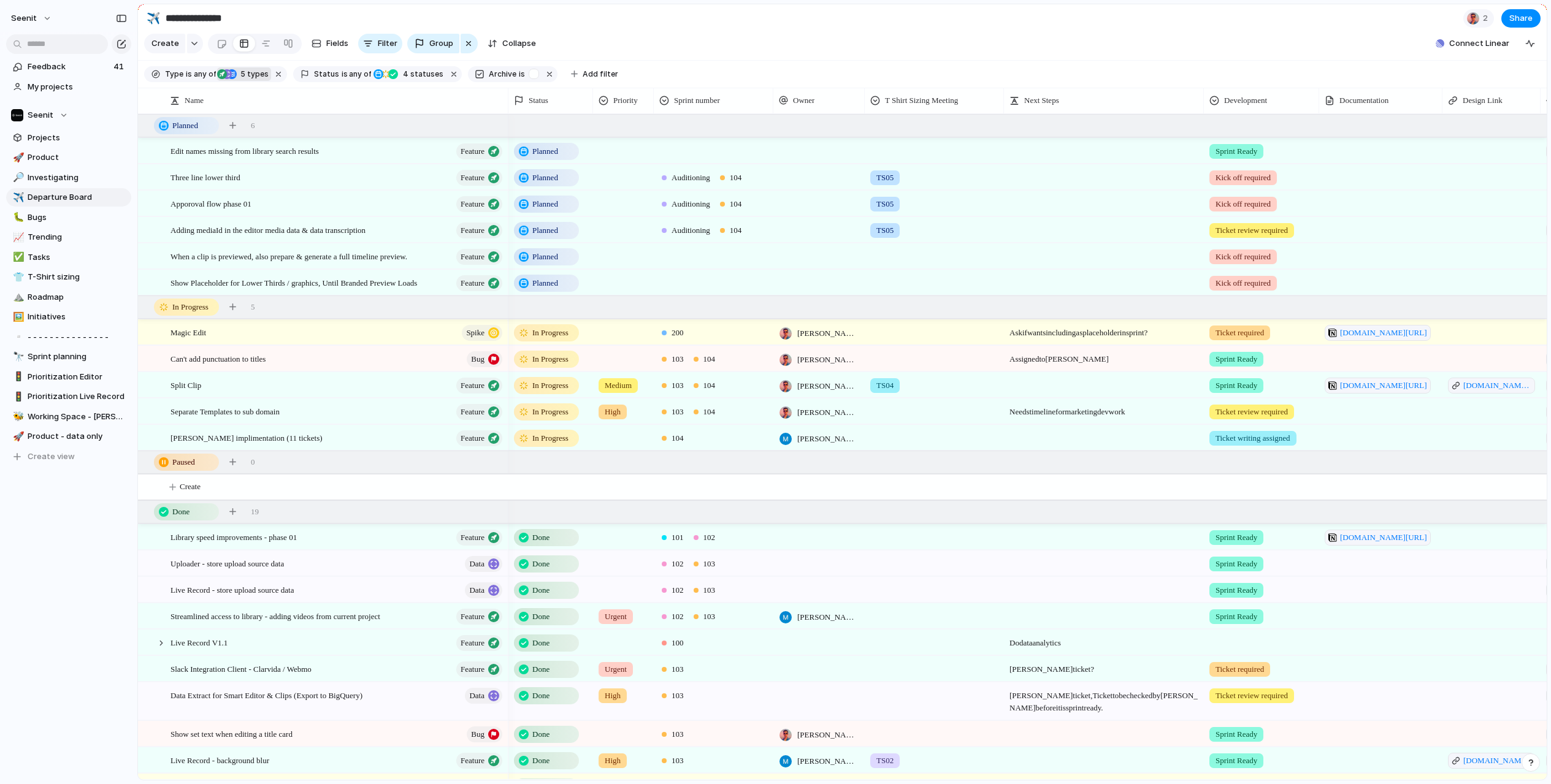
scroll to position [0, 34]
click at [147, 462] on div at bounding box center [146, 462] width 11 height 11
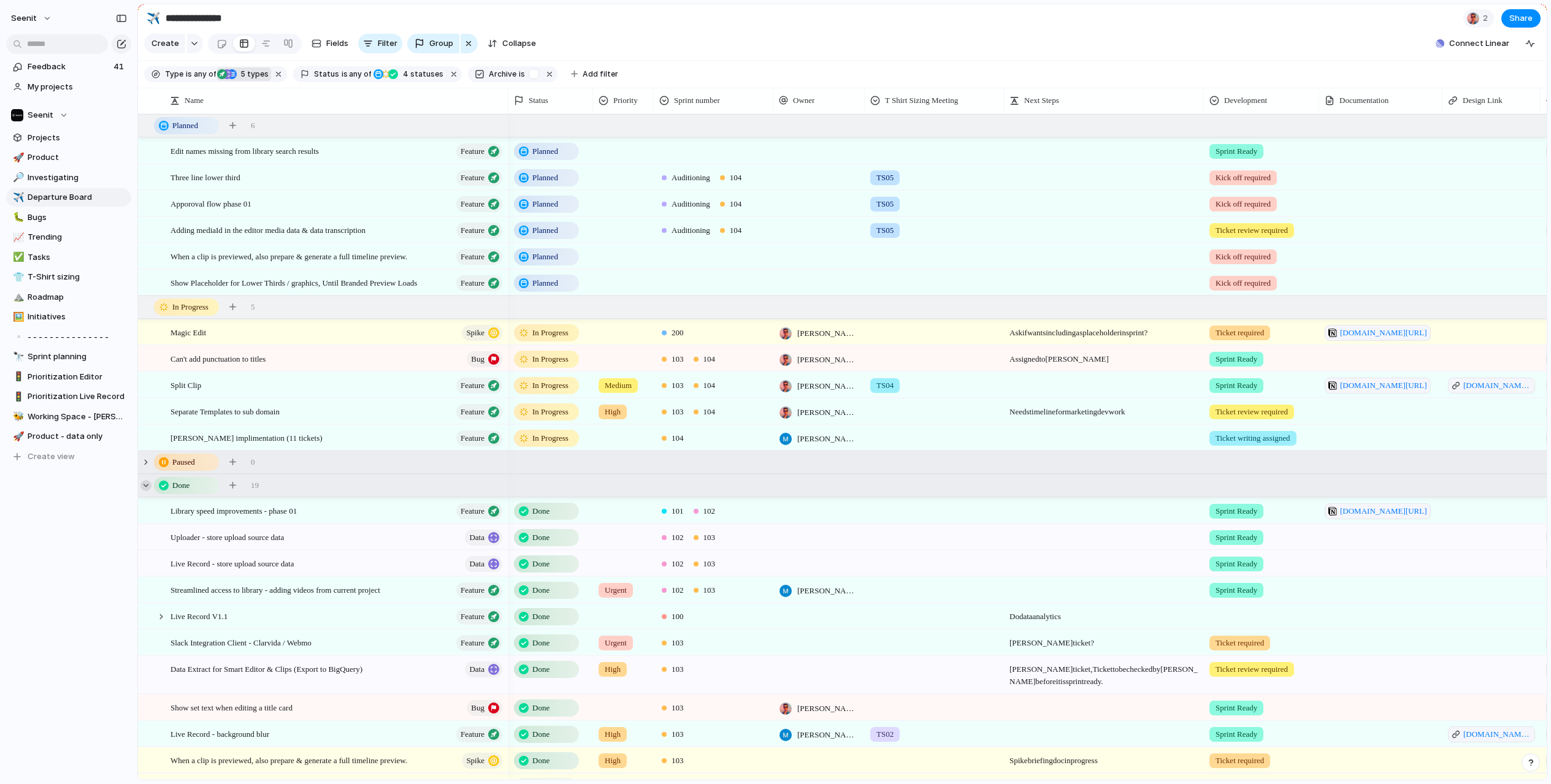
click at [145, 488] on div at bounding box center [146, 485] width 11 height 11
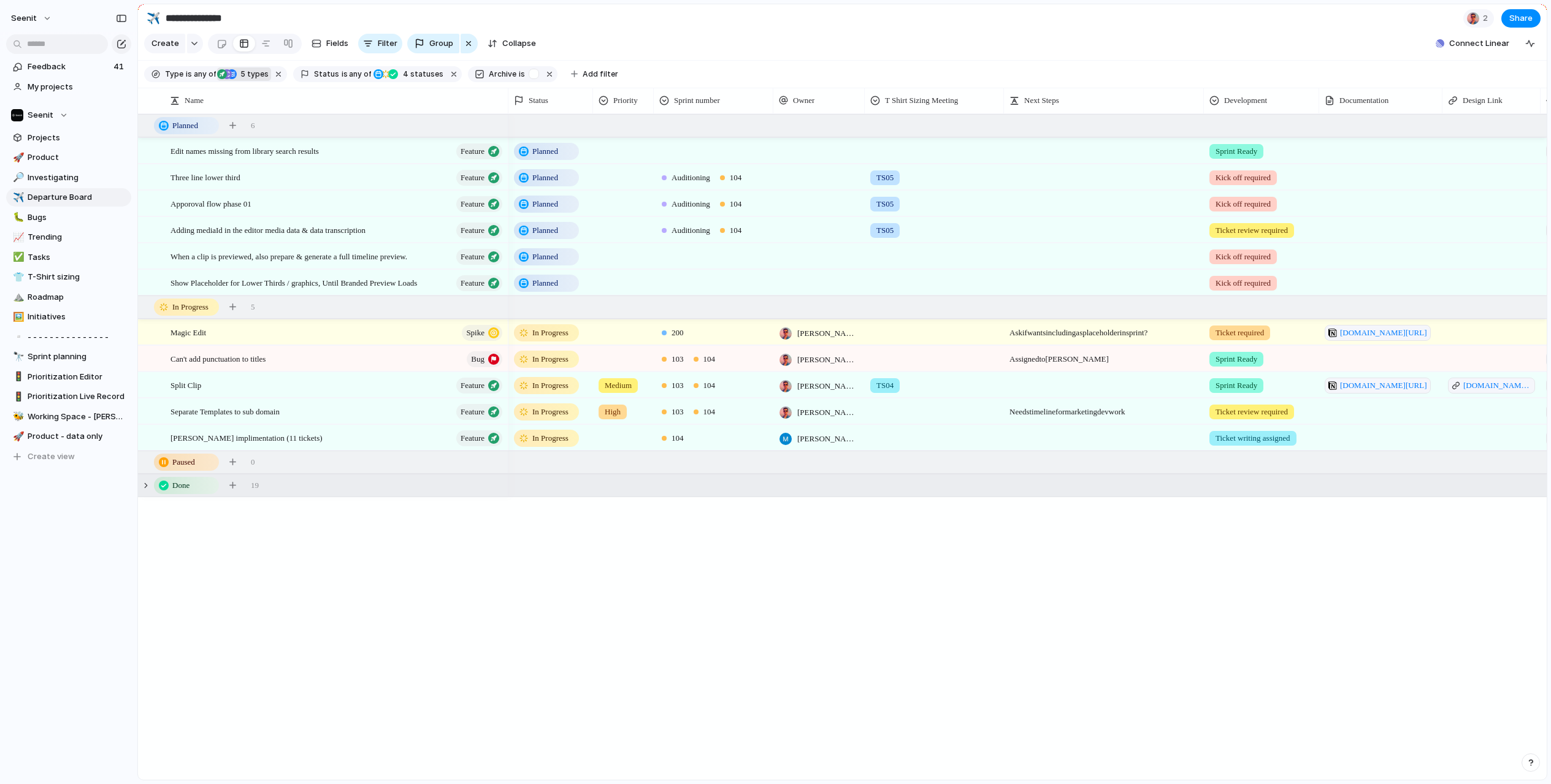
click at [256, 561] on div "Edit names missing from library search results Feature Three line lower third F…" at bounding box center [842, 447] width 1408 height 666
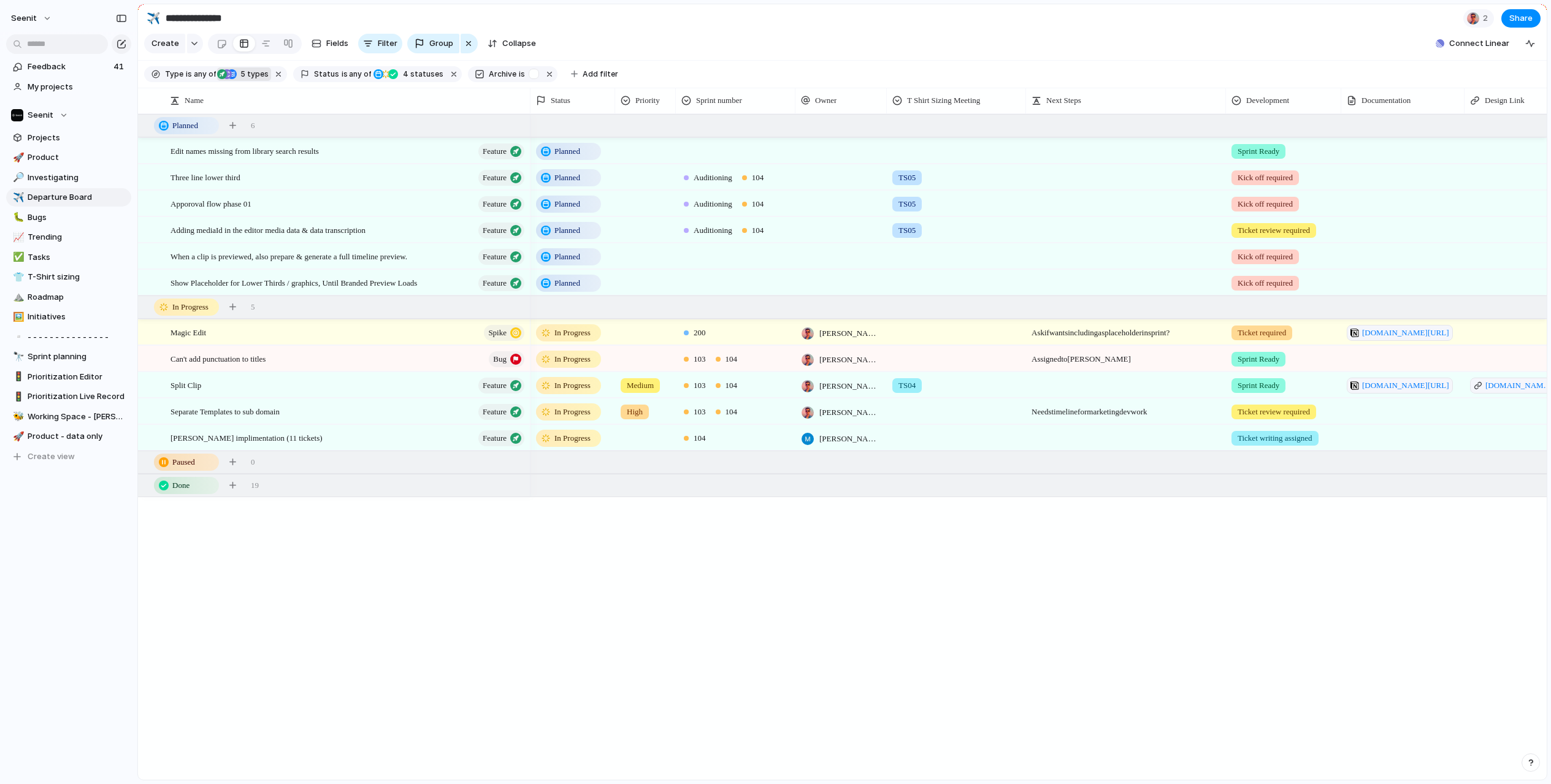
drag, startPoint x: 507, startPoint y: 101, endPoint x: 529, endPoint y: 107, distance: 22.8
click at [529, 104] on div at bounding box center [529, 101] width 6 height 26
